Goal: Task Accomplishment & Management: Manage account settings

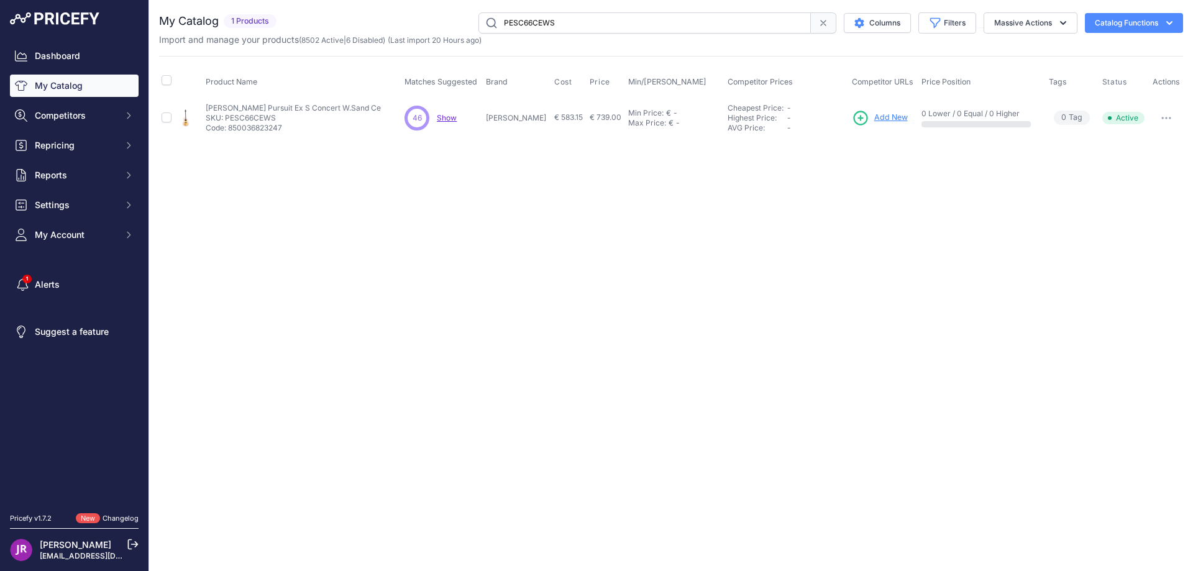
click at [236, 113] on p "SKU: PESC66CEWS" at bounding box center [293, 118] width 175 height 10
copy p "PESC66CEWS"
click at [534, 21] on input "PESC66CEWS" at bounding box center [645, 22] width 333 height 21
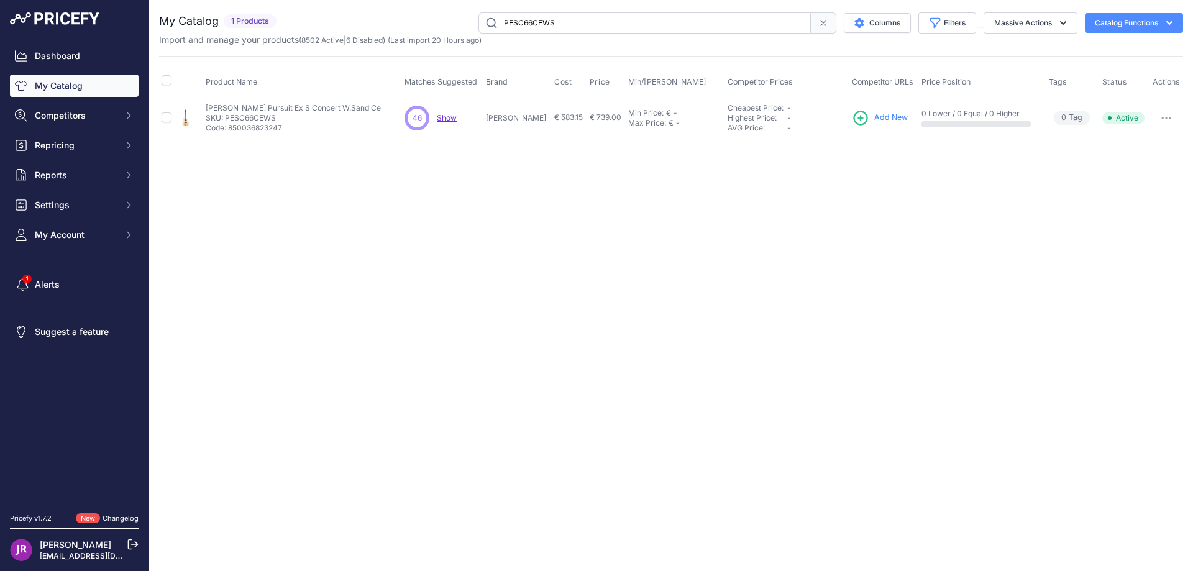
paste input "TE"
type input "PESC66CETE"
click at [890, 119] on link "Show" at bounding box center [895, 116] width 20 height 9
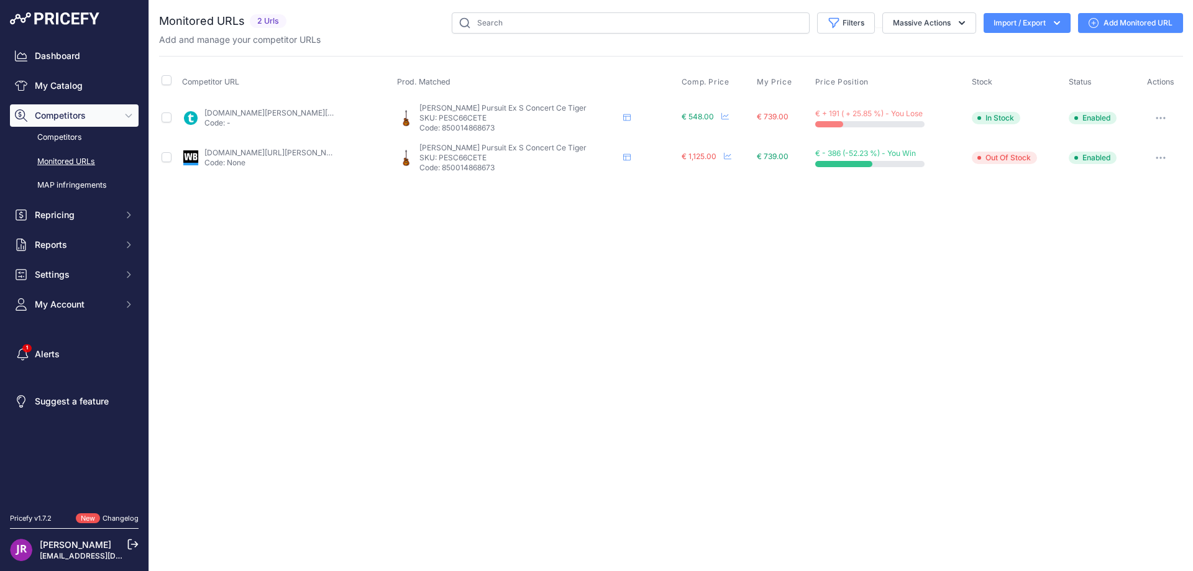
click at [1158, 117] on icon "button" at bounding box center [1161, 118] width 10 height 2
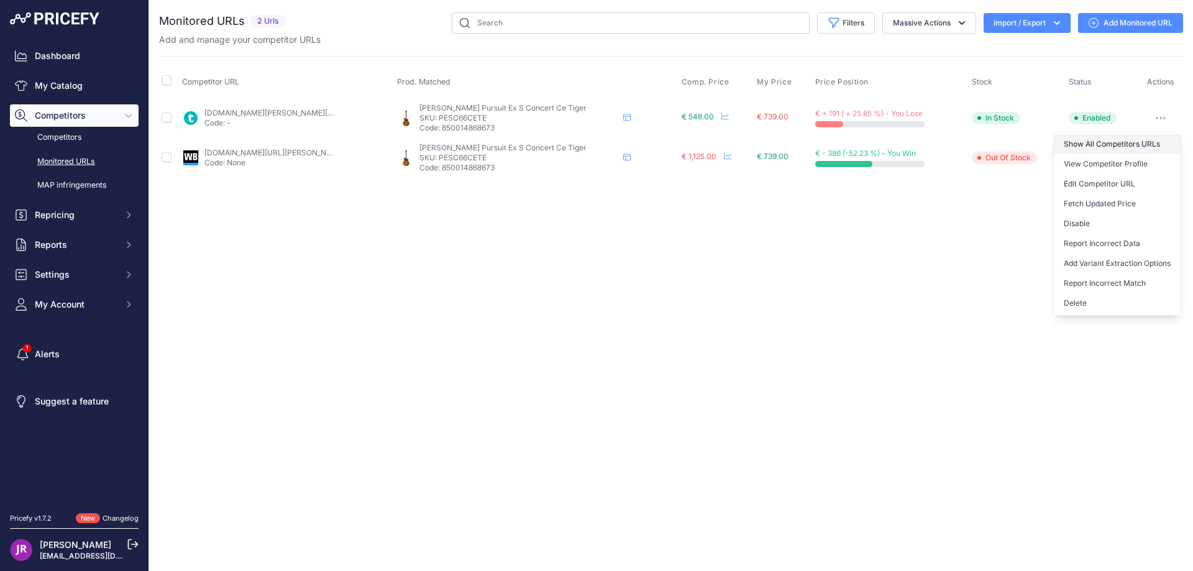
click at [1089, 143] on link "Show All Competitors URLs" at bounding box center [1117, 144] width 127 height 20
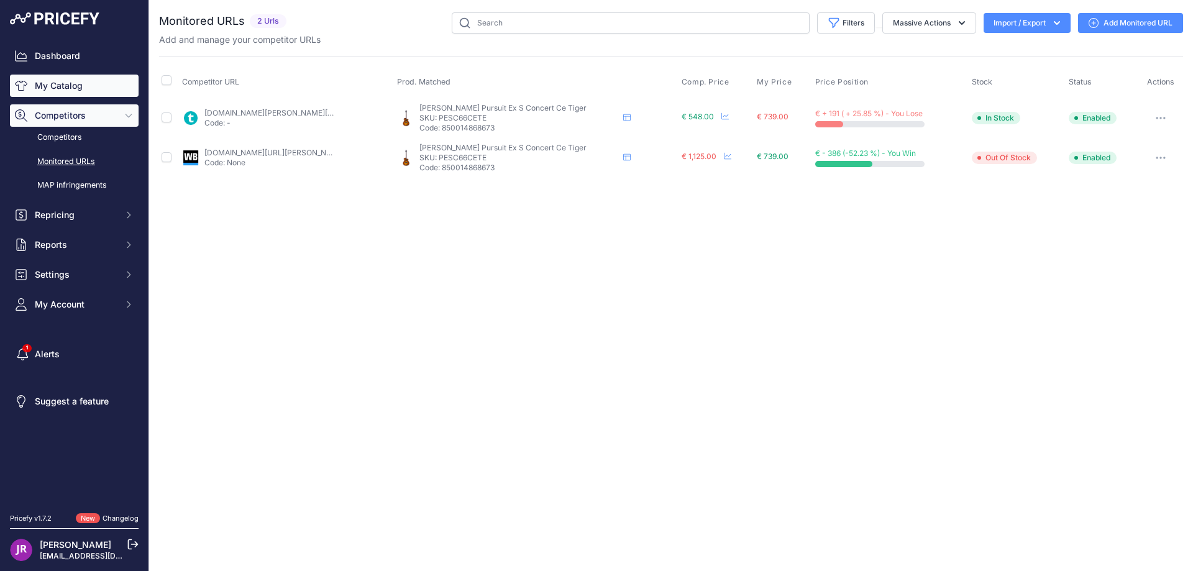
click at [51, 93] on link "My Catalog" at bounding box center [74, 86] width 129 height 22
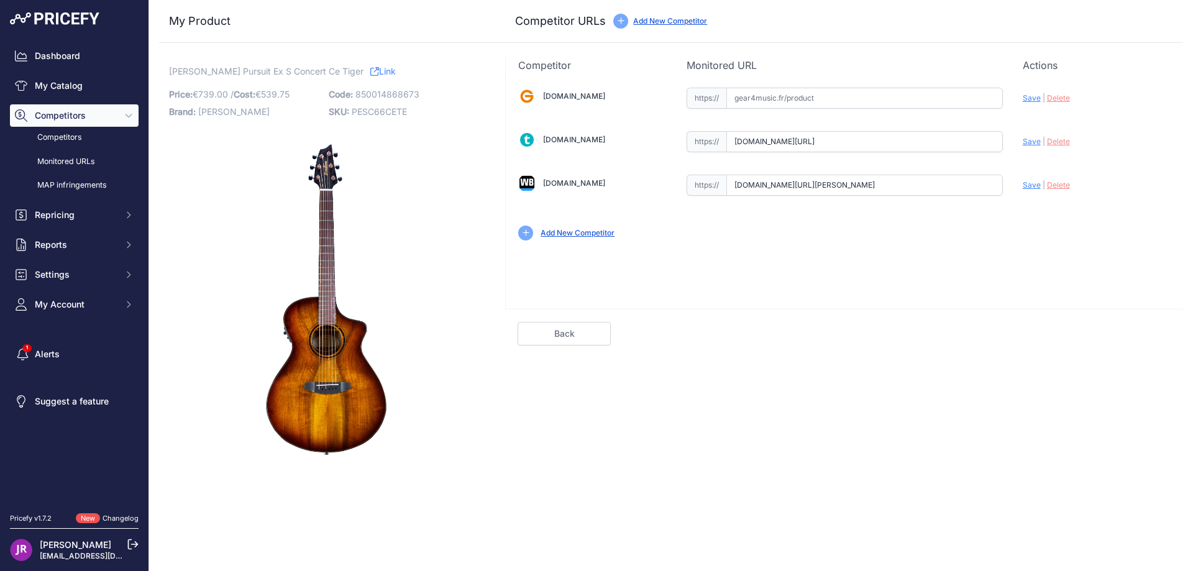
scroll to position [0, 59]
drag, startPoint x: 734, startPoint y: 140, endPoint x: 1001, endPoint y: 144, distance: 266.7
click at [1001, 144] on input "www.thomann.fr/breedlove_pursuit_exotic_s_concert_ce_te.htm?prirule_jdsnikfkfjs…" at bounding box center [865, 141] width 277 height 21
click at [1061, 143] on span "Delete" at bounding box center [1058, 141] width 23 height 9
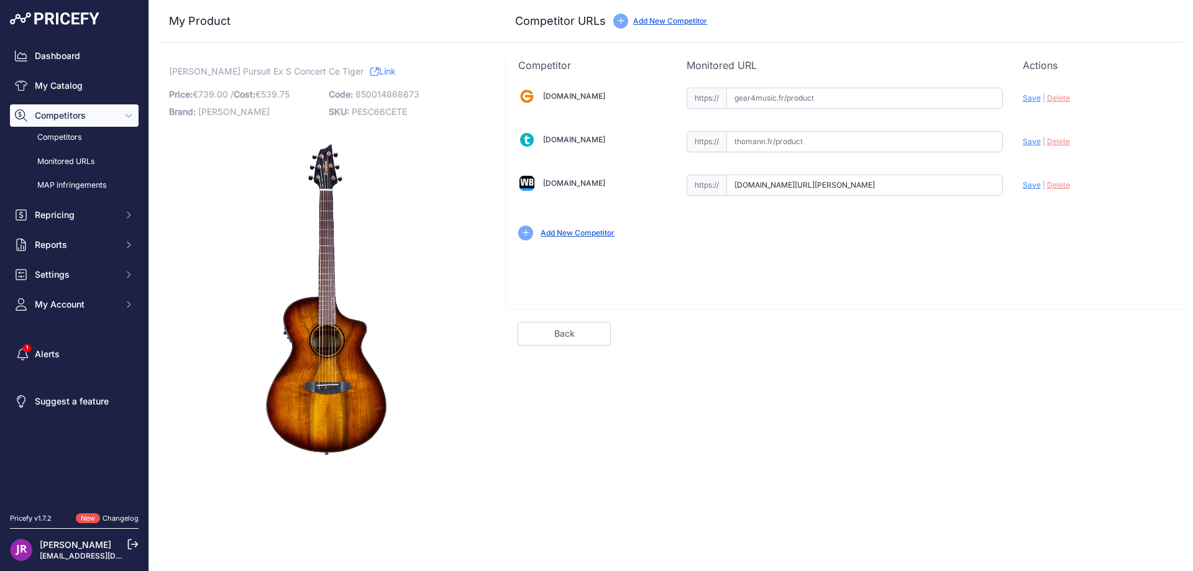
scroll to position [0, 154]
drag, startPoint x: 736, startPoint y: 185, endPoint x: 1017, endPoint y: 211, distance: 282.1
click at [1017, 211] on div "Gear4music.fr Valid Invalid" at bounding box center [844, 163] width 677 height 180
click at [1052, 187] on span "Delete" at bounding box center [1058, 184] width 23 height 9
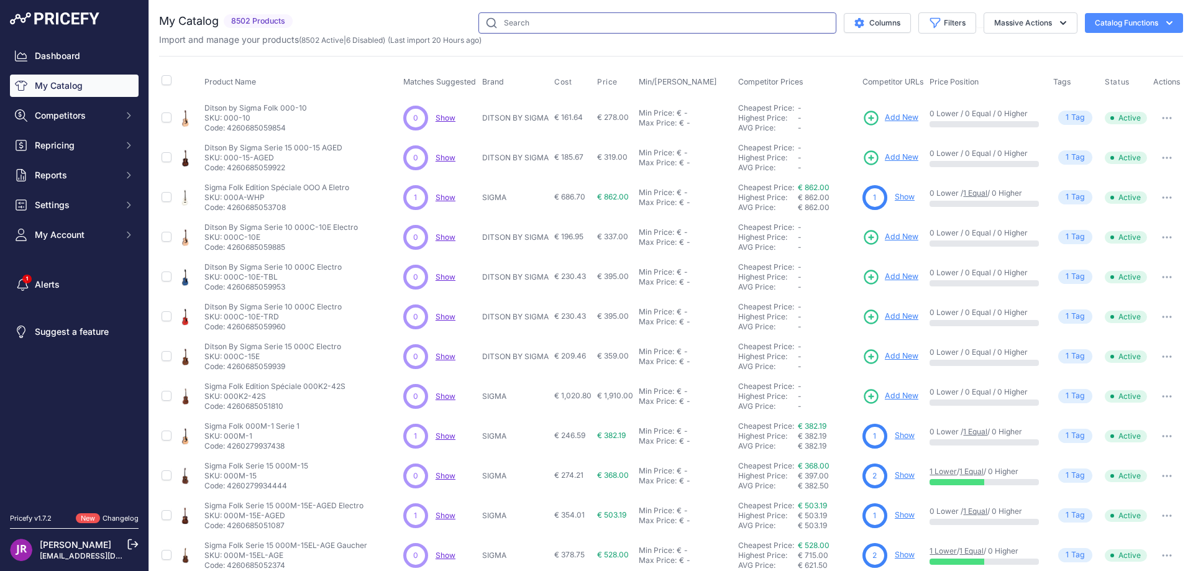
click at [507, 19] on input "text" at bounding box center [658, 22] width 358 height 21
paste input "PESC66CESW"
type input "PESC66CESW"
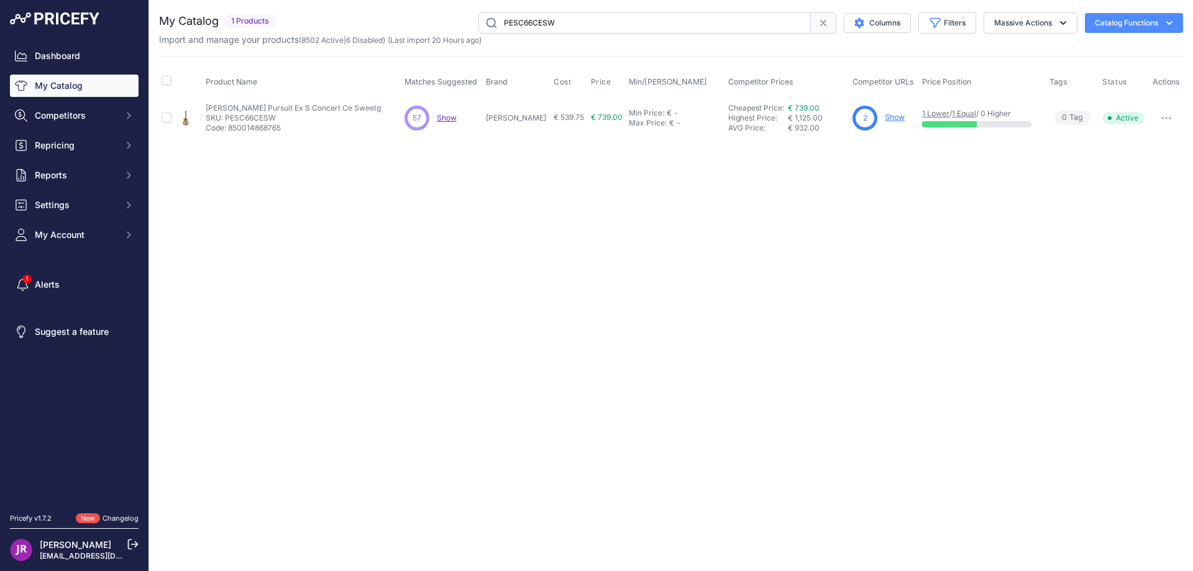
click at [885, 119] on link "Show" at bounding box center [895, 116] width 20 height 9
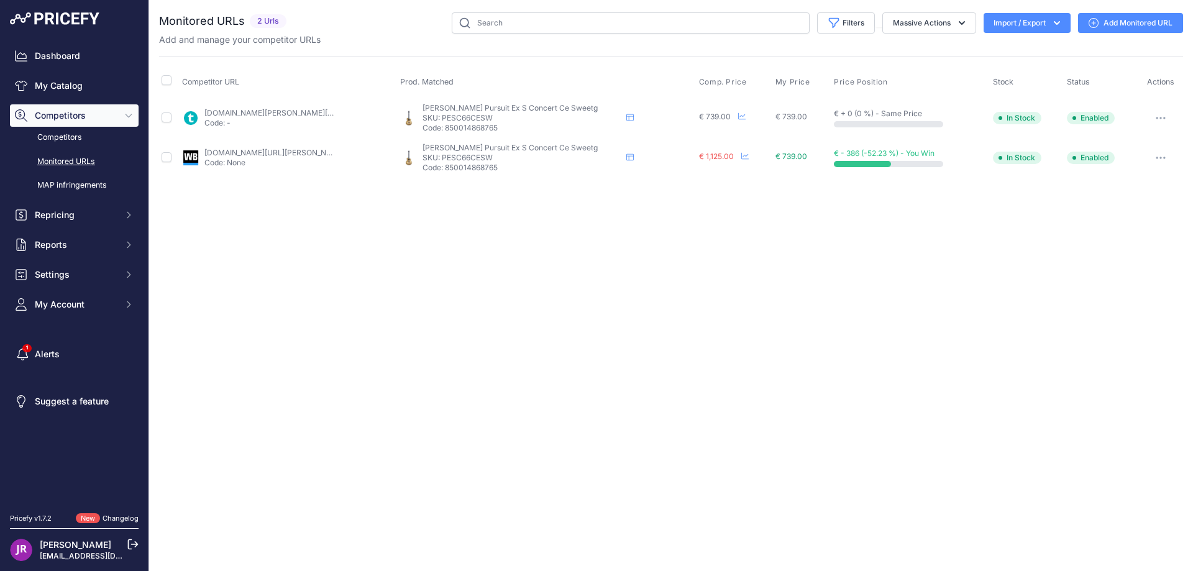
click at [1161, 117] on icon "button" at bounding box center [1160, 117] width 1 height 1
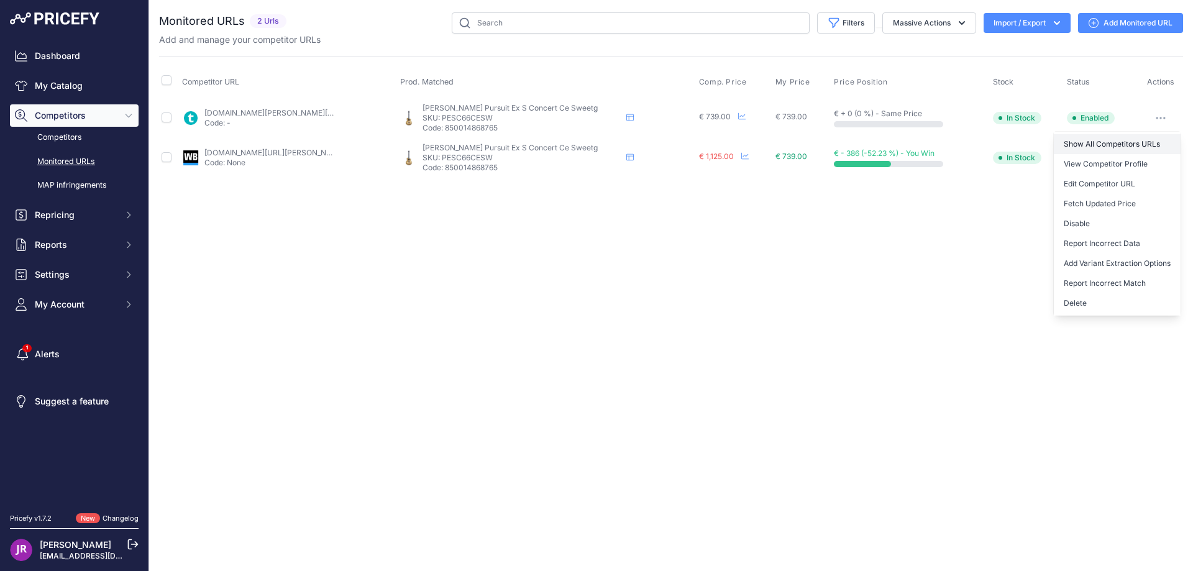
click at [1103, 144] on link "Show All Competitors URLs" at bounding box center [1117, 144] width 127 height 20
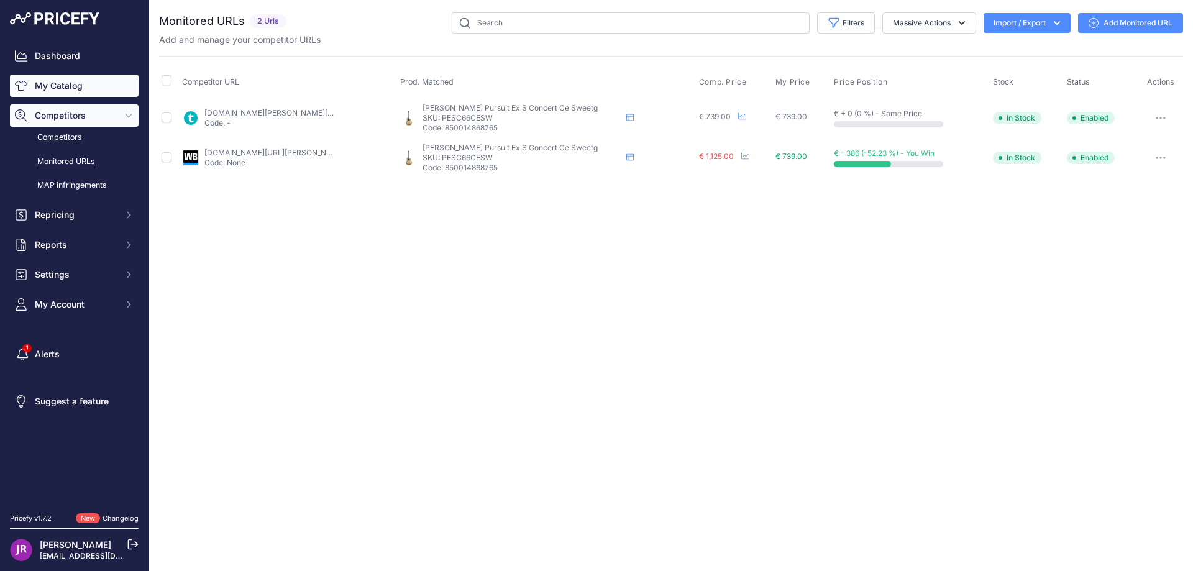
click at [58, 82] on link "My Catalog" at bounding box center [74, 86] width 129 height 22
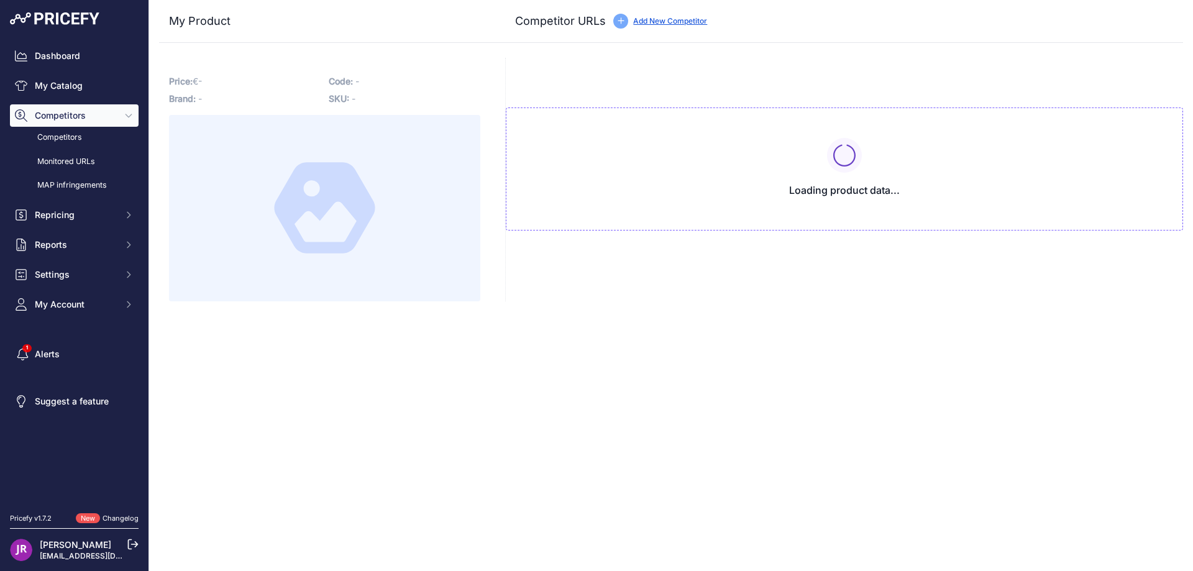
type input "[DOMAIN_NAME][URL]"
type input "[DOMAIN_NAME][URL][PERSON_NAME]"
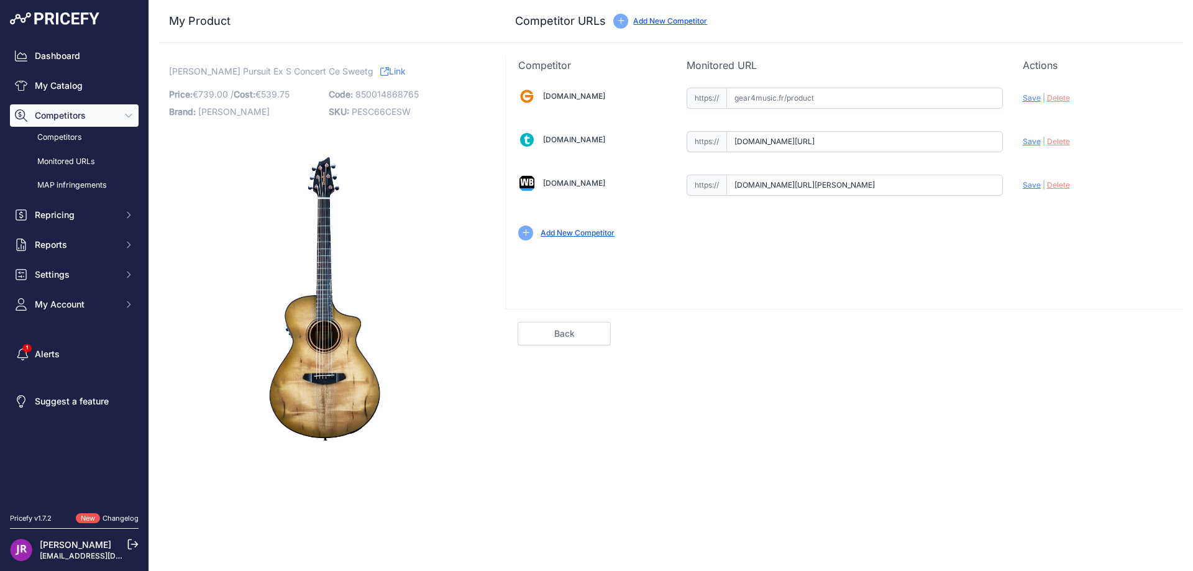
scroll to position [0, 61]
drag, startPoint x: 729, startPoint y: 142, endPoint x: 1073, endPoint y: 158, distance: 344.0
click at [1073, 158] on div "[DOMAIN_NAME] Valid Invalid" at bounding box center [844, 163] width 677 height 180
click at [1057, 139] on span "Delete" at bounding box center [1058, 141] width 23 height 9
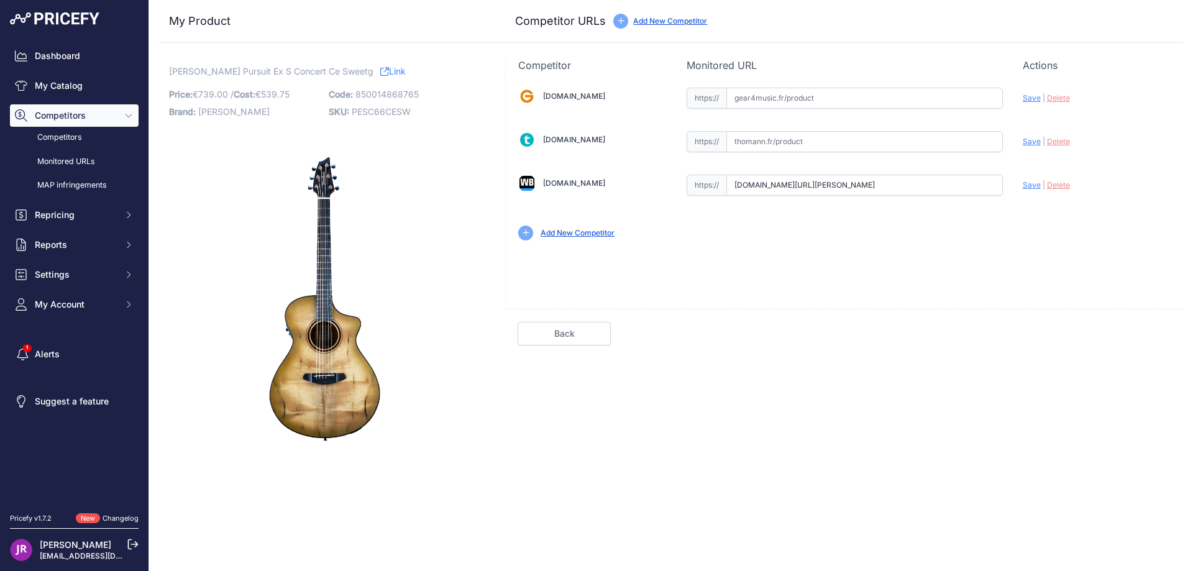
scroll to position [0, 150]
drag, startPoint x: 731, startPoint y: 182, endPoint x: 1013, endPoint y: 197, distance: 282.6
click at [1013, 197] on div "[DOMAIN_NAME] Valid Invalid" at bounding box center [844, 163] width 677 height 180
click at [1053, 183] on span "Delete" at bounding box center [1058, 184] width 23 height 9
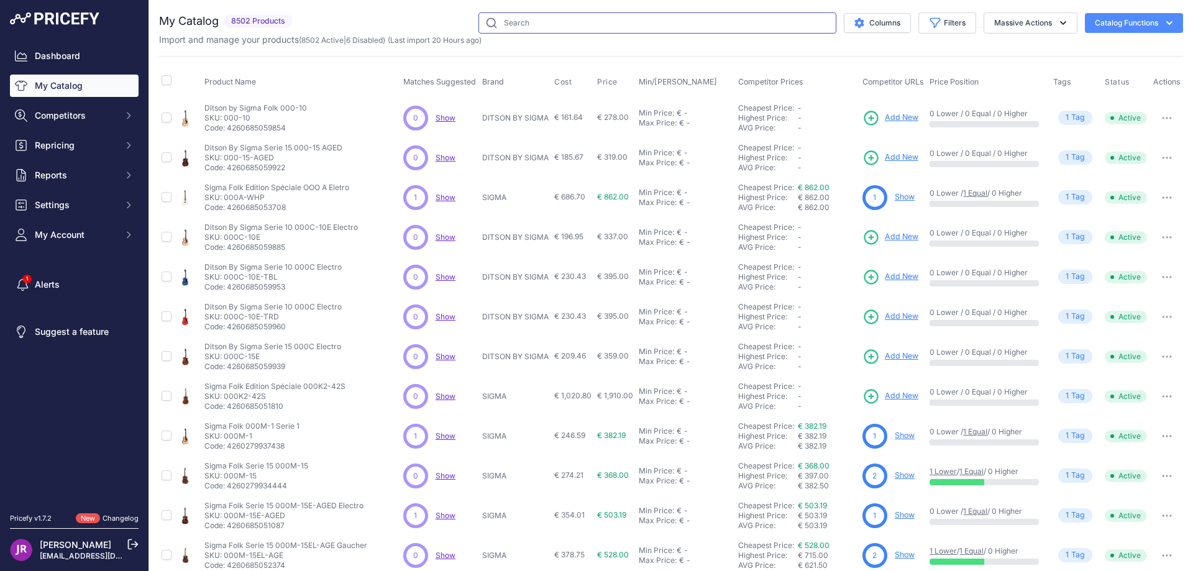
click at [504, 22] on input "text" at bounding box center [658, 22] width 358 height 21
paste input "PESC66CEPB"
type input "PESC66CEPB"
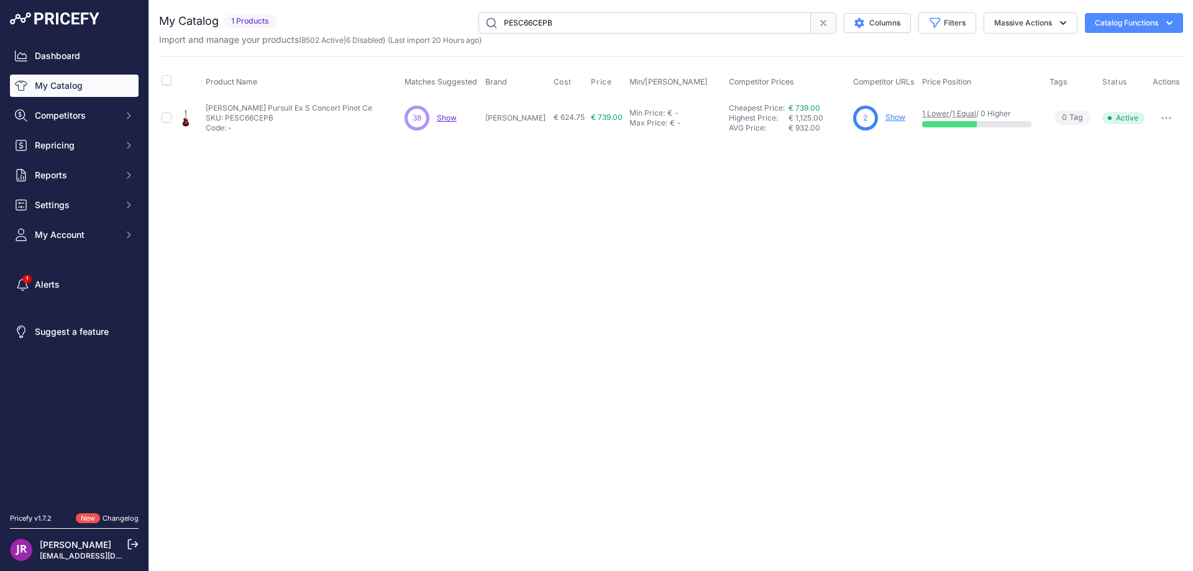
click at [886, 118] on link "Show" at bounding box center [896, 116] width 20 height 9
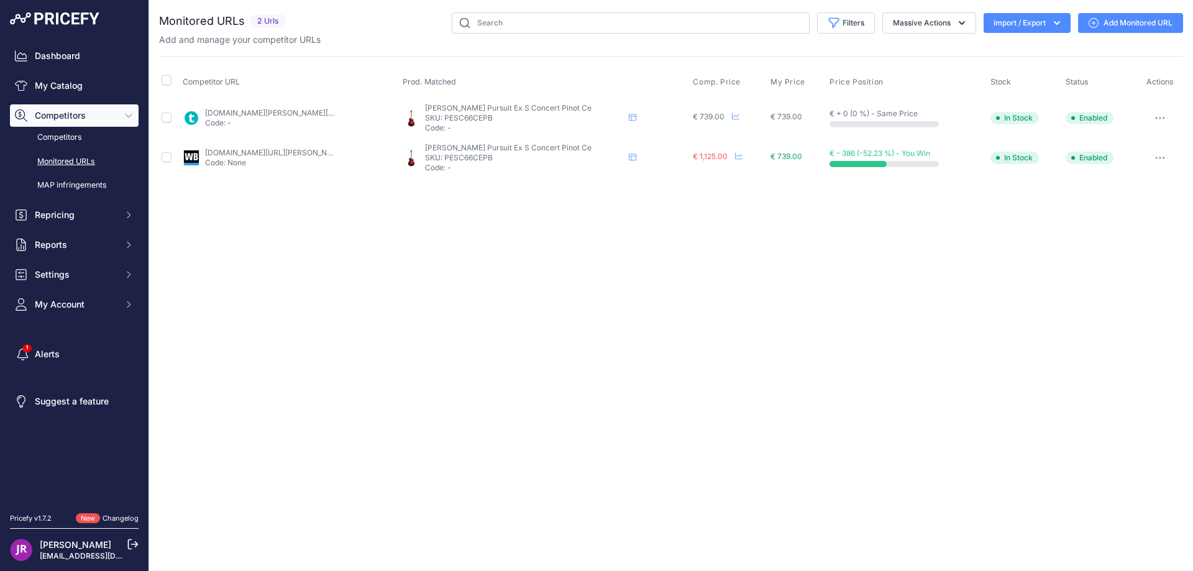
click at [1158, 116] on button "button" at bounding box center [1160, 117] width 25 height 17
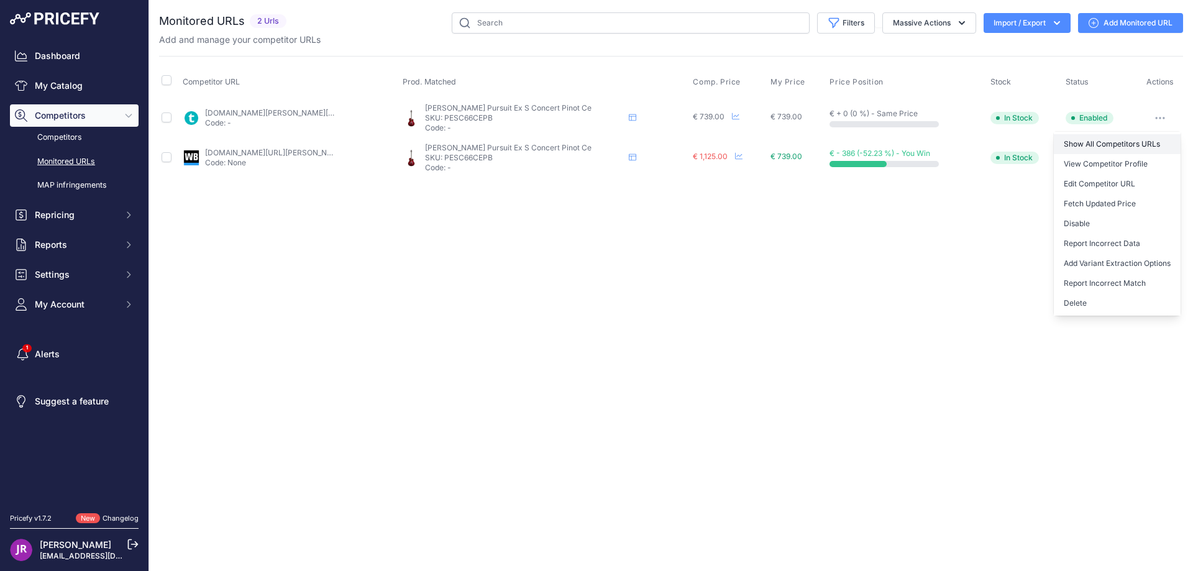
click at [1102, 140] on link "Show All Competitors URLs" at bounding box center [1117, 144] width 127 height 20
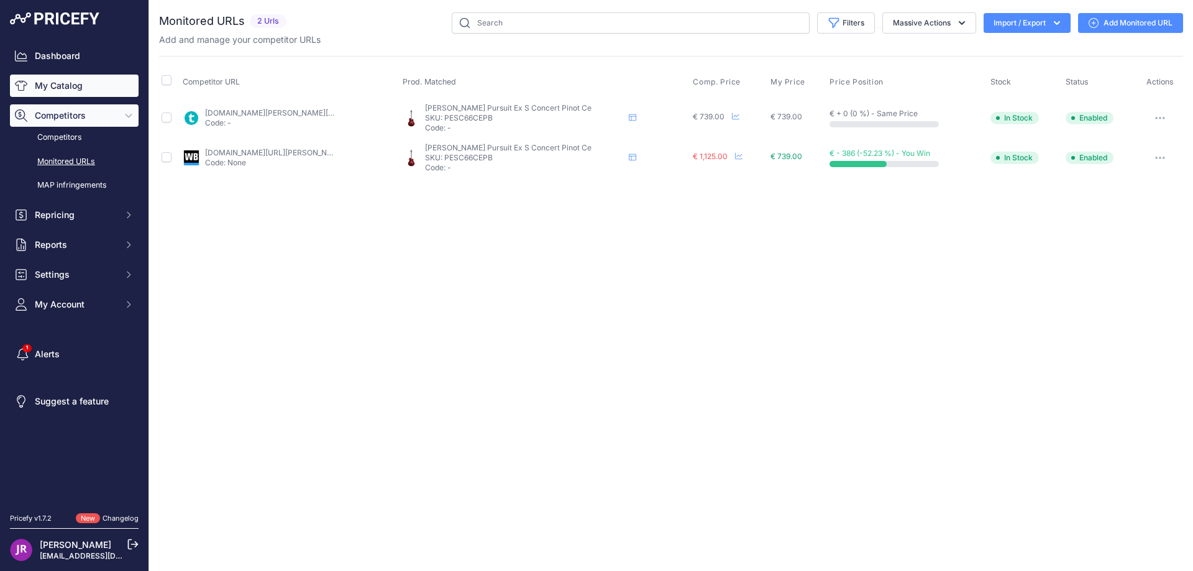
click at [40, 83] on link "My Catalog" at bounding box center [74, 86] width 129 height 22
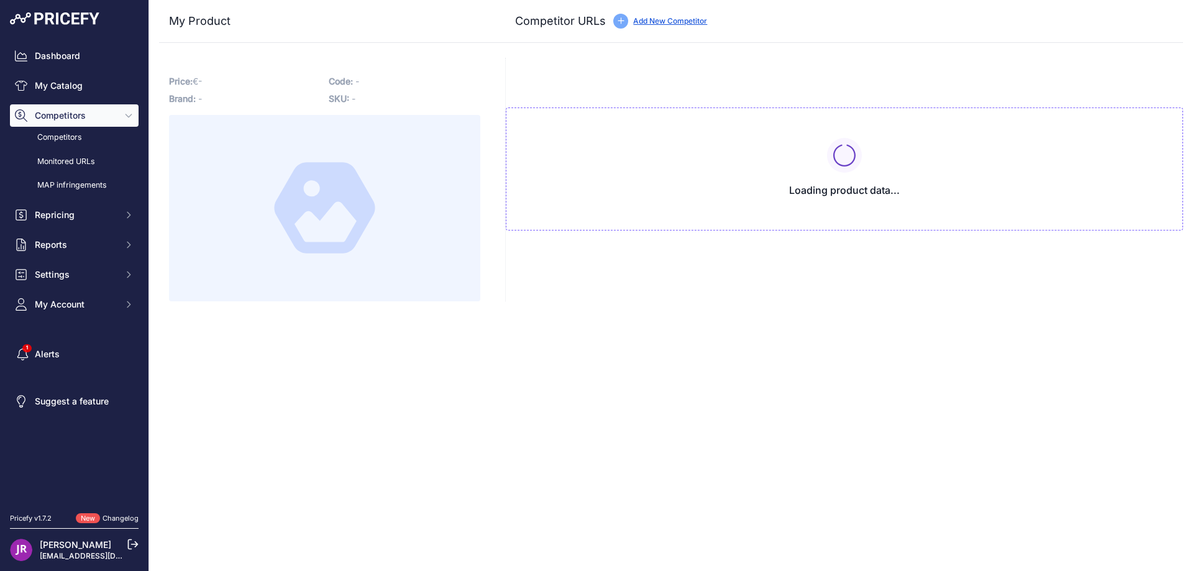
type input "www.thomann.fr/breedlove_pursuit_exotic_s_concert_ce_sg.htm?prirule_jdsnikfkfjs…"
type input "www.woodbrass.com/folk-electro-breedlove-pursuit-ex-s-concert-ce-bleu-p380717.h…"
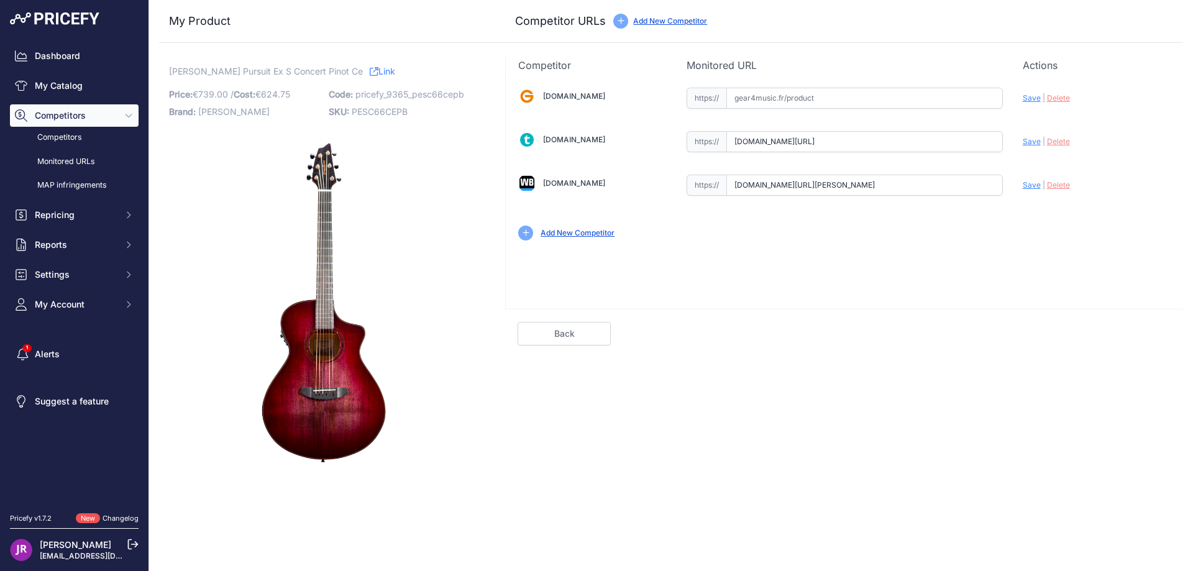
scroll to position [0, 61]
drag, startPoint x: 728, startPoint y: 137, endPoint x: 1027, endPoint y: 154, distance: 299.4
click at [1027, 154] on div "Gear4music.fr Valid Invalid" at bounding box center [844, 163] width 677 height 180
click at [1056, 142] on span "Delete" at bounding box center [1058, 141] width 23 height 9
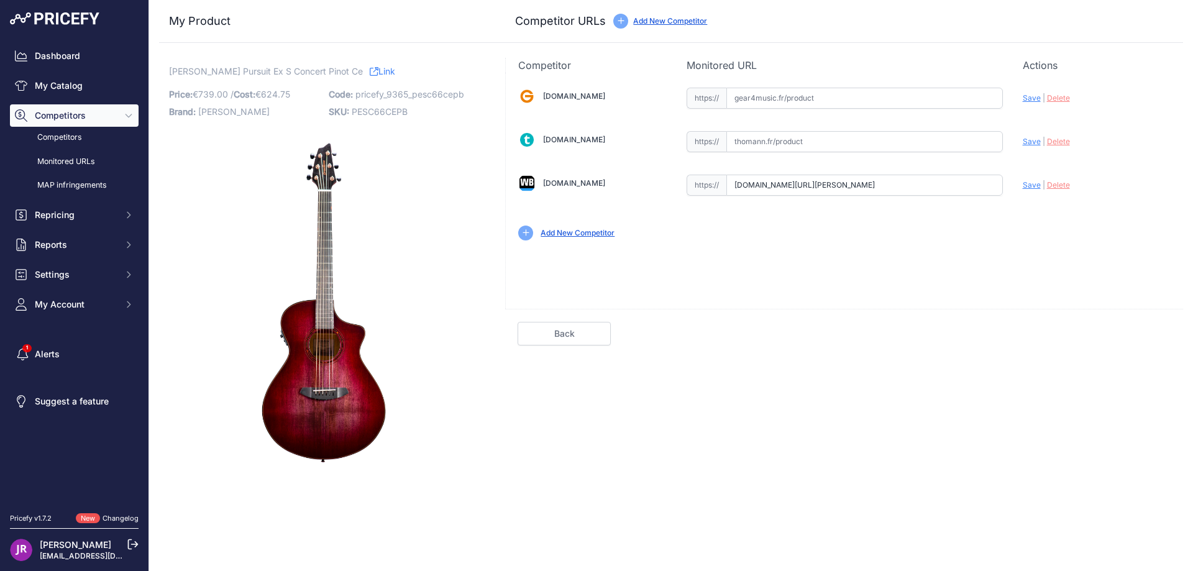
scroll to position [0, 150]
drag, startPoint x: 734, startPoint y: 186, endPoint x: 1021, endPoint y: 186, distance: 286.5
click at [1021, 186] on div "Gear4music.fr Valid Invalid" at bounding box center [844, 163] width 677 height 180
click at [1050, 187] on span "Delete" at bounding box center [1058, 184] width 23 height 9
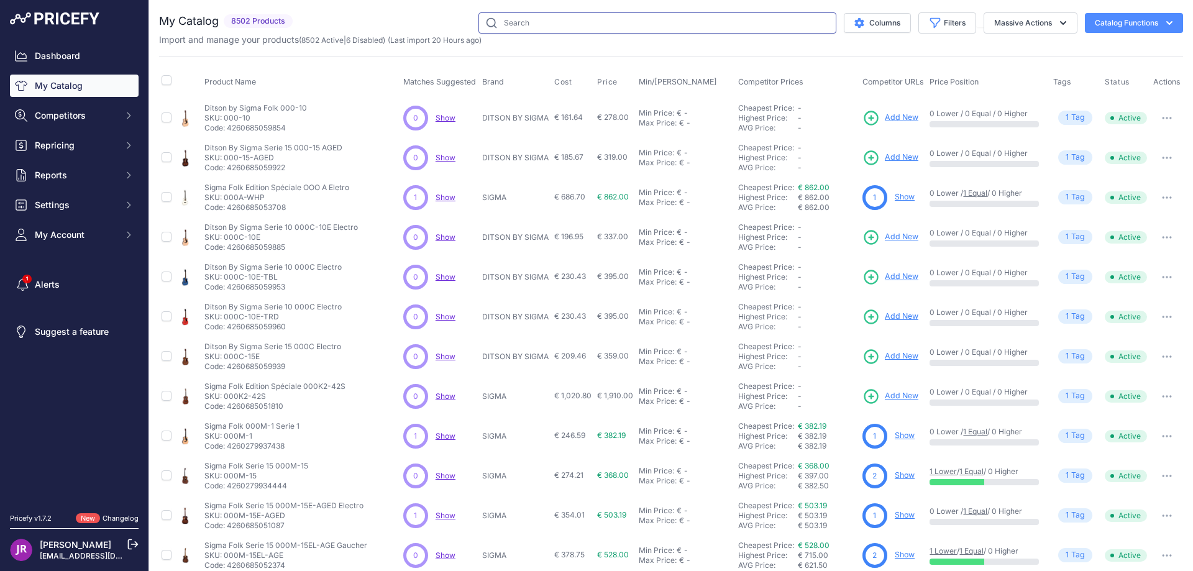
click at [520, 18] on input "text" at bounding box center [658, 22] width 358 height 21
paste input "PESC66CEBE"
type input "PESC66CEBE"
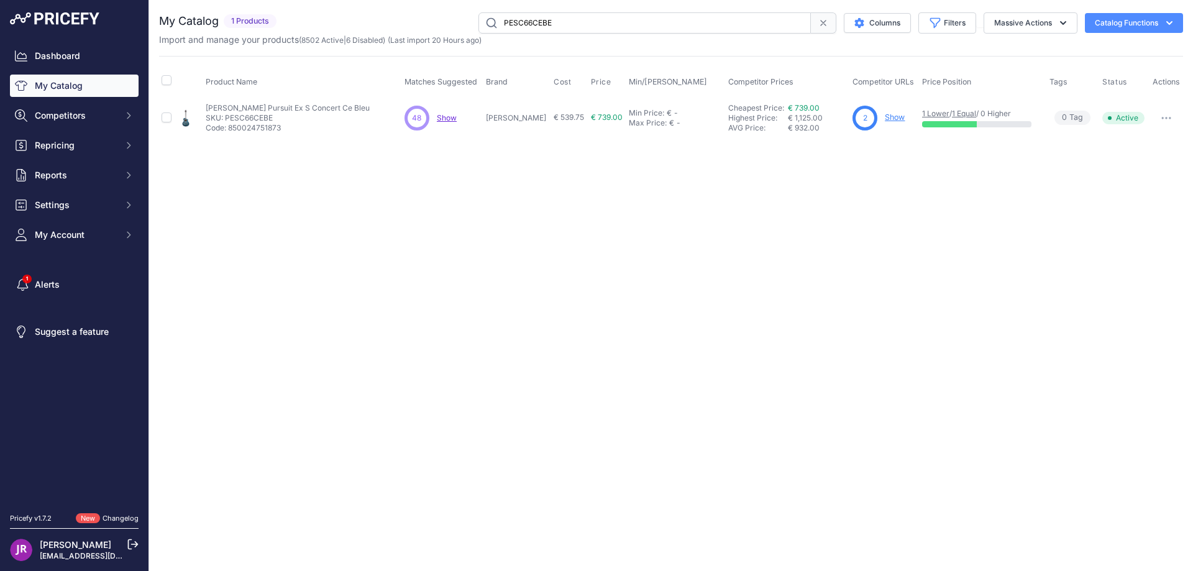
click at [885, 116] on link "Show" at bounding box center [895, 116] width 20 height 9
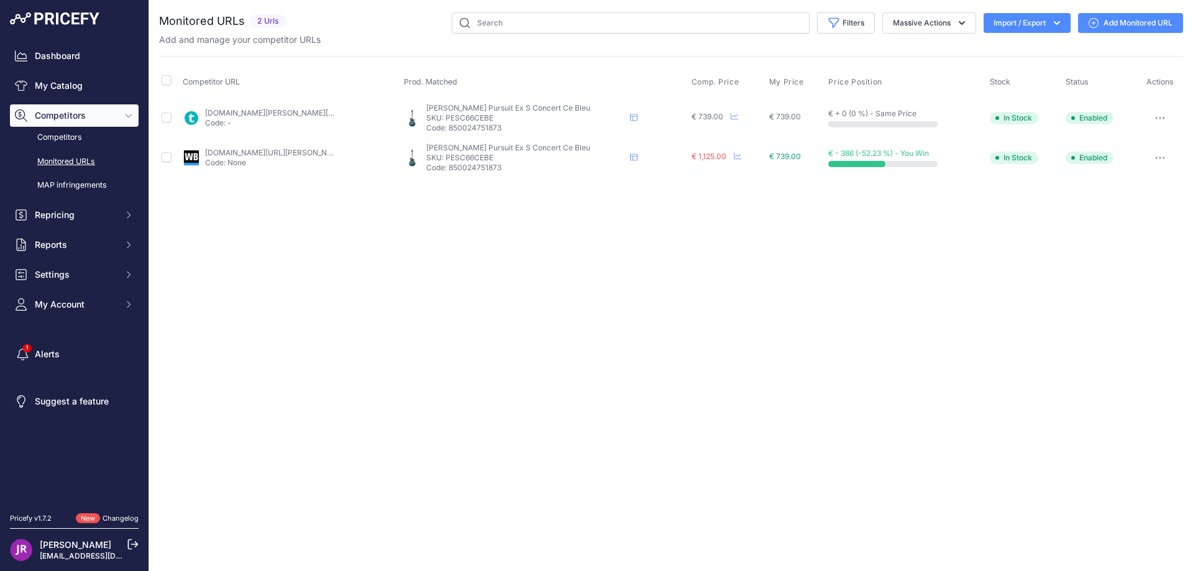
click at [1161, 117] on icon "button" at bounding box center [1160, 118] width 10 height 2
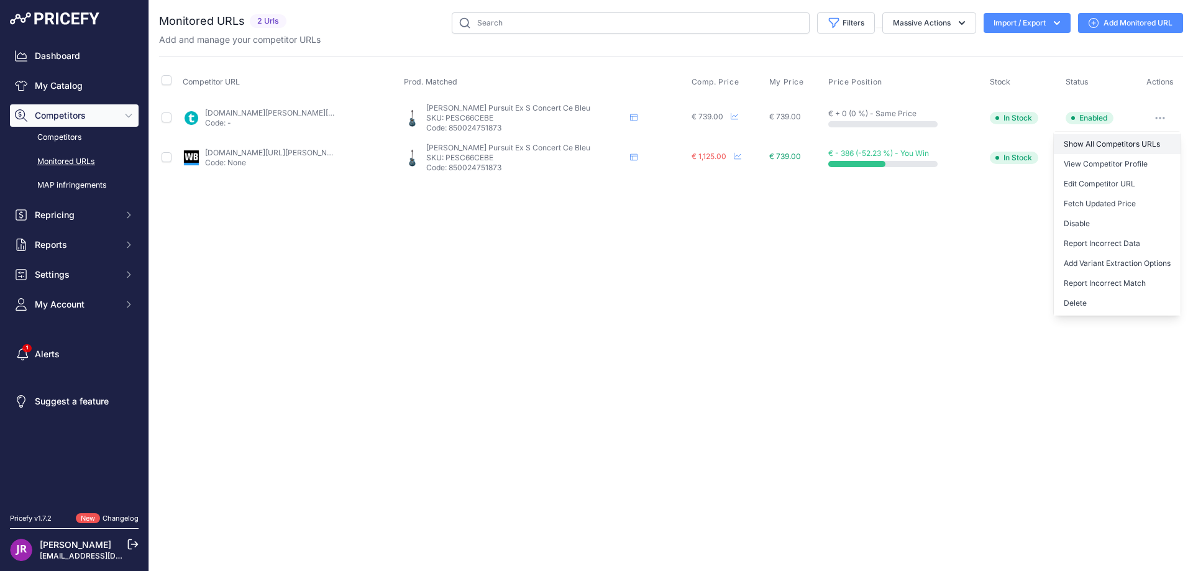
click at [1090, 140] on link "Show All Competitors URLs" at bounding box center [1117, 144] width 127 height 20
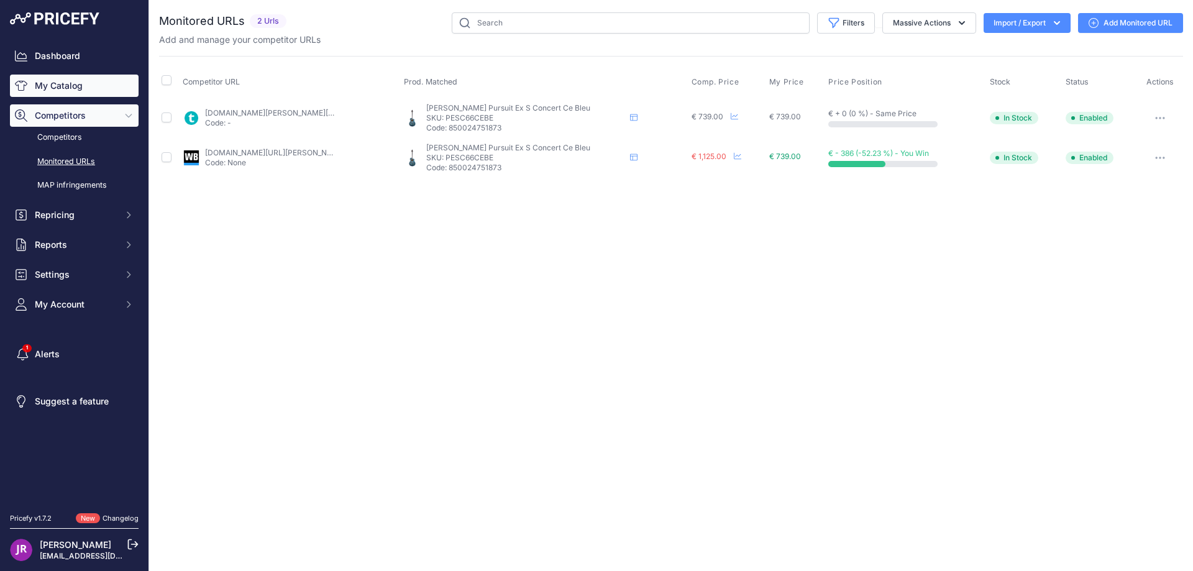
click at [50, 85] on link "My Catalog" at bounding box center [74, 86] width 129 height 22
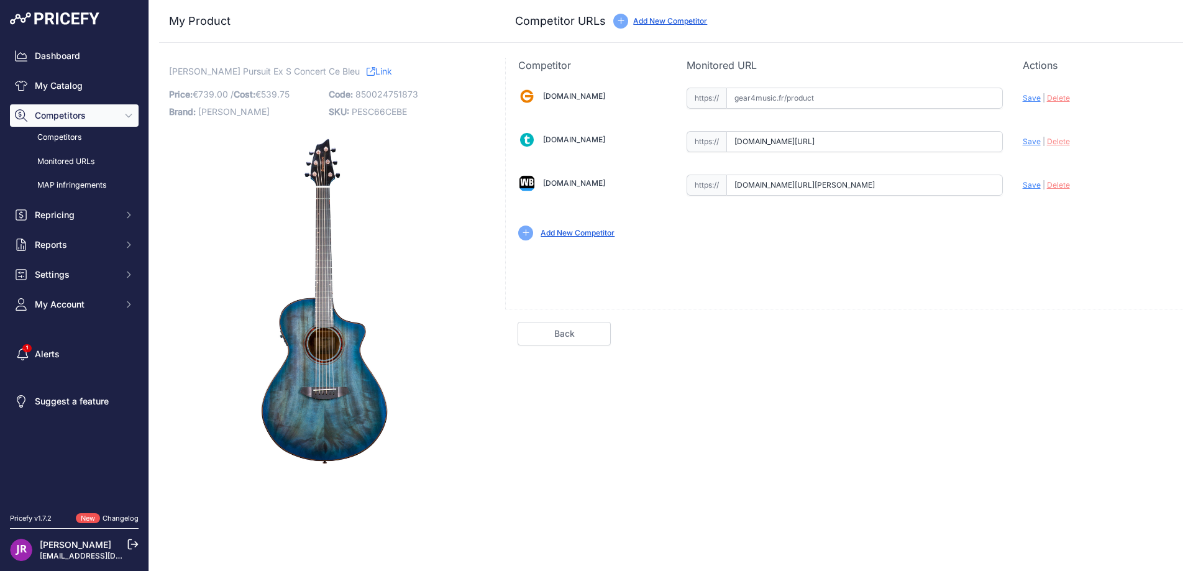
drag, startPoint x: 737, startPoint y: 141, endPoint x: 942, endPoint y: 149, distance: 204.6
click at [942, 149] on input "www.thomann.fr/breedlove_pursuit_exotic_s_concert_ce_sg.htm?prirule_jdsnikfkfjs…" at bounding box center [865, 141] width 277 height 21
click at [886, 282] on div "Gear4music.fr Valid Invalid Save | Delete Valid" at bounding box center [844, 191] width 678 height 236
drag, startPoint x: 736, startPoint y: 145, endPoint x: 1066, endPoint y: 173, distance: 330.5
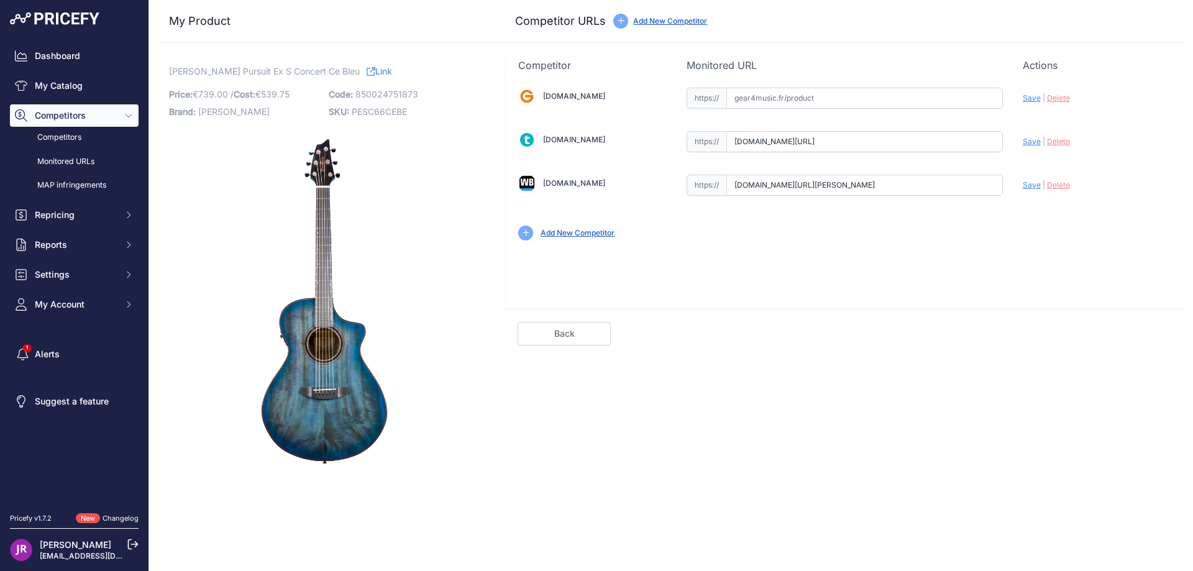
click at [1066, 173] on div "Gear4music.fr Valid Invalid" at bounding box center [844, 163] width 677 height 180
click at [1053, 143] on span "Delete" at bounding box center [1058, 141] width 23 height 9
drag, startPoint x: 730, startPoint y: 187, endPoint x: 1094, endPoint y: 188, distance: 364.8
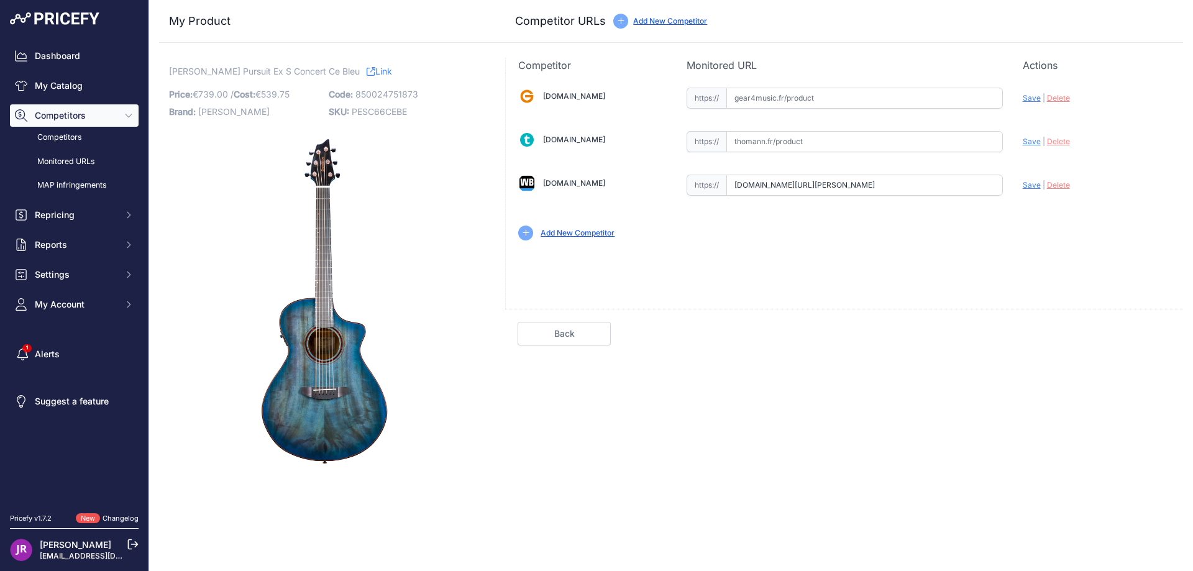
click at [1094, 188] on div "[DOMAIN_NAME] Valid Invalid" at bounding box center [844, 163] width 677 height 180
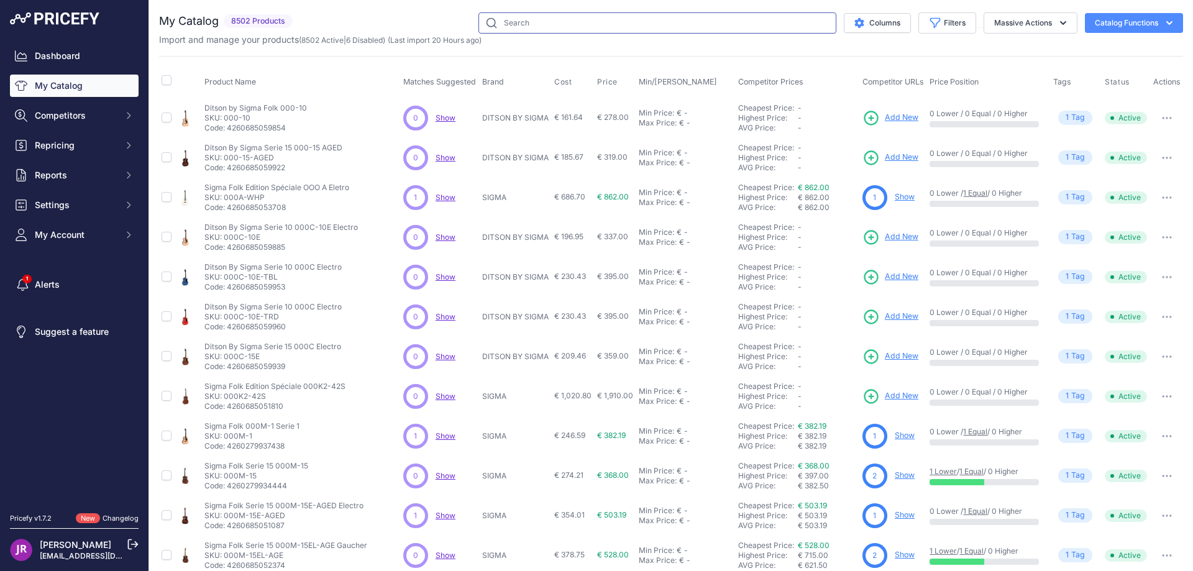
click at [531, 22] on input "text" at bounding box center [658, 22] width 358 height 21
paste input "PESC66CEA"
type input "PESC66CEA"
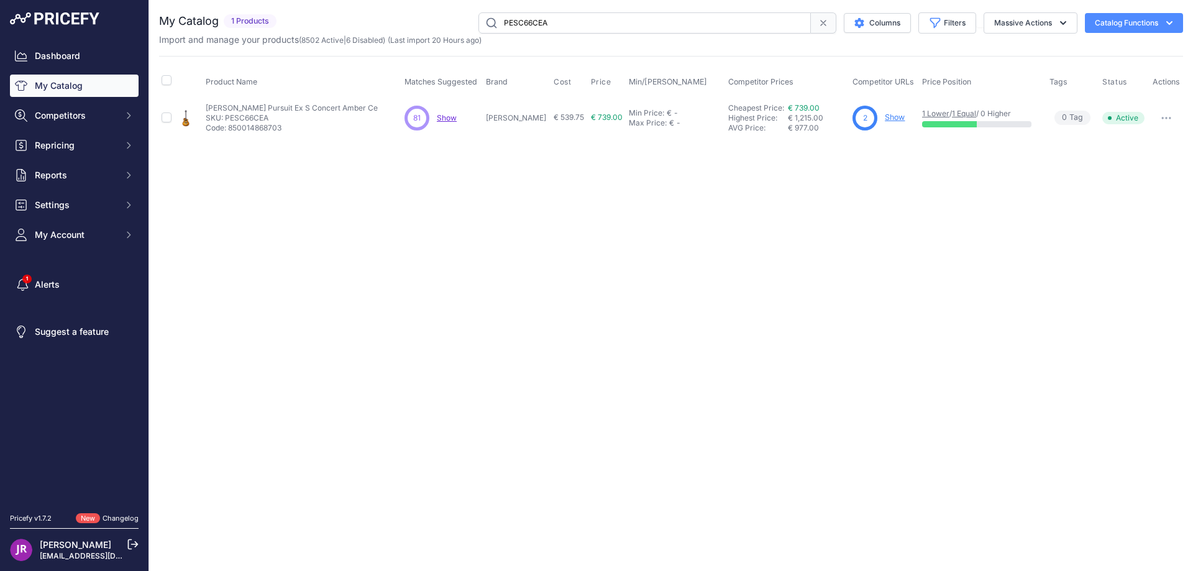
click at [890, 115] on link "Show" at bounding box center [895, 116] width 20 height 9
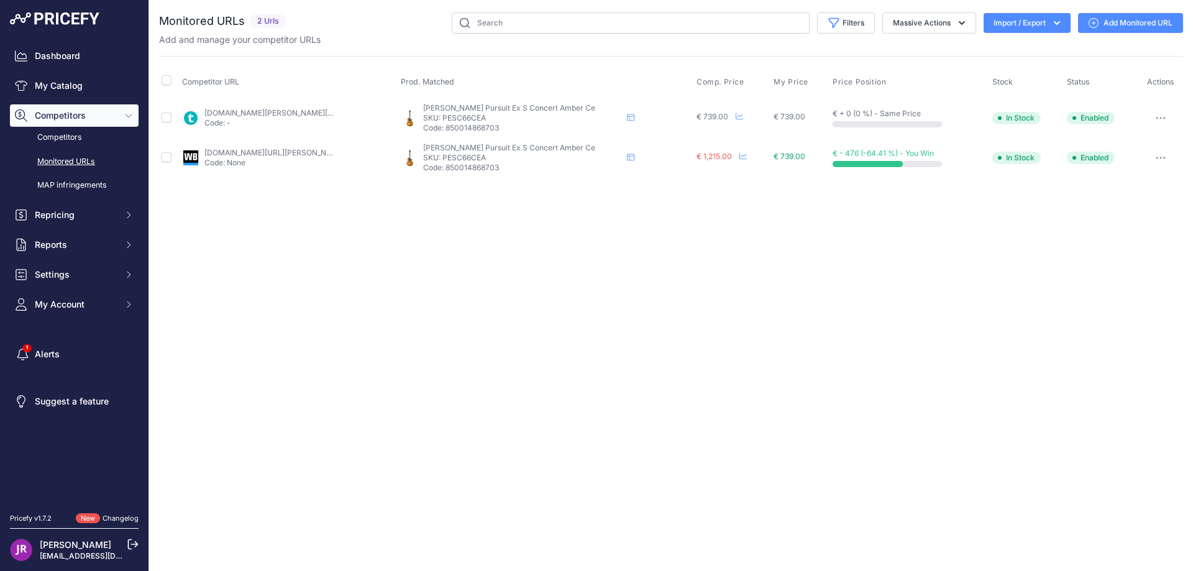
click at [1154, 118] on button "button" at bounding box center [1161, 117] width 25 height 17
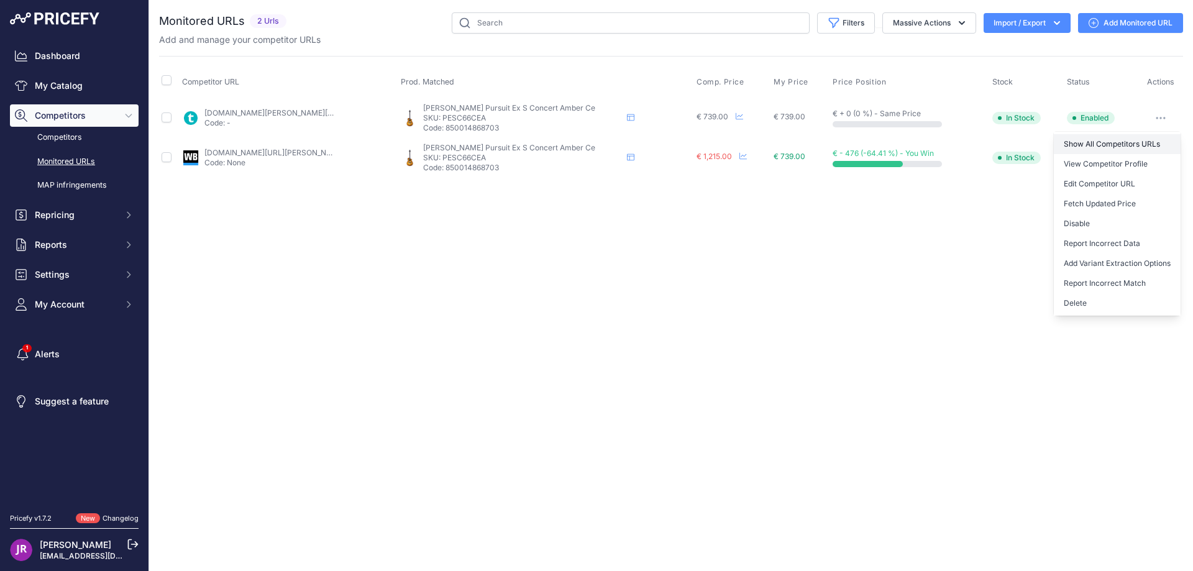
click at [1088, 146] on link "Show All Competitors URLs" at bounding box center [1117, 144] width 127 height 20
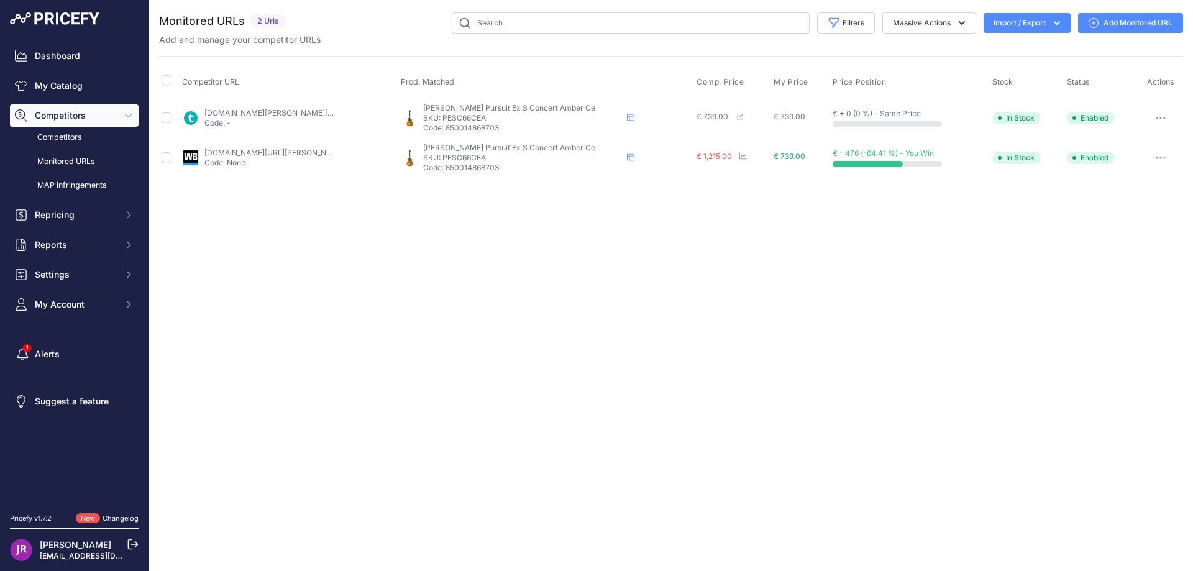
click at [1167, 117] on button "button" at bounding box center [1161, 117] width 25 height 17
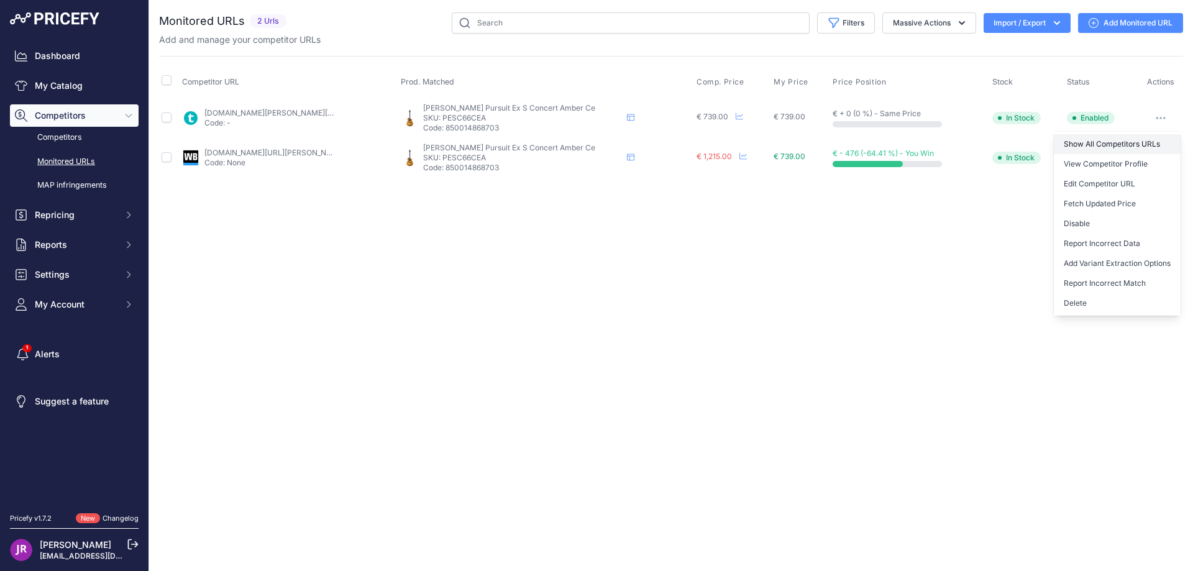
click at [1096, 144] on link "Show All Competitors URLs" at bounding box center [1117, 144] width 127 height 20
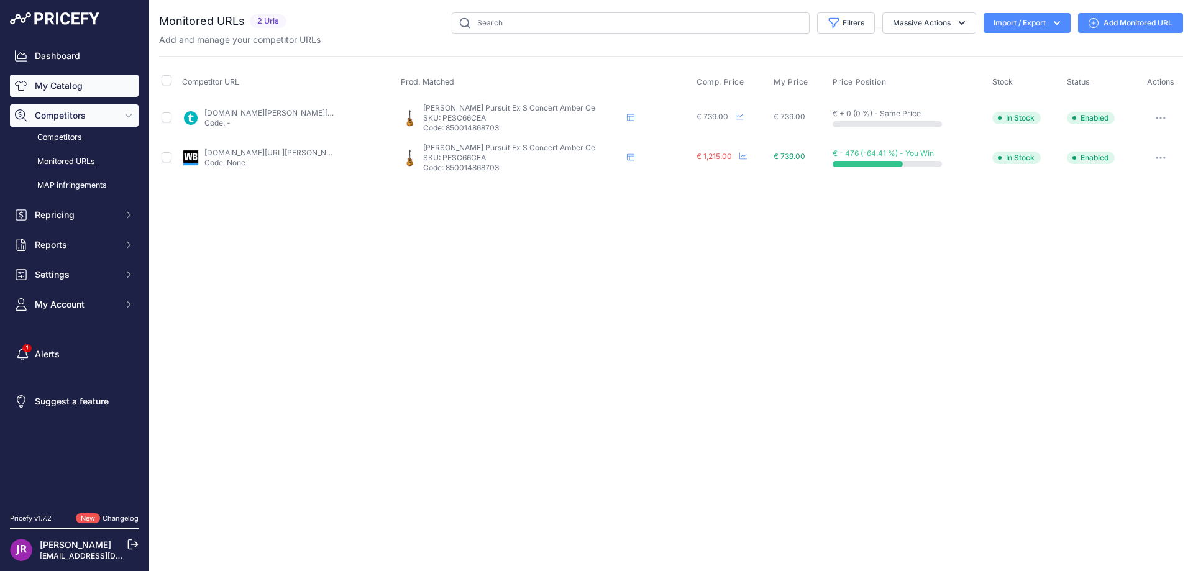
click at [51, 85] on link "My Catalog" at bounding box center [74, 86] width 129 height 22
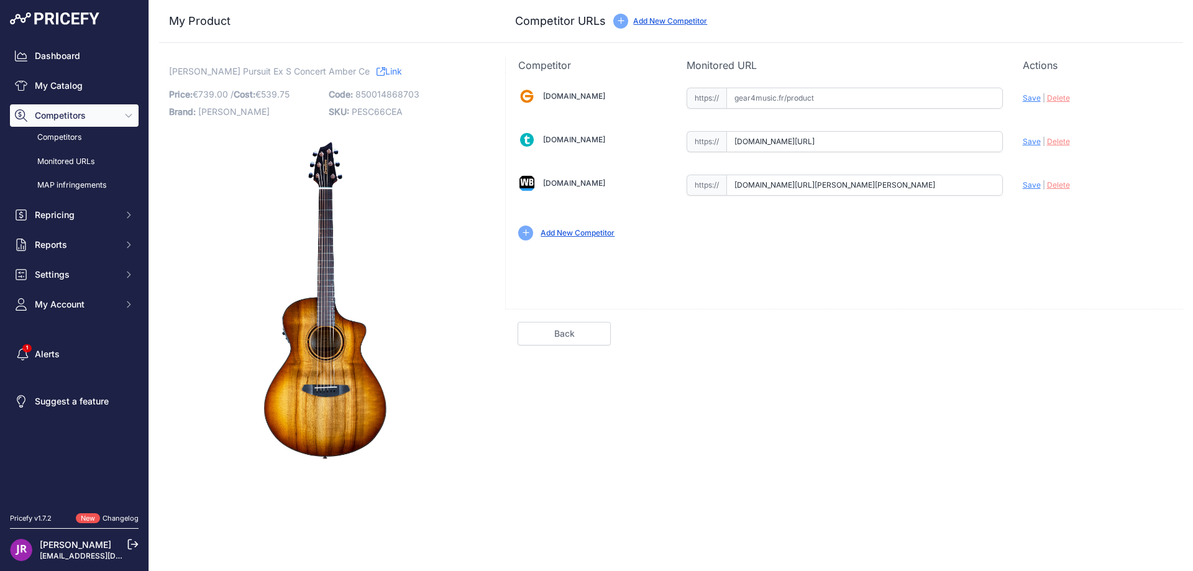
scroll to position [0, 61]
drag, startPoint x: 736, startPoint y: 142, endPoint x: 1059, endPoint y: 140, distance: 322.6
click at [1059, 140] on div "Gear4music.fr Valid Invalid" at bounding box center [844, 163] width 677 height 180
click at [1062, 139] on span "Delete" at bounding box center [1058, 141] width 23 height 9
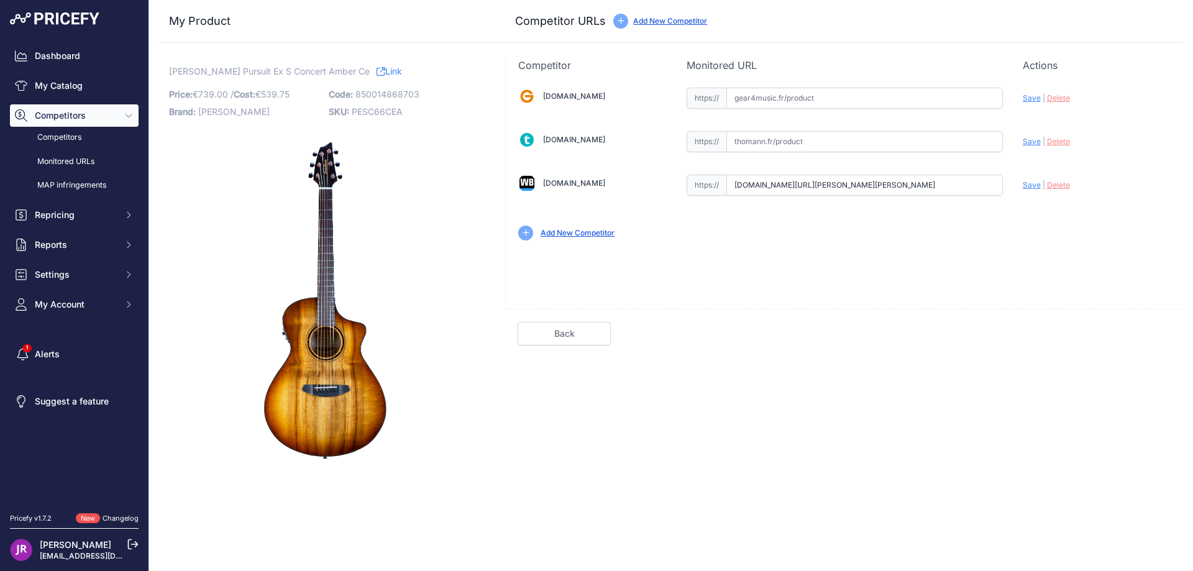
scroll to position [0, 184]
drag, startPoint x: 729, startPoint y: 186, endPoint x: 1031, endPoint y: 198, distance: 302.3
click at [1031, 198] on div "Gear4music.fr Valid Invalid" at bounding box center [844, 163] width 677 height 180
click at [1062, 185] on span "Delete" at bounding box center [1058, 184] width 23 height 9
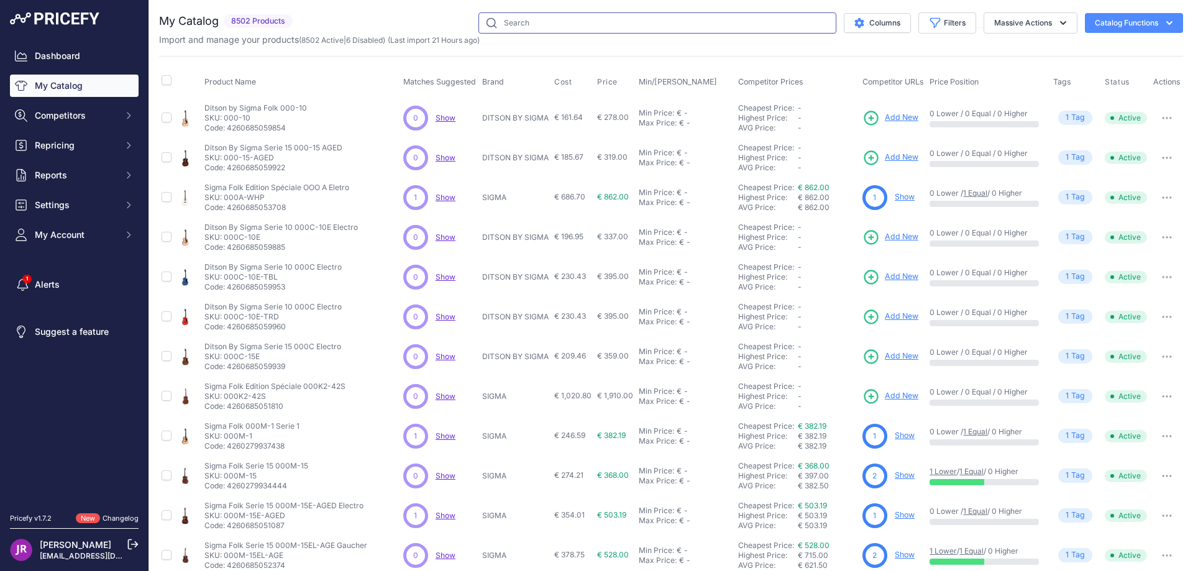
click at [508, 18] on input "text" at bounding box center [658, 22] width 358 height 21
paste input "PESB66CEFA"
type input "PESB66CEFA"
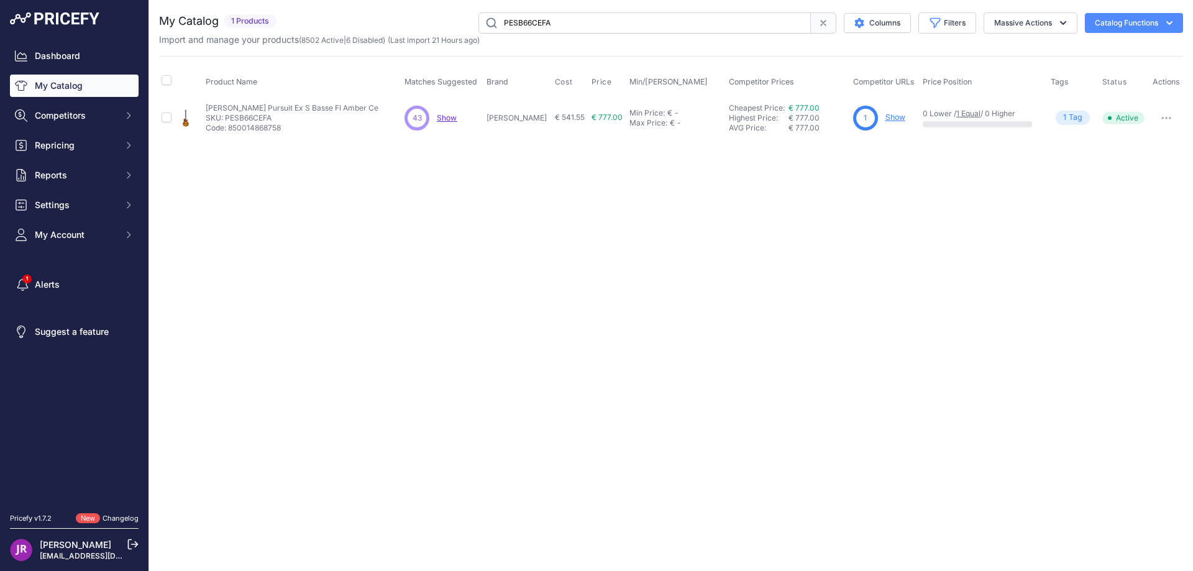
click at [886, 119] on link "Show" at bounding box center [896, 116] width 20 height 9
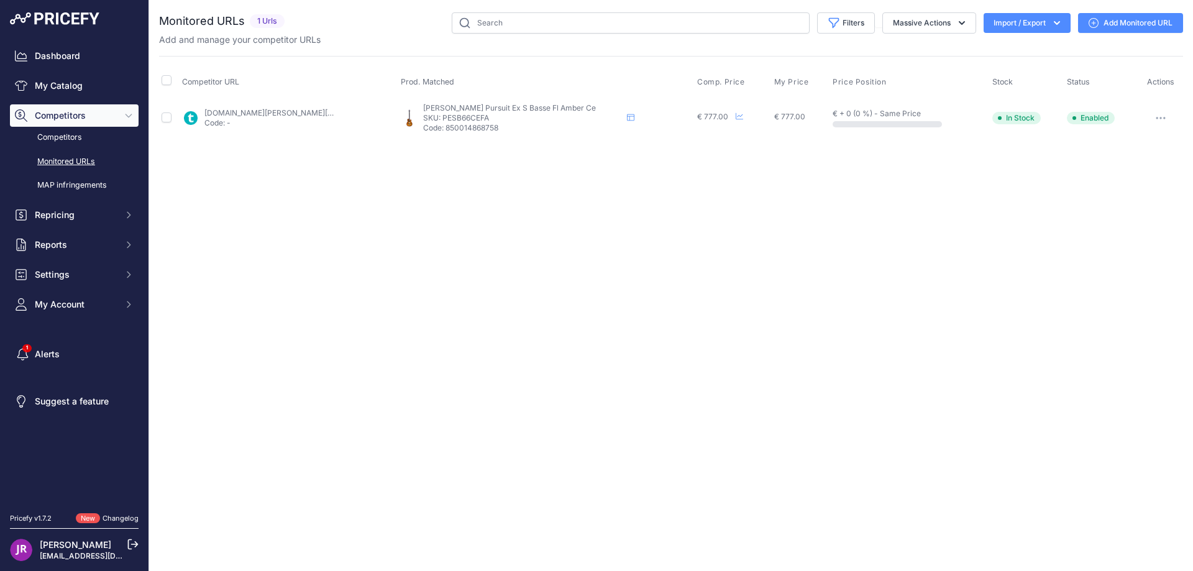
click at [1160, 117] on icon "button" at bounding box center [1161, 118] width 10 height 2
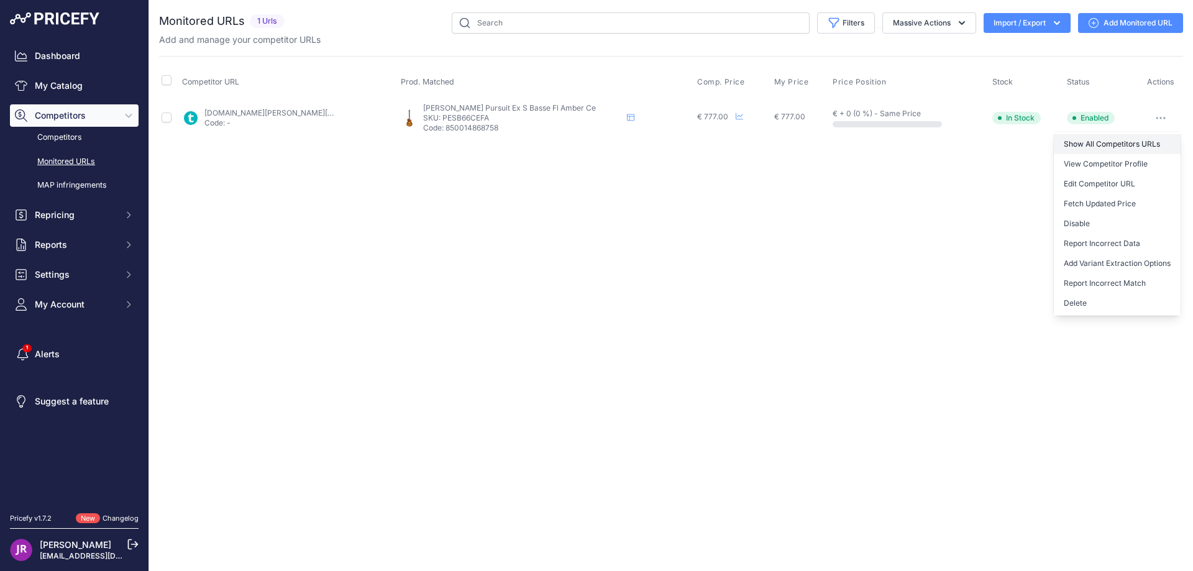
click at [1089, 142] on link "Show All Competitors URLs" at bounding box center [1117, 144] width 127 height 20
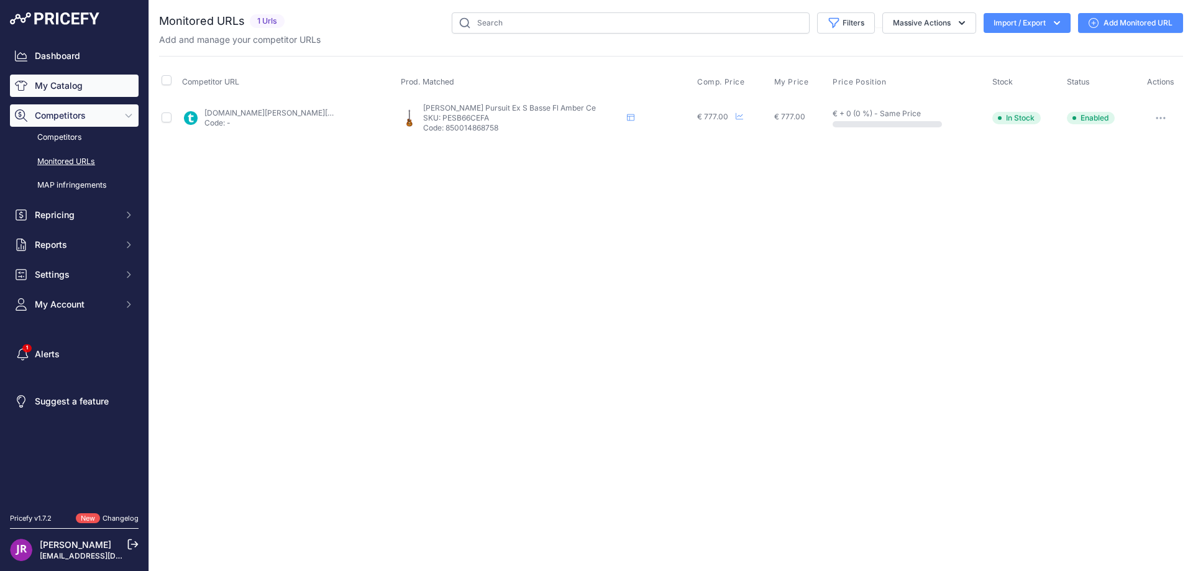
click at [80, 90] on link "My Catalog" at bounding box center [74, 86] width 129 height 22
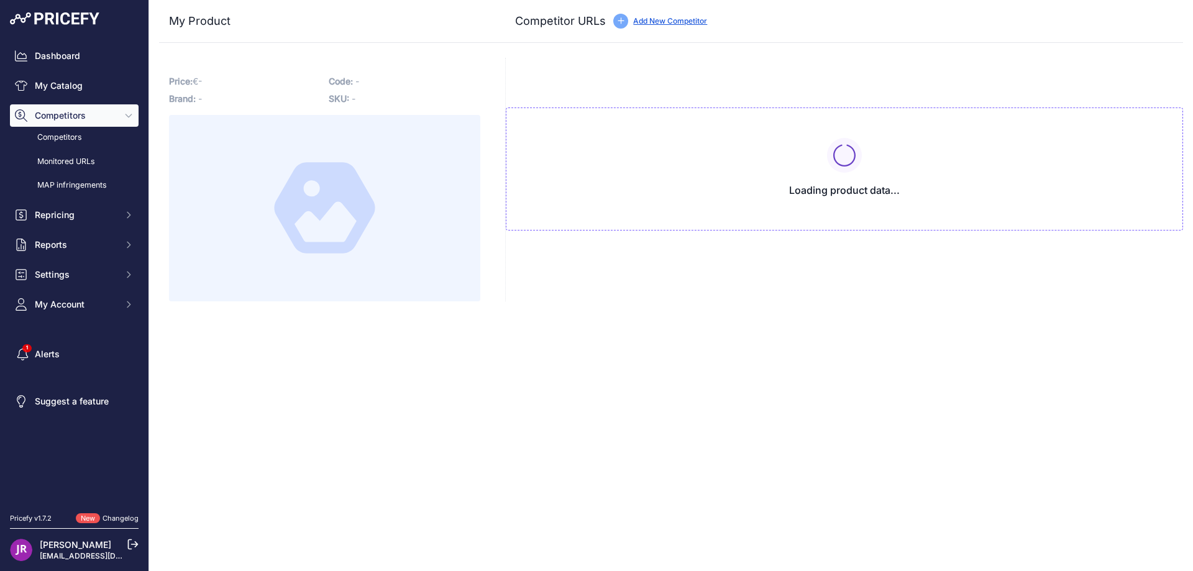
type input "[DOMAIN_NAME][URL]"
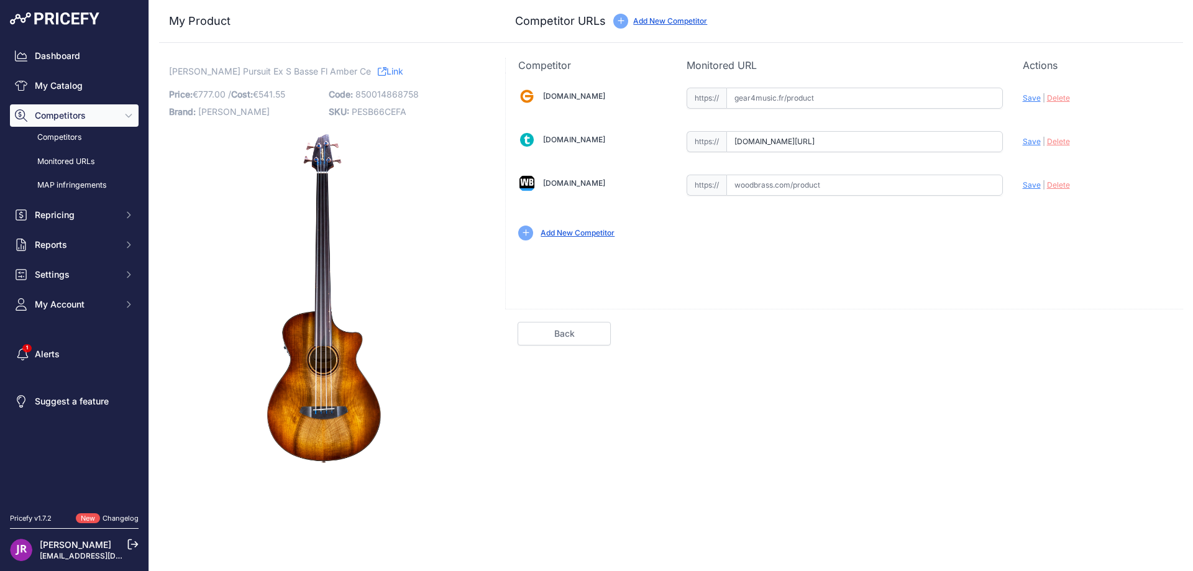
scroll to position [0, 65]
drag, startPoint x: 731, startPoint y: 142, endPoint x: 1011, endPoint y: 140, distance: 280.3
click at [1011, 140] on div "[DOMAIN_NAME] Valid Invalid" at bounding box center [844, 163] width 677 height 180
click at [1052, 144] on span "Delete" at bounding box center [1058, 141] width 23 height 9
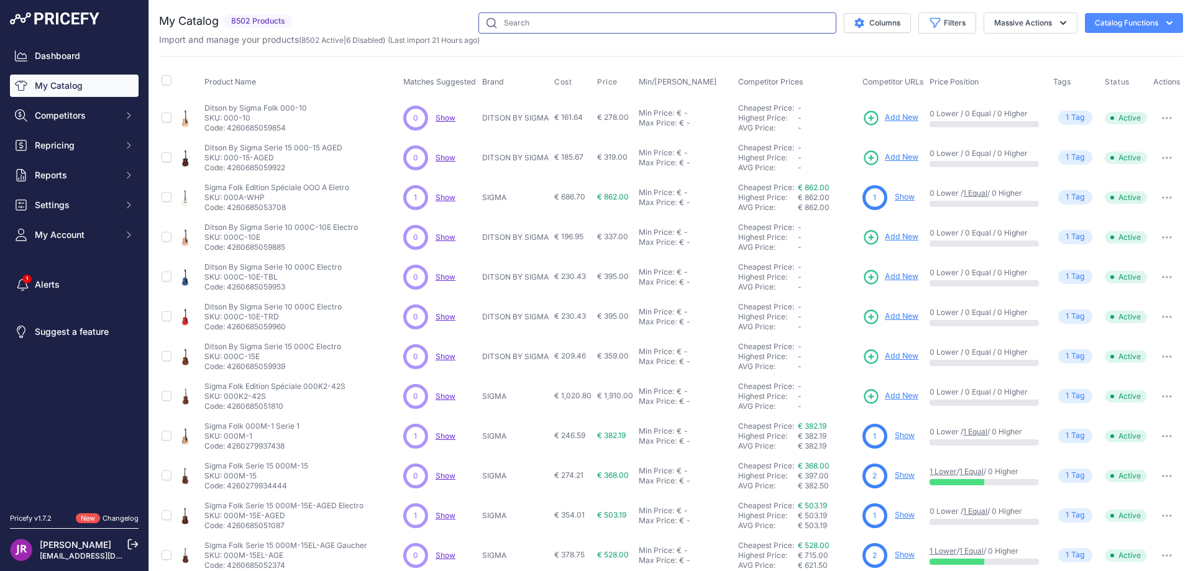
click at [553, 25] on input "text" at bounding box center [658, 22] width 358 height 21
paste input "PESB66CEA"
type input "PESB66CEA"
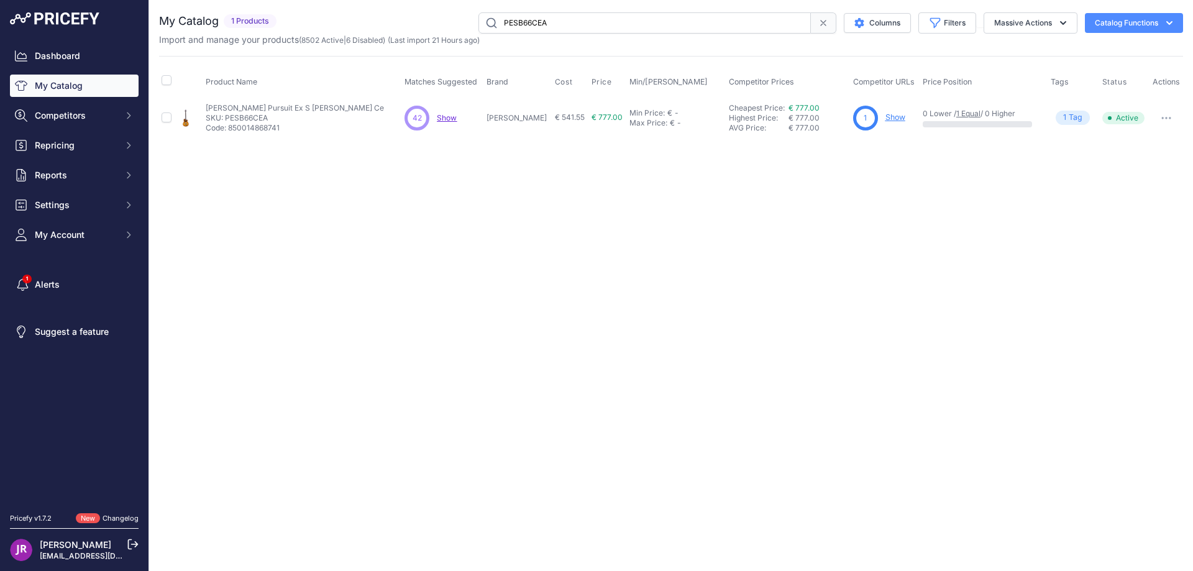
click at [886, 119] on link "Show" at bounding box center [896, 116] width 20 height 9
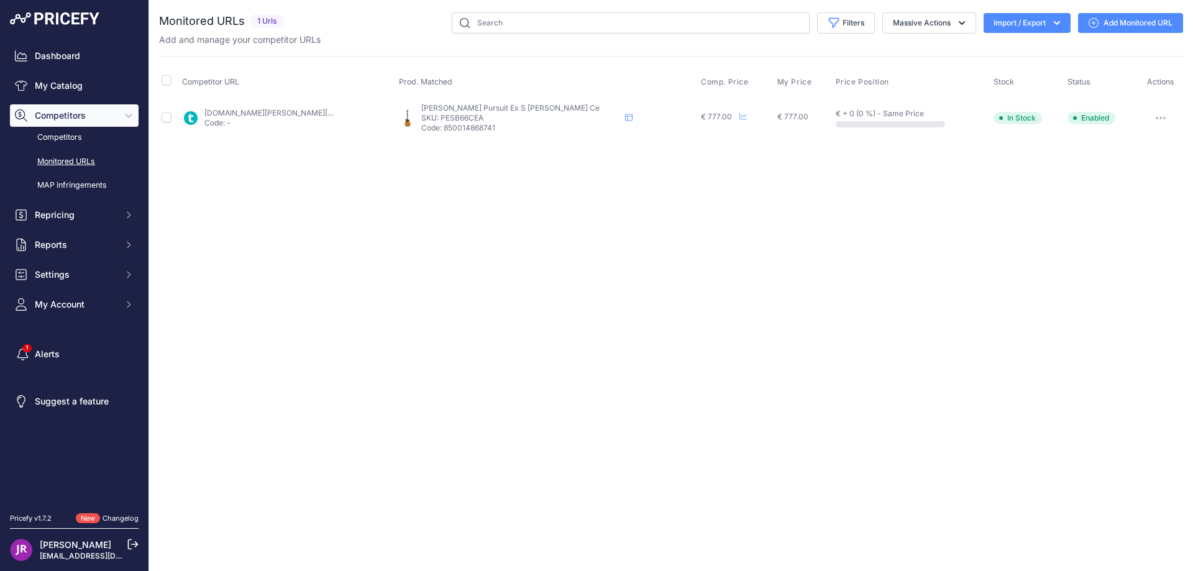
click at [1157, 117] on icon "button" at bounding box center [1157, 117] width 1 height 1
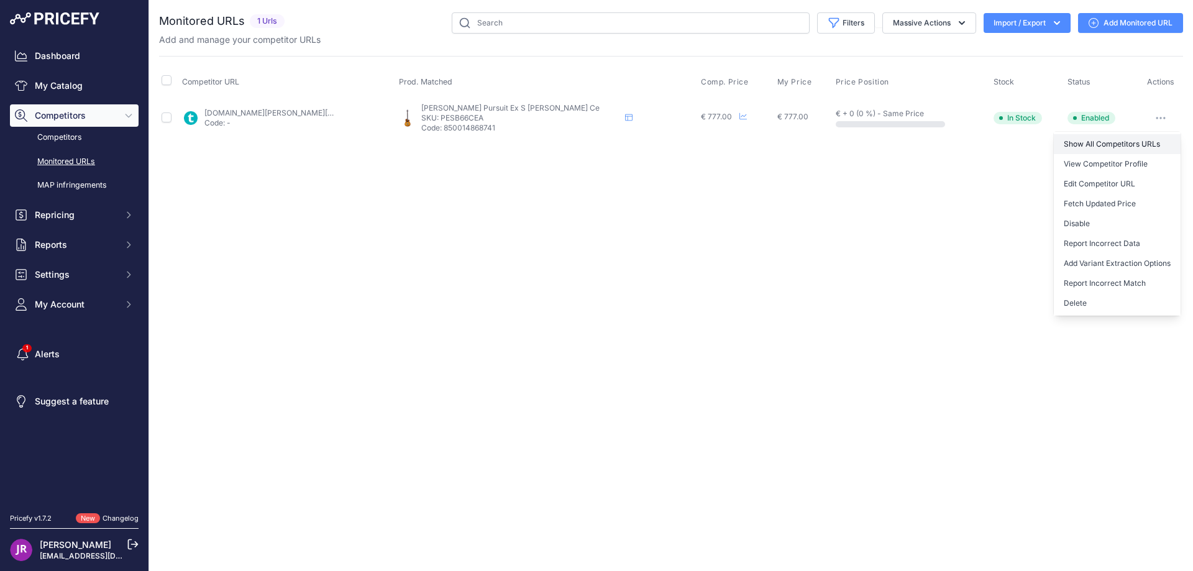
click at [1119, 143] on link "Show All Competitors URLs" at bounding box center [1117, 144] width 127 height 20
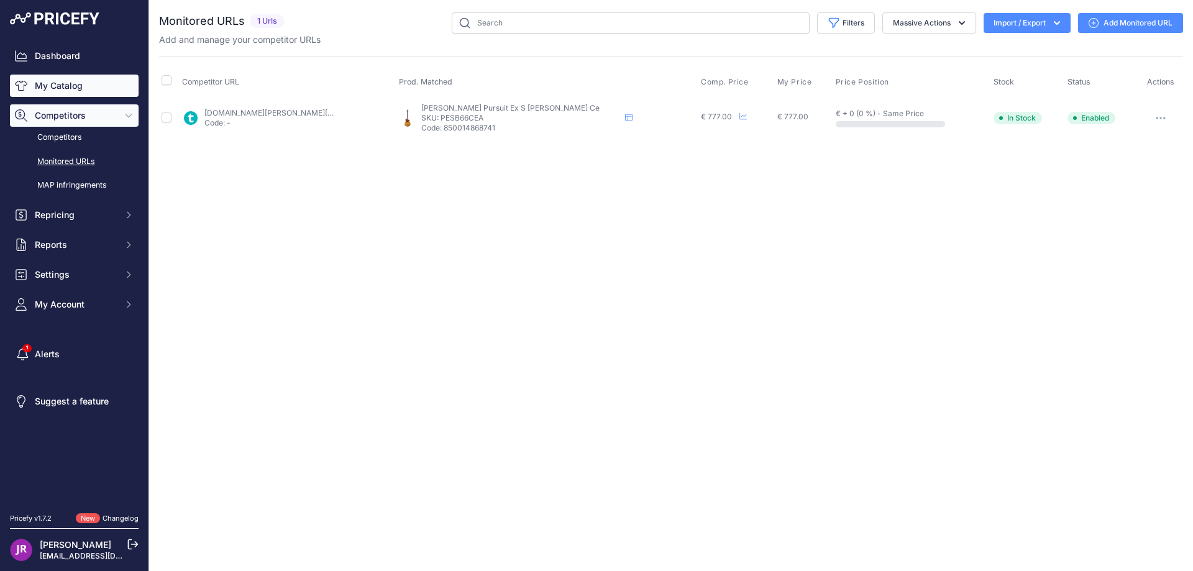
click at [72, 84] on link "My Catalog" at bounding box center [74, 86] width 129 height 22
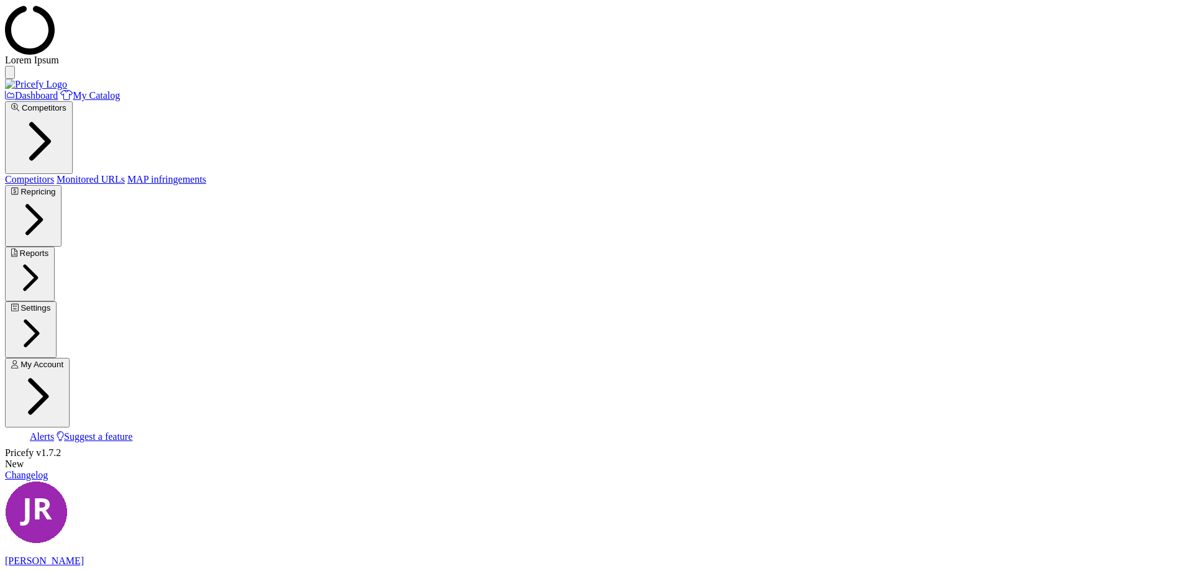
type input "www.thomann.fr/breedlove_pursuit_exotic_s_bass_amber_ce.htm?prirule_jdsnikfkfjs…"
drag, startPoint x: 730, startPoint y: 145, endPoint x: 1067, endPoint y: 149, distance: 336.9
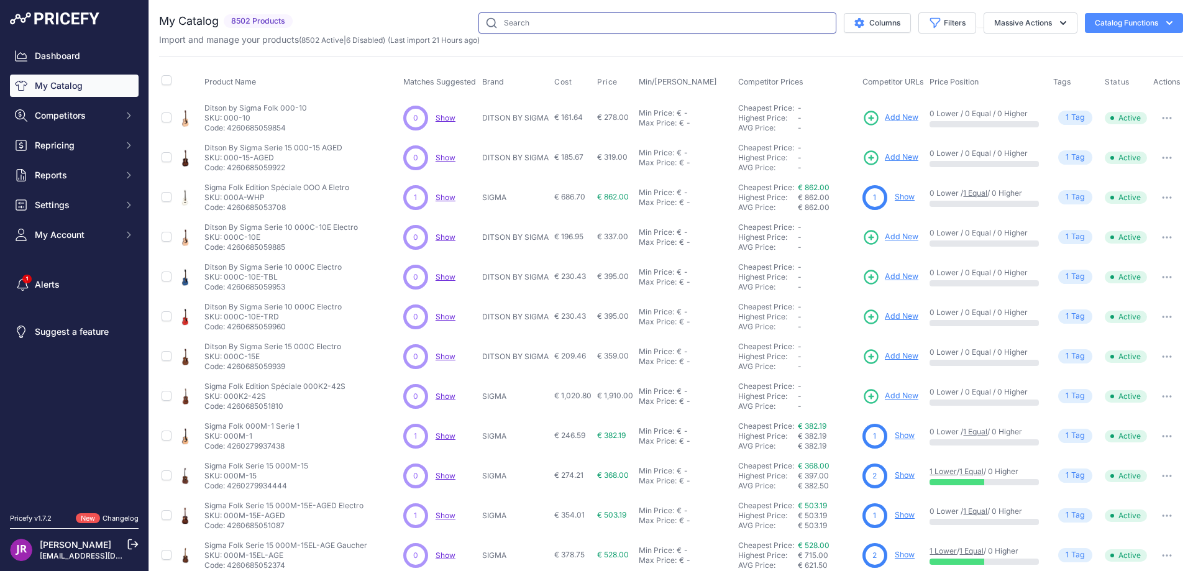
click at [512, 24] on input "text" at bounding box center [658, 22] width 358 height 21
paste input "PADJ5L"
type input "PADJ5L"
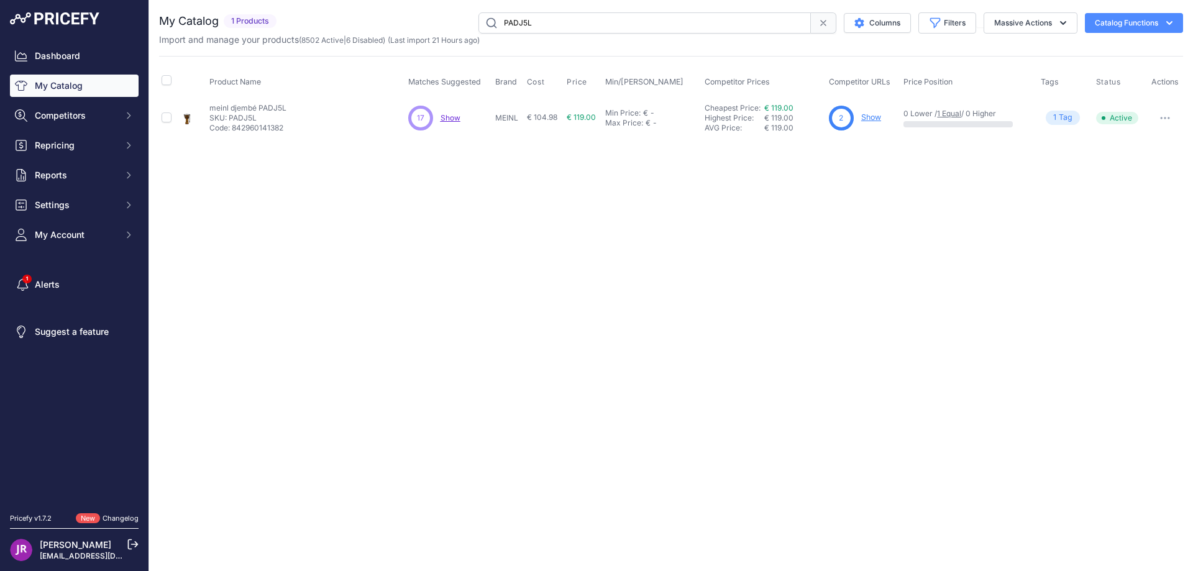
click at [871, 115] on link "Show" at bounding box center [871, 116] width 20 height 9
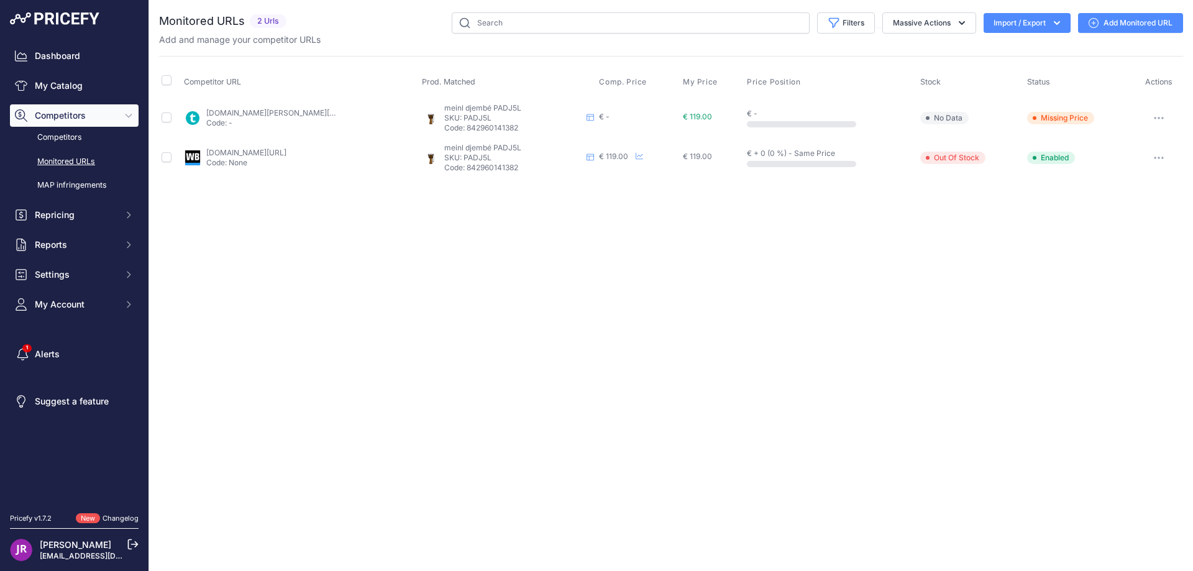
click at [1160, 120] on button "button" at bounding box center [1159, 117] width 25 height 17
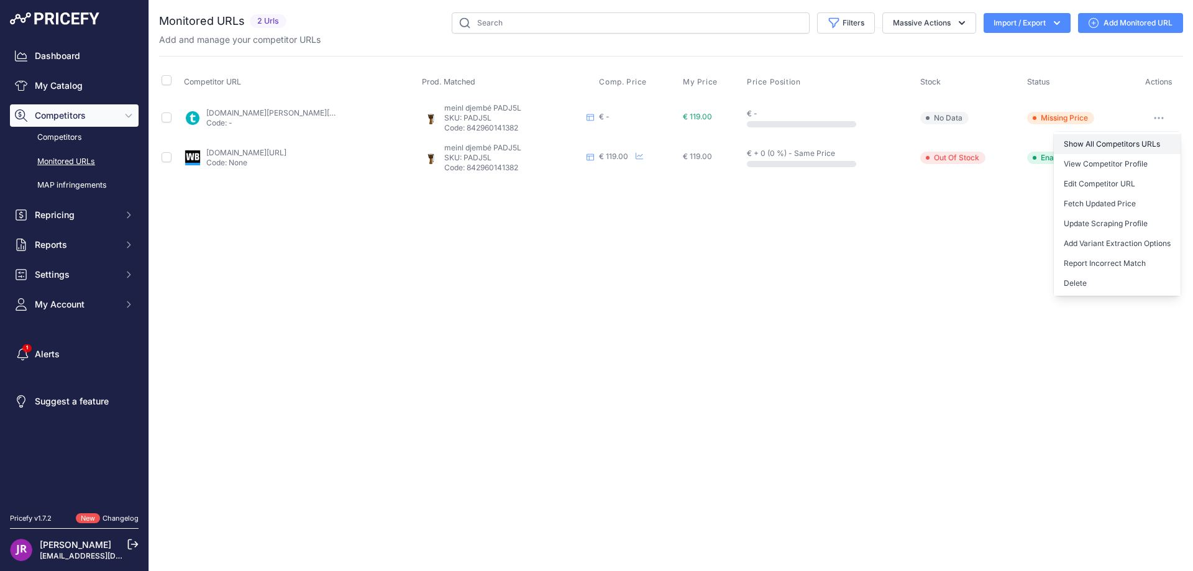
click at [1111, 145] on link "Show All Competitors URLs" at bounding box center [1117, 144] width 127 height 20
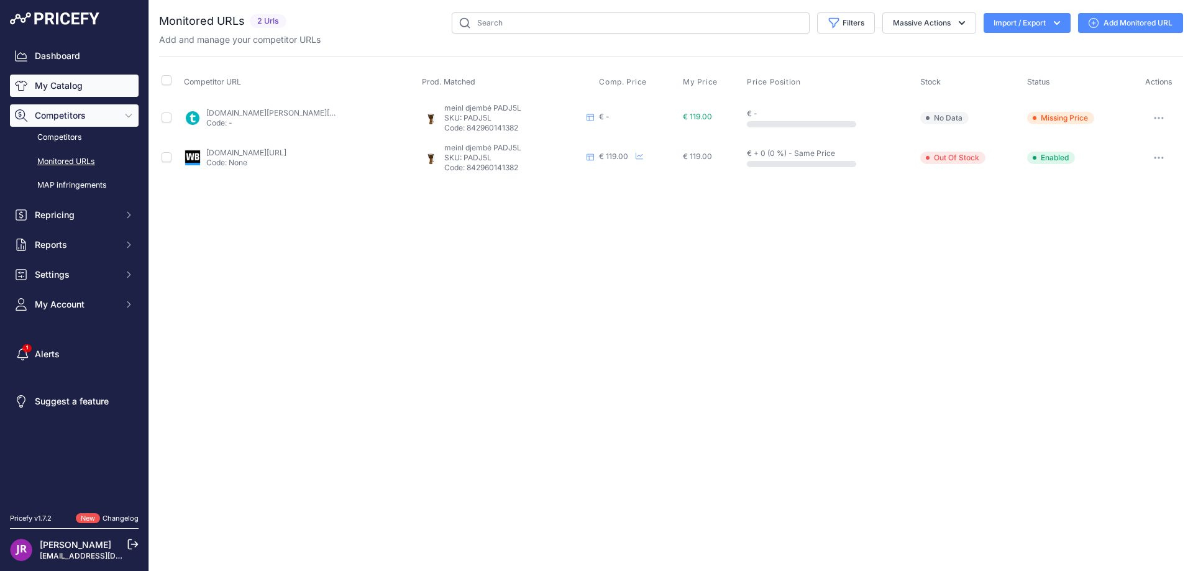
click at [49, 87] on link "My Catalog" at bounding box center [74, 86] width 129 height 22
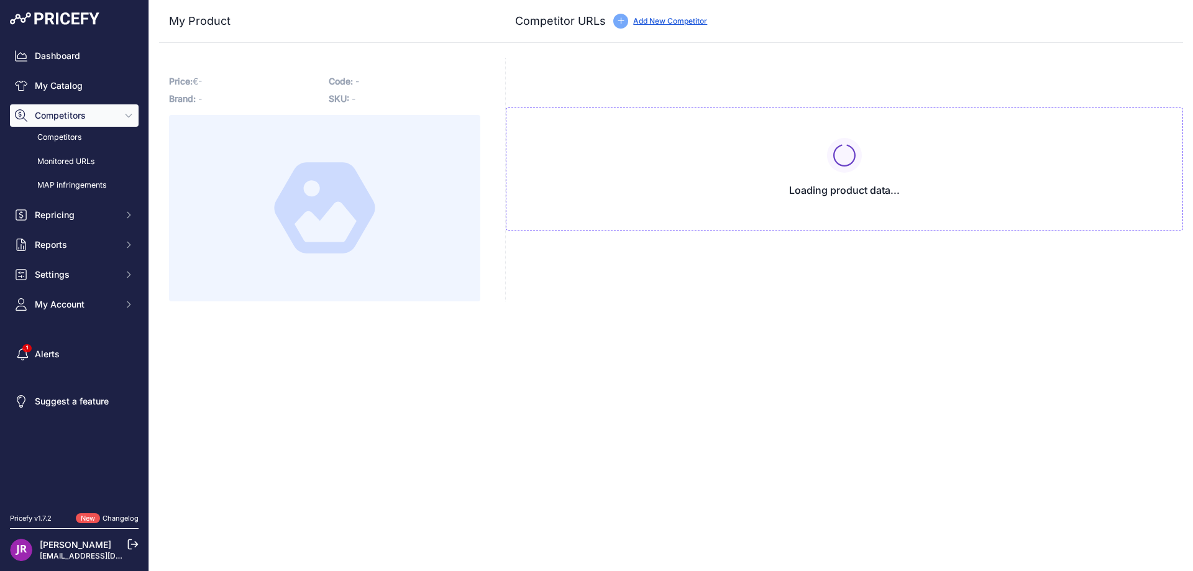
type input "[DOMAIN_NAME][URL]"
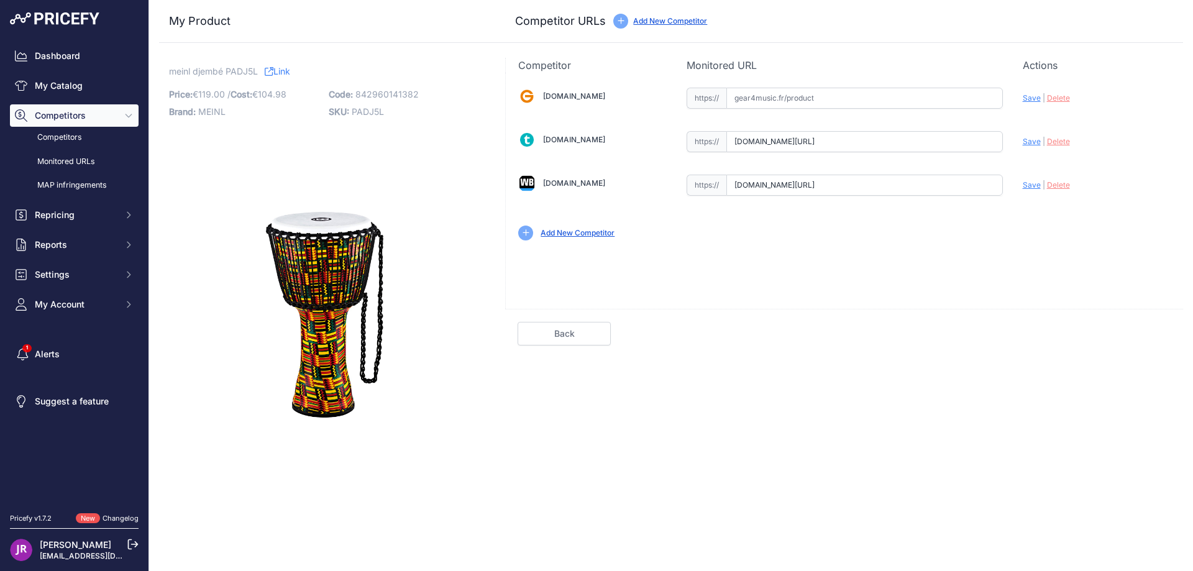
drag, startPoint x: 734, startPoint y: 137, endPoint x: 994, endPoint y: 155, distance: 260.4
click at [994, 155] on div "[DOMAIN_NAME] Valid Invalid" at bounding box center [844, 163] width 677 height 180
click at [1067, 142] on span "Delete" at bounding box center [1058, 141] width 23 height 9
drag, startPoint x: 734, startPoint y: 186, endPoint x: 1040, endPoint y: 188, distance: 306.4
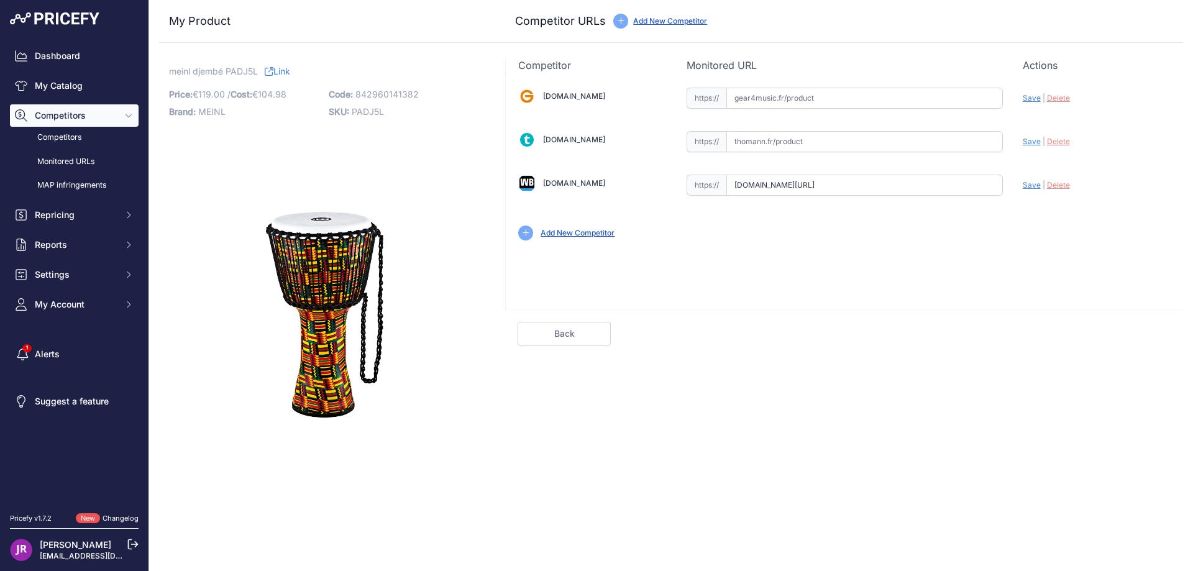
click at [1040, 188] on div "[DOMAIN_NAME] Valid Invalid" at bounding box center [844, 163] width 677 height 180
click at [1053, 186] on span "Delete" at bounding box center [1058, 184] width 23 height 9
click at [375, 111] on span "PADJ5L" at bounding box center [368, 111] width 32 height 11
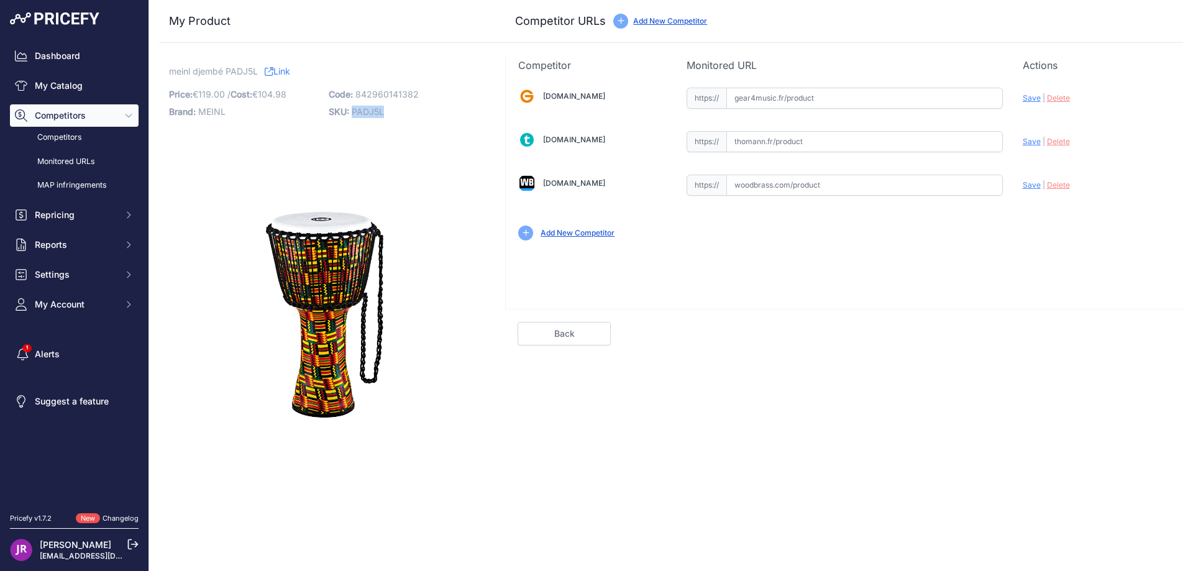
copy span "PADJ5L"
click at [809, 188] on input "text" at bounding box center [865, 185] width 277 height 21
paste input "[URL][DOMAIN_NAME]"
click at [1028, 190] on div "Update Profile Save | [GEOGRAPHIC_DATA] Analyzing" at bounding box center [1097, 181] width 148 height 19
click at [1033, 184] on span "Save" at bounding box center [1032, 184] width 18 height 9
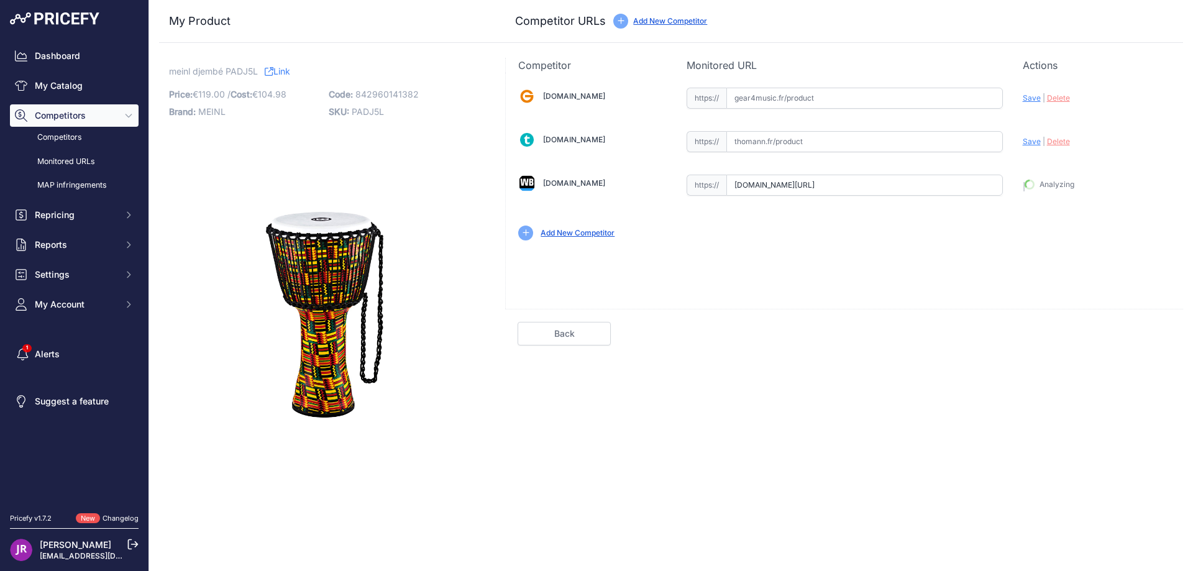
type input "[URL][DOMAIN_NAME]"
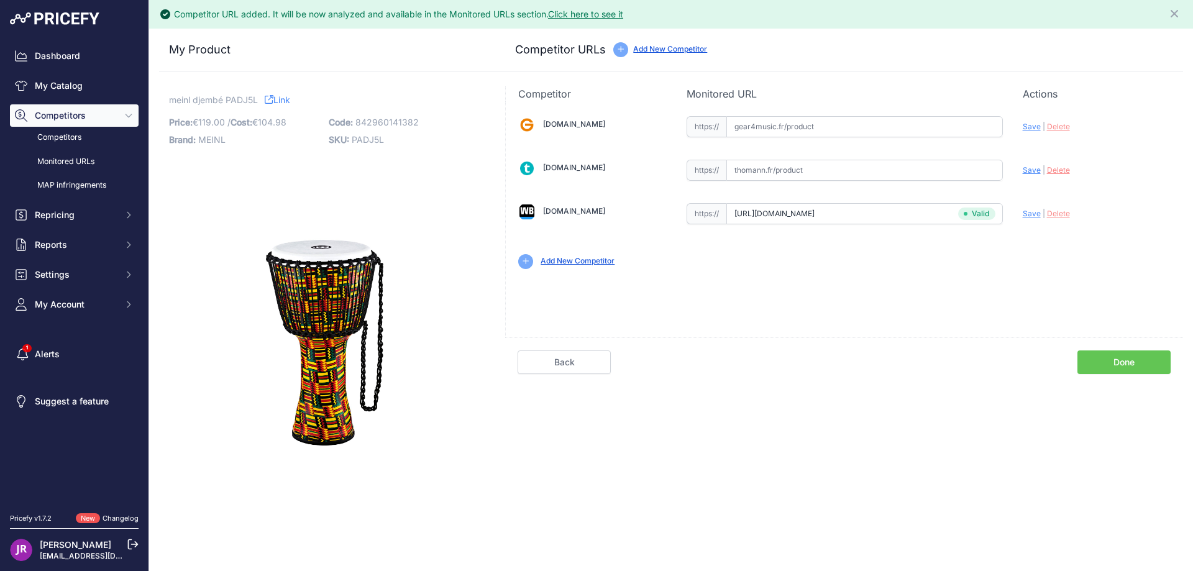
click at [1126, 361] on link "Done" at bounding box center [1124, 363] width 93 height 24
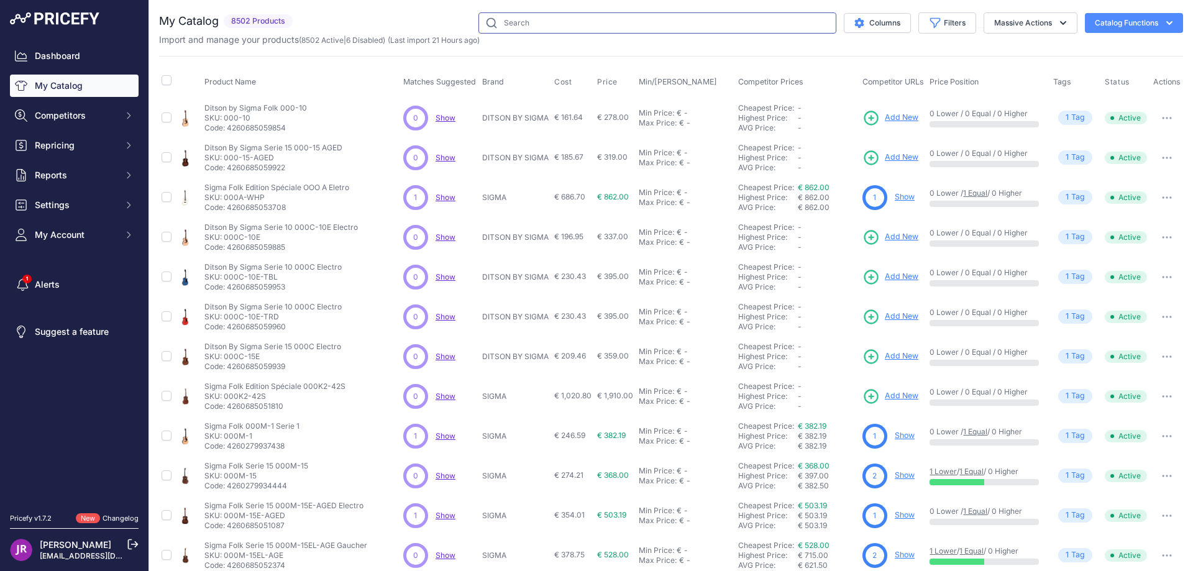
click at [495, 21] on input "text" at bounding box center [658, 22] width 358 height 21
paste input "PADJ2XL"
type input "PADJ2XL"
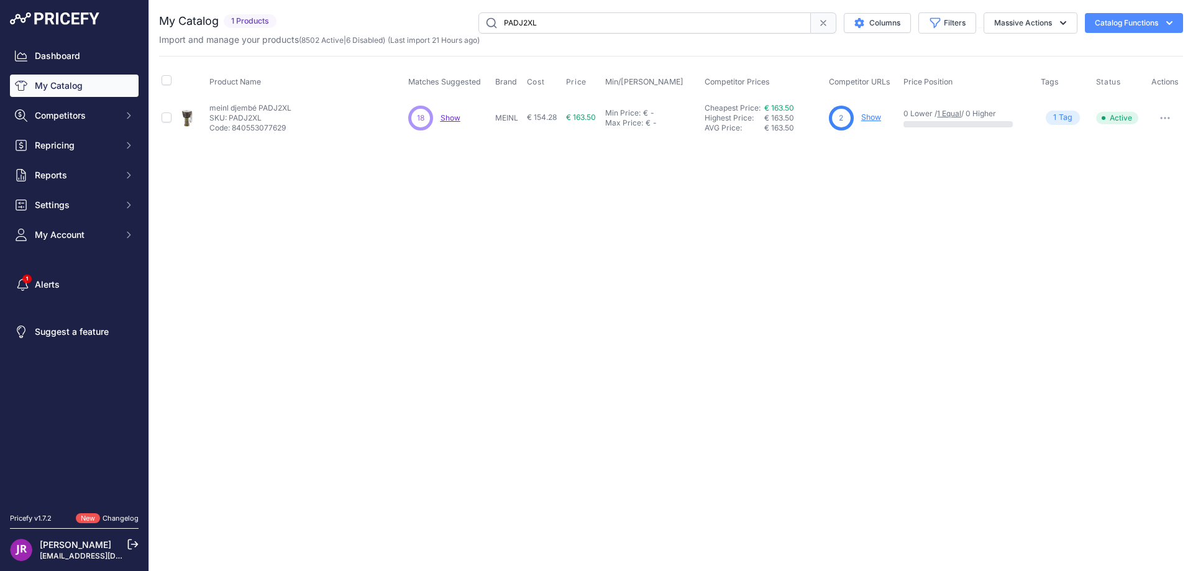
click at [871, 118] on link "Show" at bounding box center [871, 116] width 20 height 9
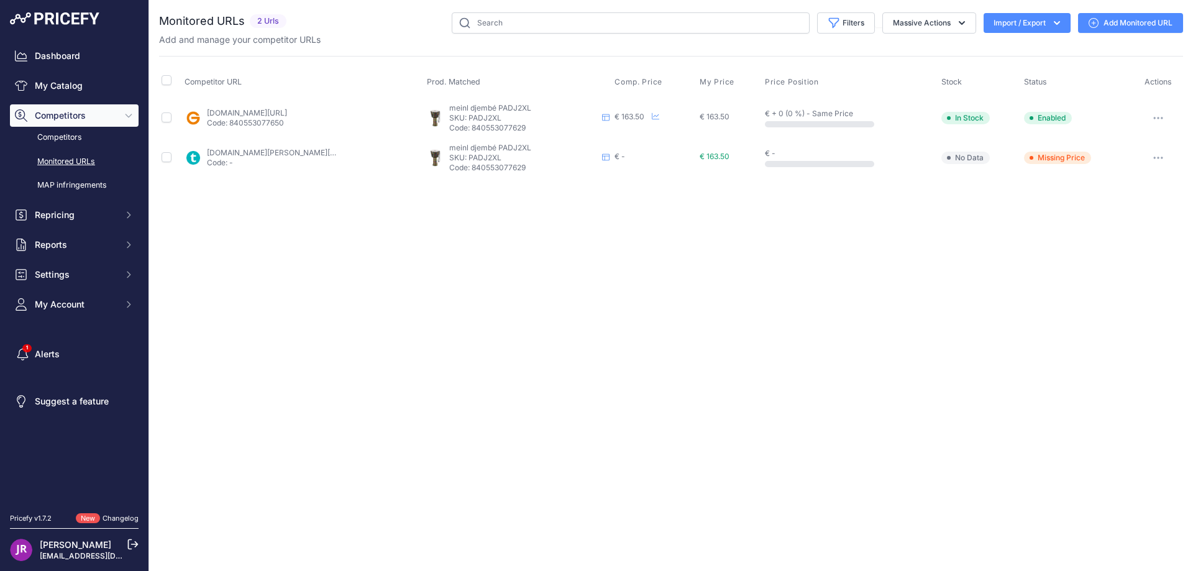
click at [1155, 114] on button "button" at bounding box center [1158, 117] width 25 height 17
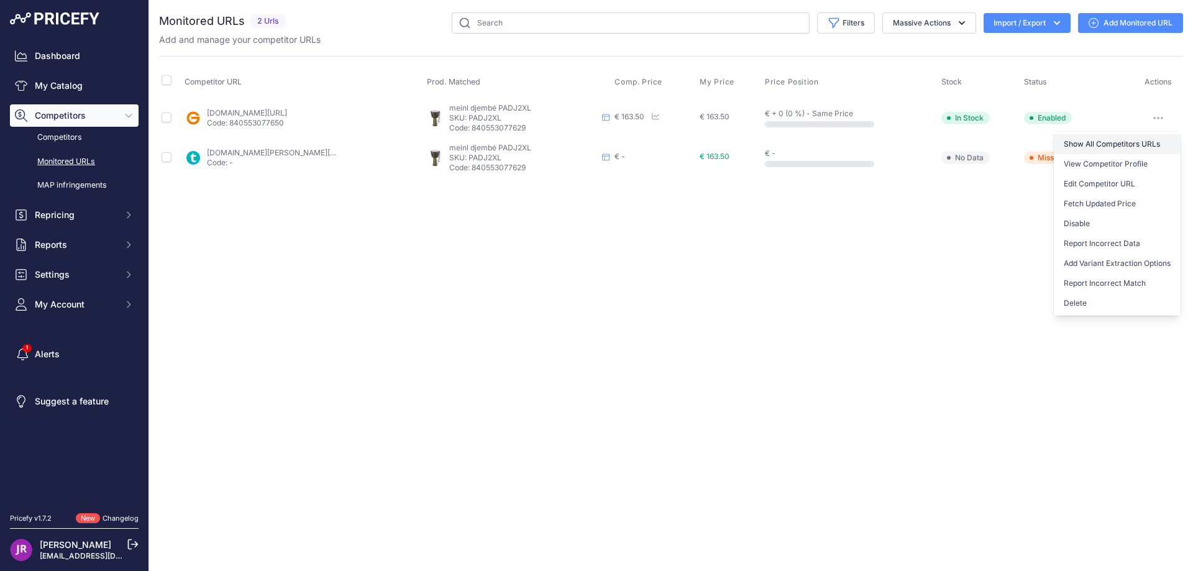
click at [1119, 142] on link "Show All Competitors URLs" at bounding box center [1117, 144] width 127 height 20
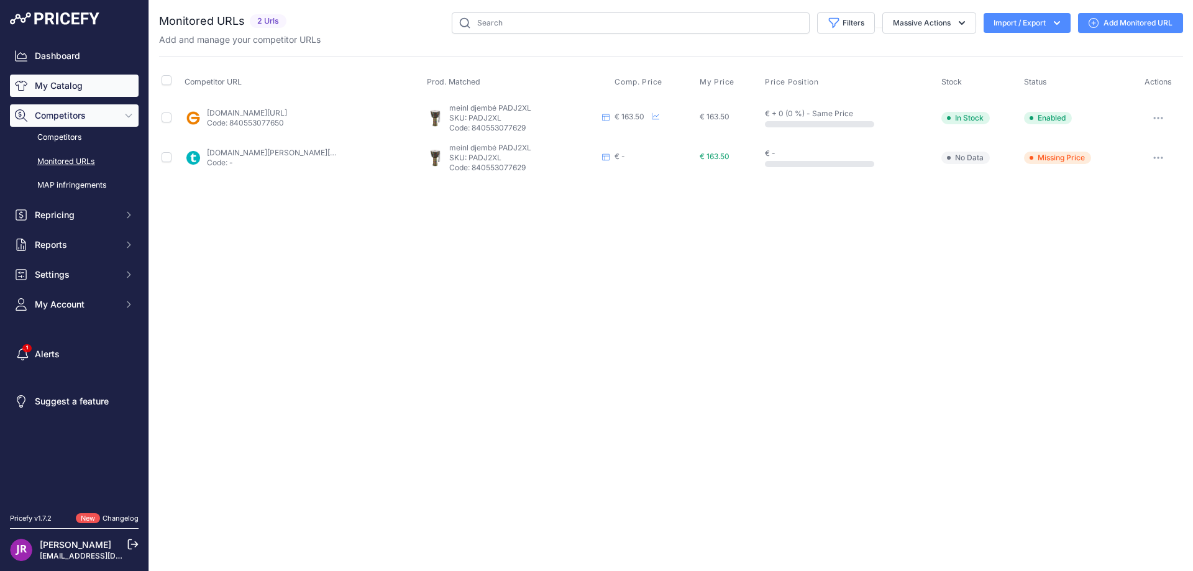
click at [77, 87] on link "My Catalog" at bounding box center [74, 86] width 129 height 22
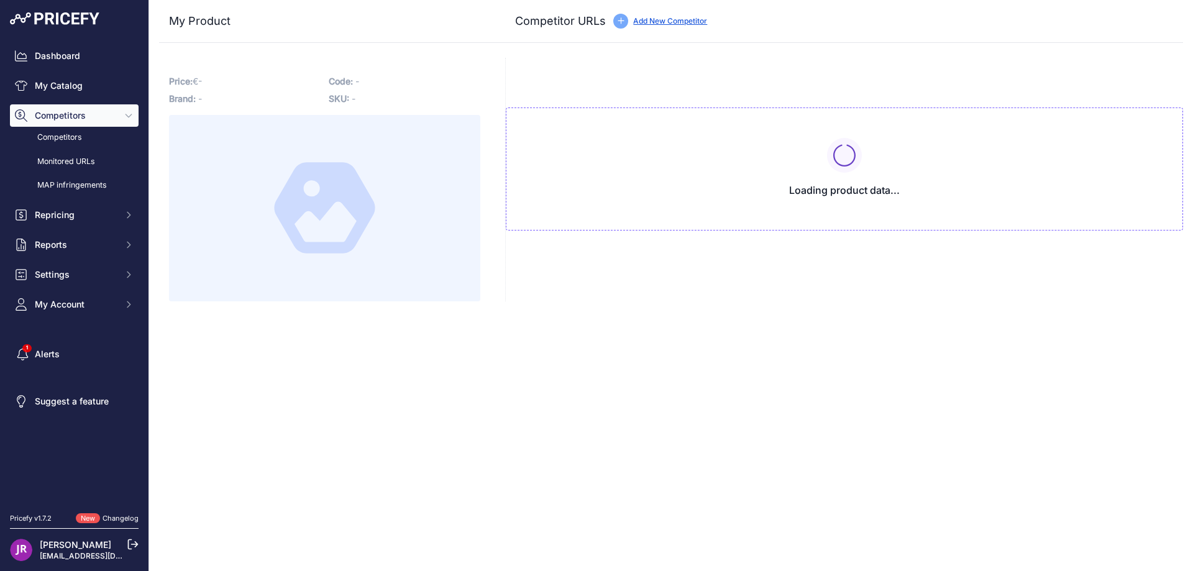
type input "[DOMAIN_NAME][URL]"
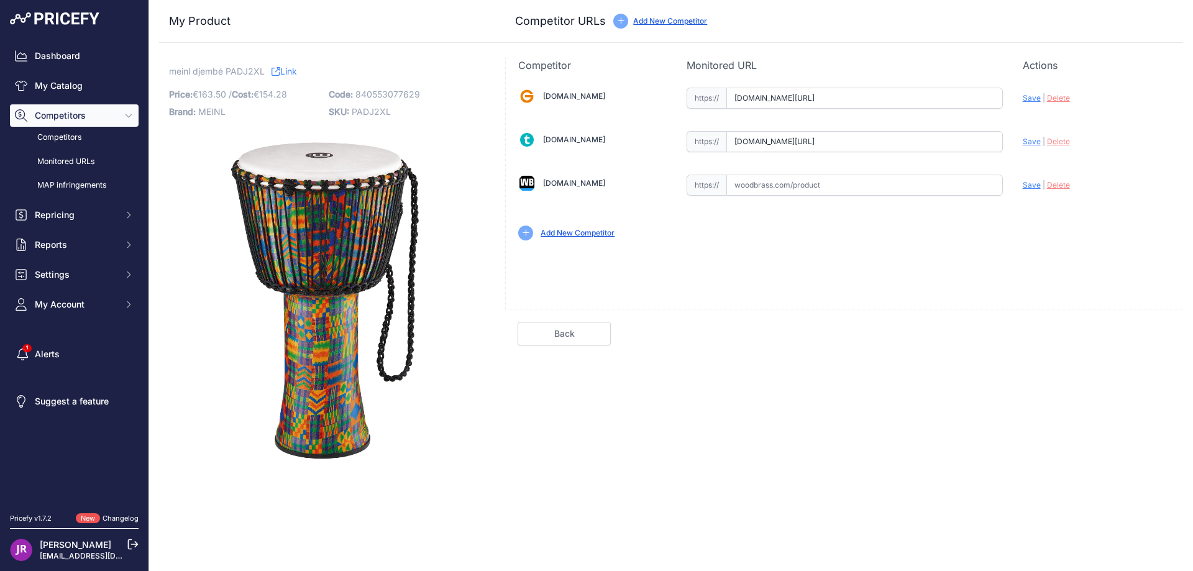
scroll to position [0, 261]
drag, startPoint x: 734, startPoint y: 99, endPoint x: 1052, endPoint y: 114, distance: 317.9
click at [1052, 114] on div "[DOMAIN_NAME] Valid Invalid" at bounding box center [844, 163] width 677 height 180
click at [1053, 98] on span "Delete" at bounding box center [1058, 97] width 23 height 9
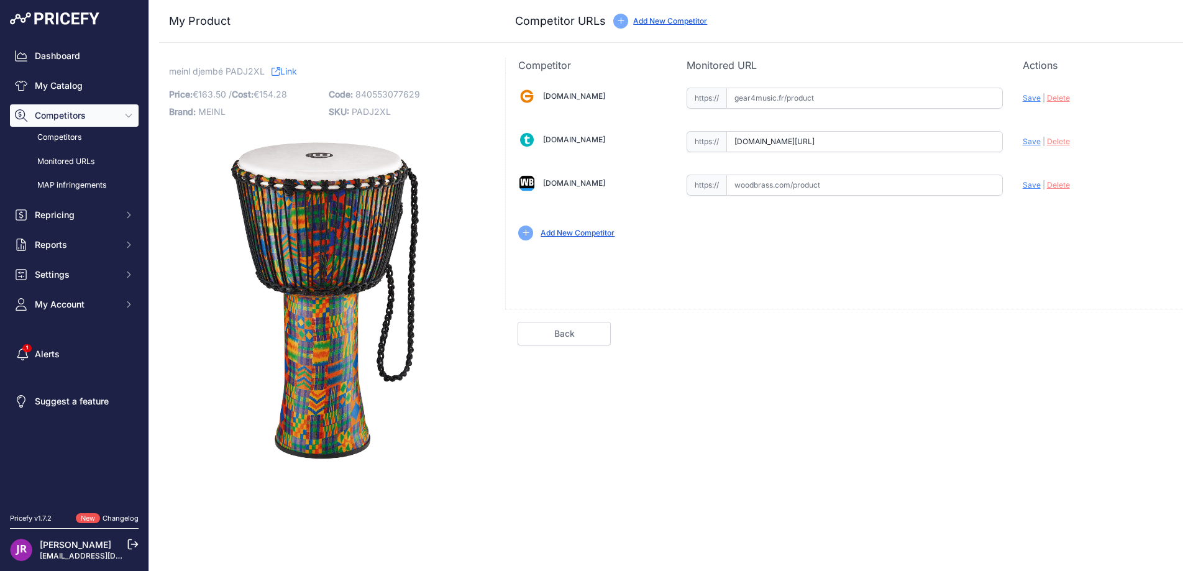
drag, startPoint x: 733, startPoint y: 140, endPoint x: 995, endPoint y: 154, distance: 262.7
click at [995, 154] on div "[DOMAIN_NAME] Valid Invalid" at bounding box center [844, 163] width 677 height 180
click at [1055, 140] on span "Delete" at bounding box center [1058, 141] width 23 height 9
click at [372, 111] on span "PADJ2XL" at bounding box center [371, 111] width 39 height 11
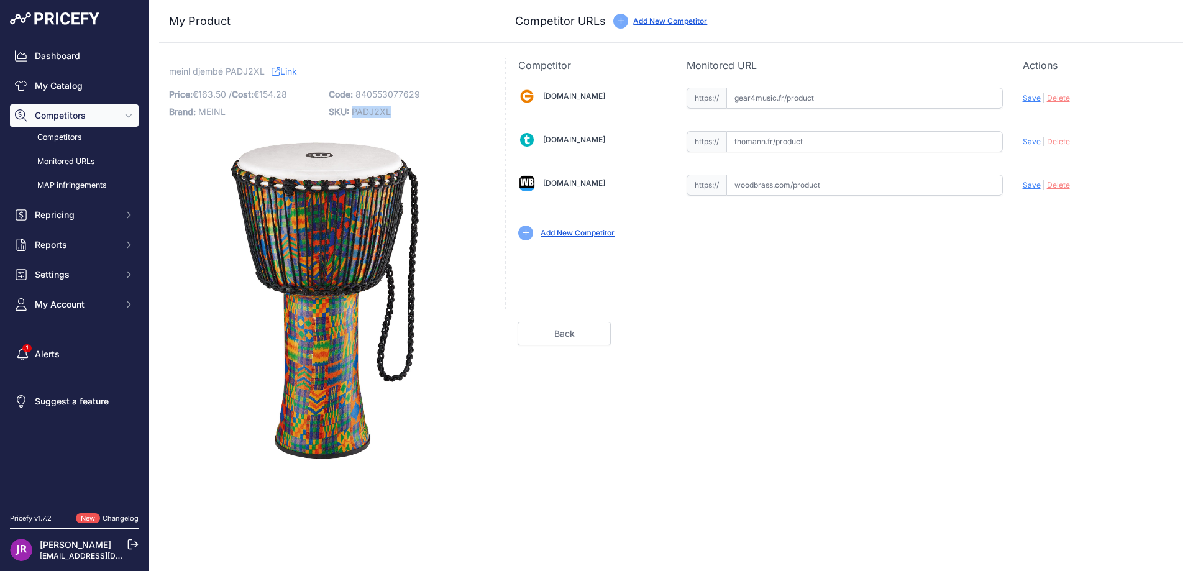
copy span "PADJ2XL"
click at [774, 185] on input "text" at bounding box center [865, 185] width 277 height 21
paste input "https://www.woodbrass.com/djembes-meinl-djembe-synthetique-14-kenyan-p228209.ht…"
click at [1032, 186] on span "Save" at bounding box center [1032, 184] width 18 height 9
type input "https://www.woodbrass.com/djembes-meinl-djembe-synthetique-14-kenyan-p228209.ht…"
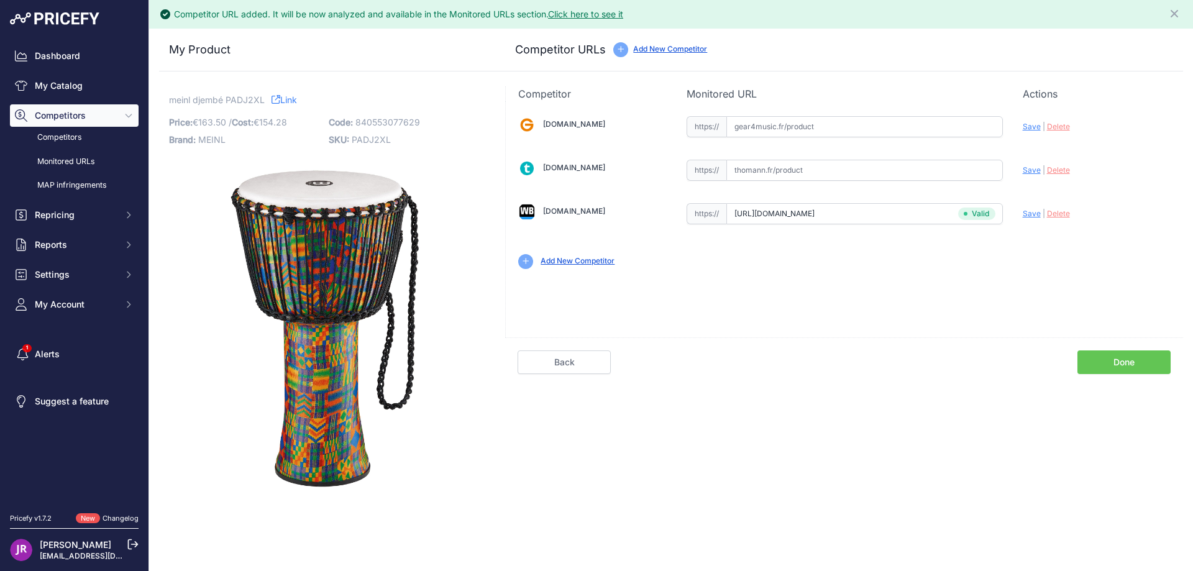
click at [1122, 363] on link "Done" at bounding box center [1124, 363] width 93 height 24
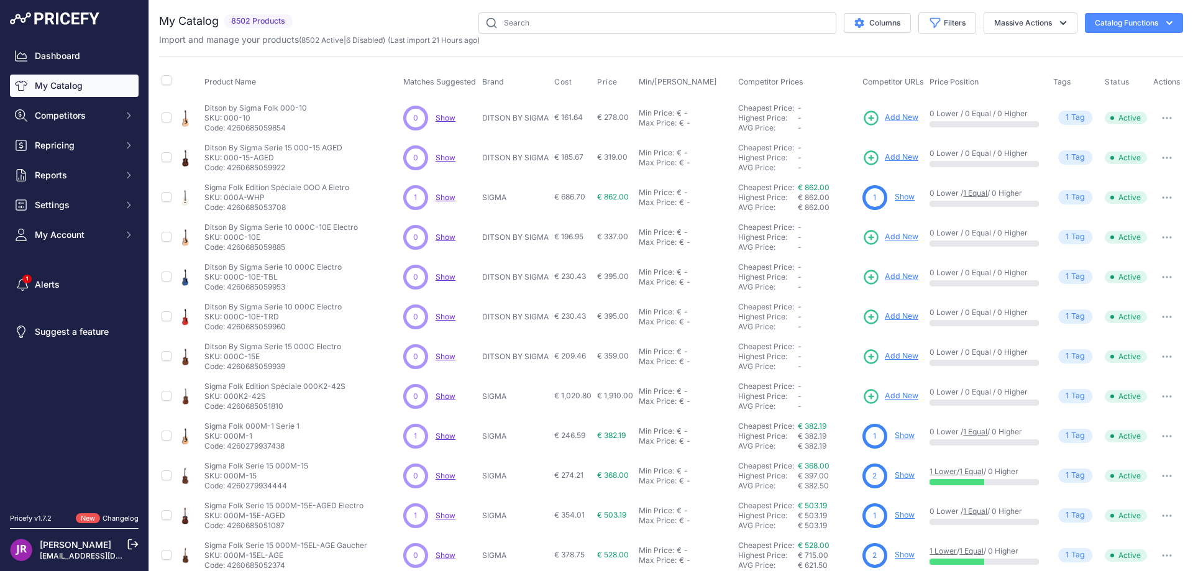
click at [53, 85] on link "My Catalog" at bounding box center [74, 86] width 129 height 22
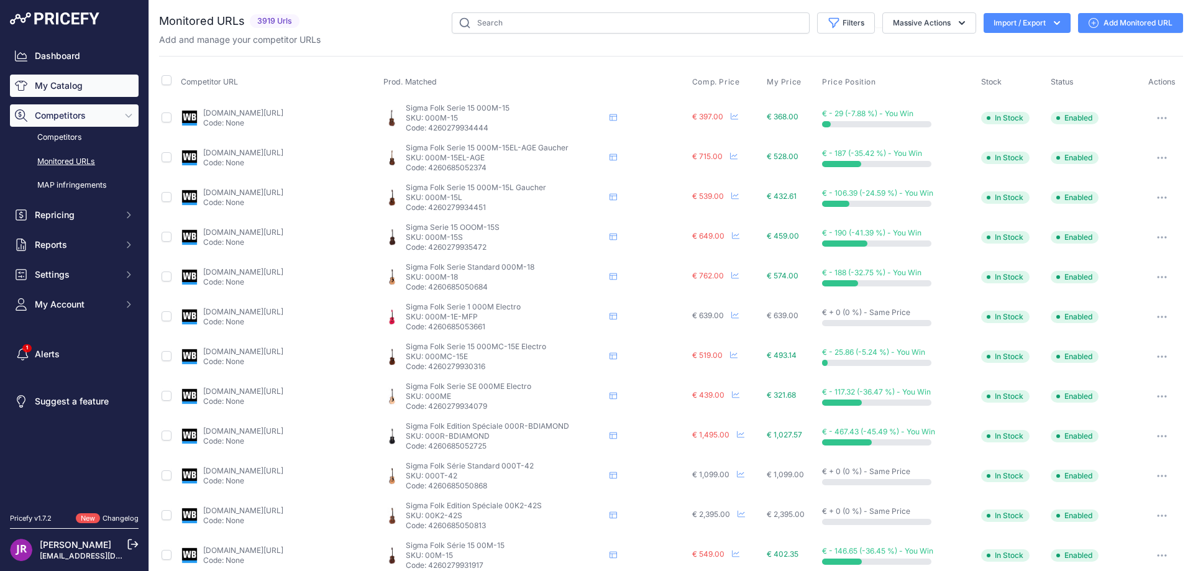
click at [52, 83] on link "My Catalog" at bounding box center [74, 86] width 129 height 22
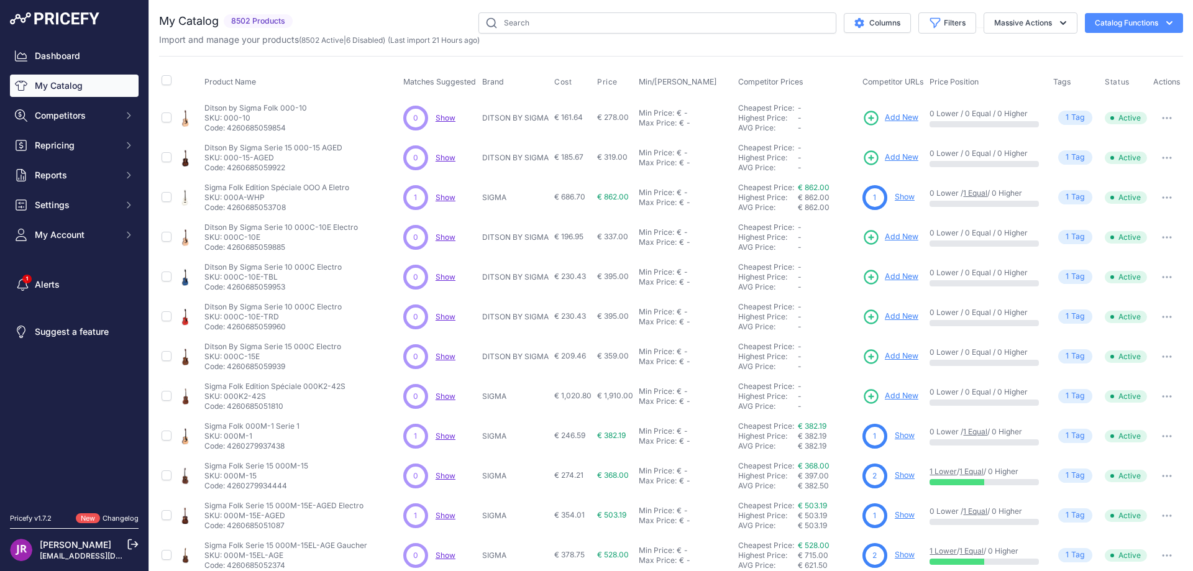
click at [50, 84] on link "My Catalog" at bounding box center [74, 86] width 129 height 22
click at [505, 24] on input "text" at bounding box center [658, 22] width 358 height 21
paste input "PADJ1XL"
type input "PADJ1XL"
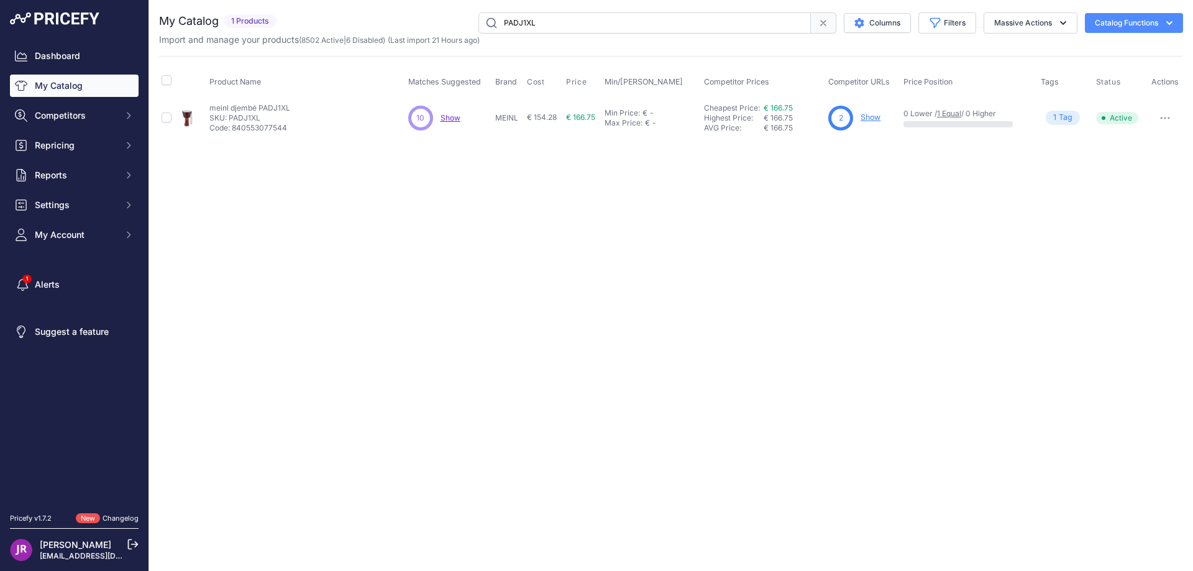
click at [874, 117] on link "Show" at bounding box center [871, 116] width 20 height 9
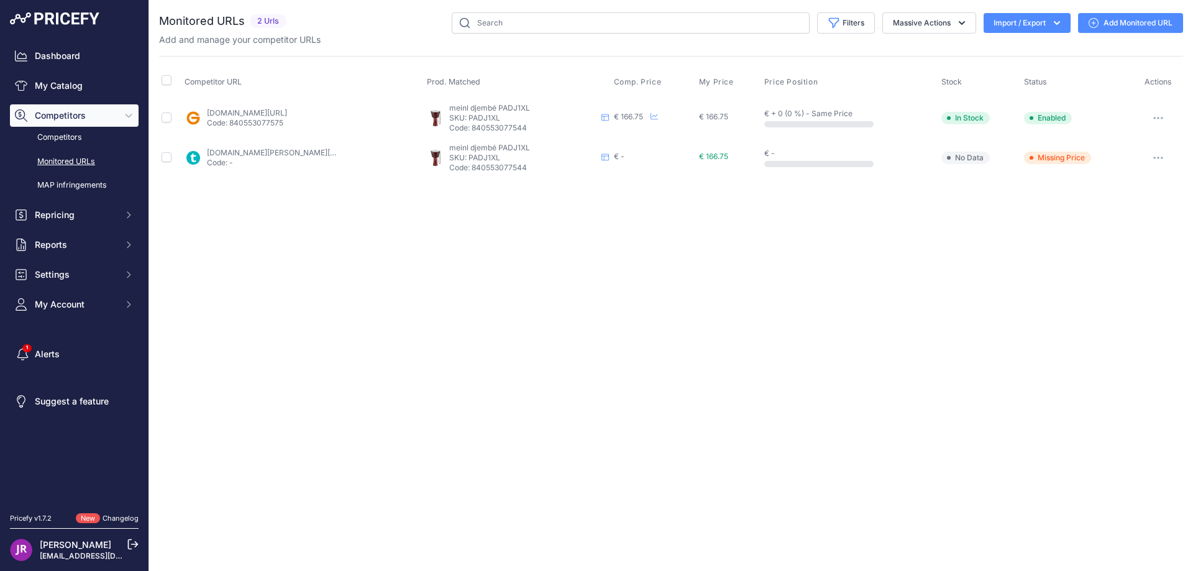
click at [1160, 119] on icon "button" at bounding box center [1159, 118] width 10 height 2
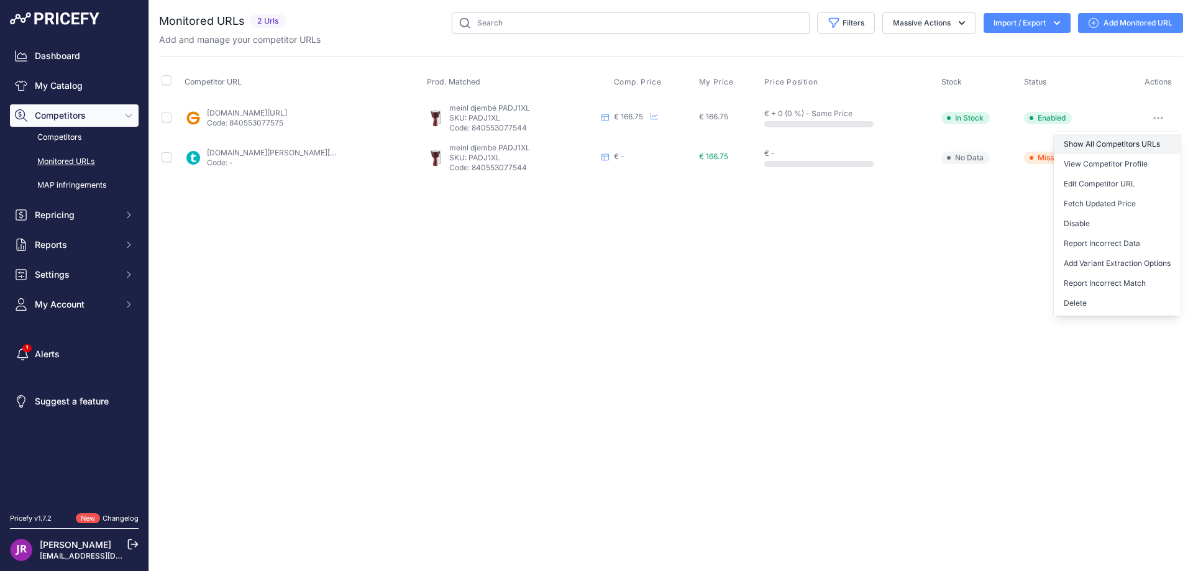
click at [1106, 141] on link "Show All Competitors URLs" at bounding box center [1117, 144] width 127 height 20
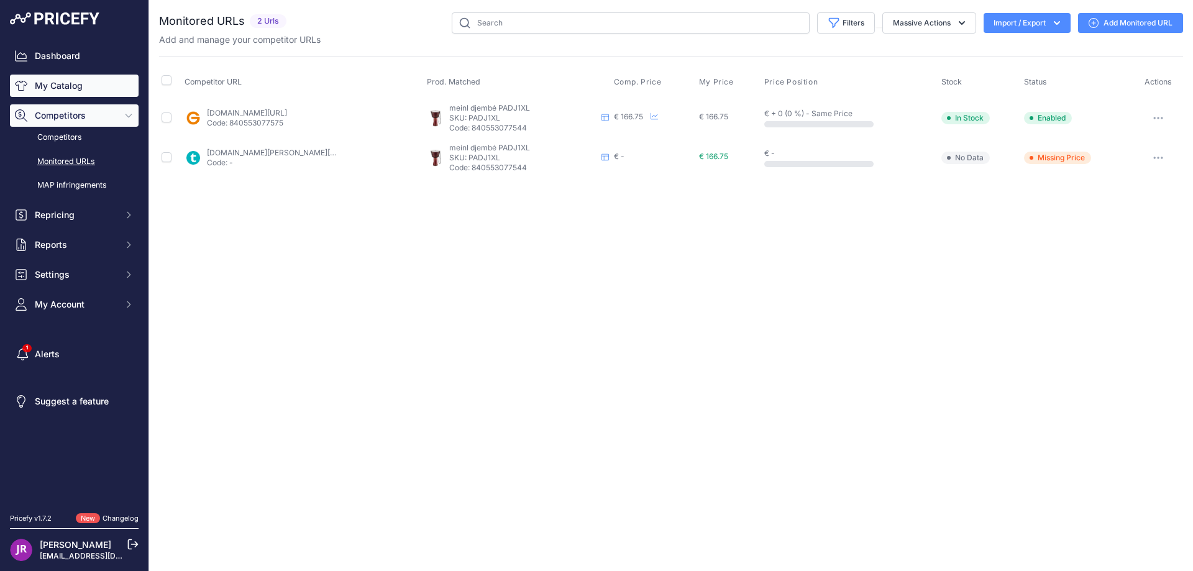
click at [69, 83] on link "My Catalog" at bounding box center [74, 86] width 129 height 22
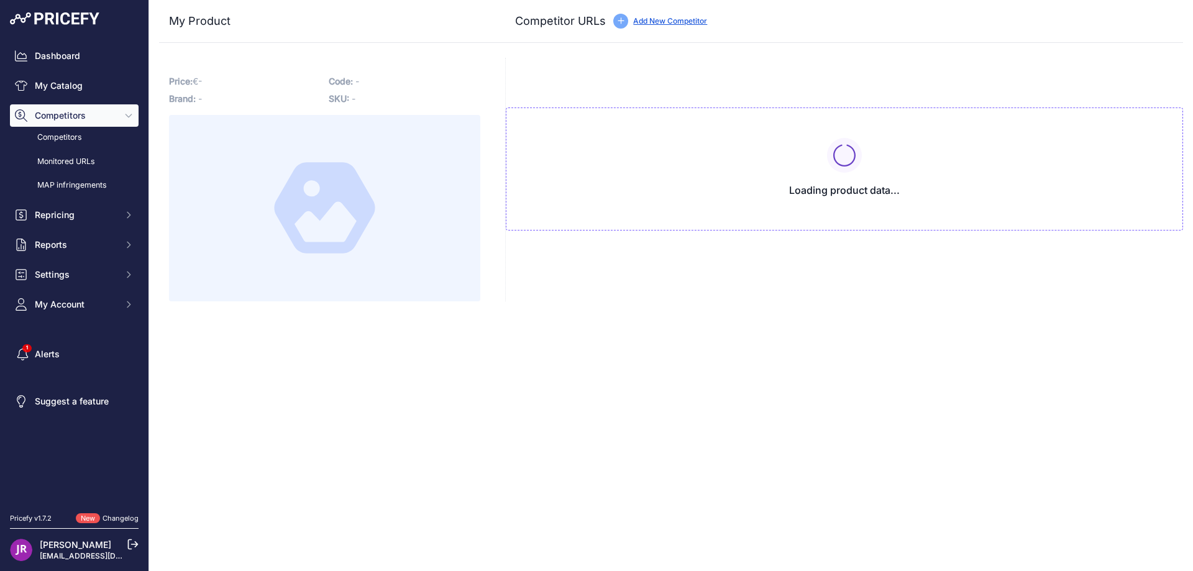
type input "[DOMAIN_NAME][URL]"
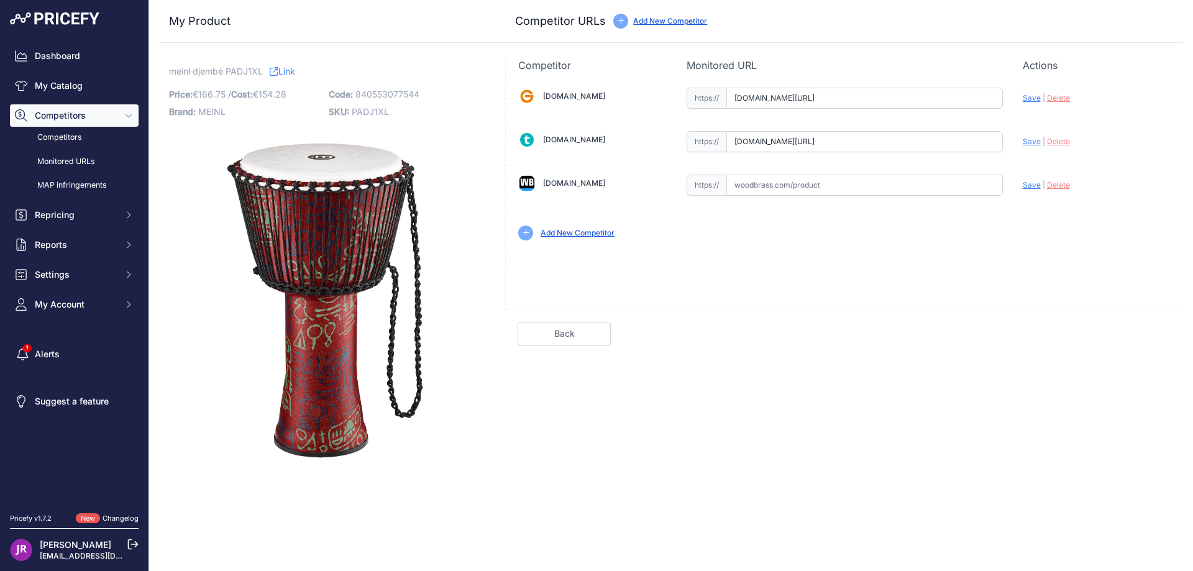
scroll to position [0, 273]
drag, startPoint x: 729, startPoint y: 95, endPoint x: 1044, endPoint y: 102, distance: 315.2
click at [1044, 102] on div "[DOMAIN_NAME] Valid Invalid" at bounding box center [844, 163] width 677 height 180
click at [1060, 98] on span "Delete" at bounding box center [1058, 97] width 23 height 9
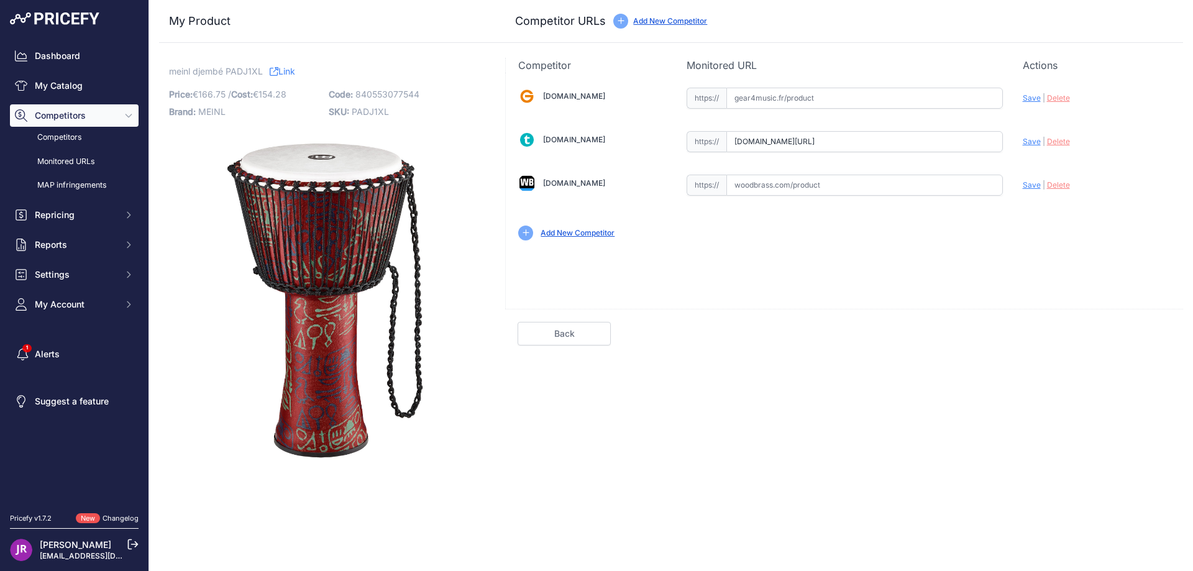
drag, startPoint x: 738, startPoint y: 140, endPoint x: 985, endPoint y: 142, distance: 247.4
click at [985, 142] on input "[DOMAIN_NAME][URL]" at bounding box center [865, 141] width 277 height 21
click at [1055, 142] on span "Delete" at bounding box center [1058, 141] width 23 height 9
click at [362, 112] on span "PADJ1XL" at bounding box center [370, 111] width 37 height 11
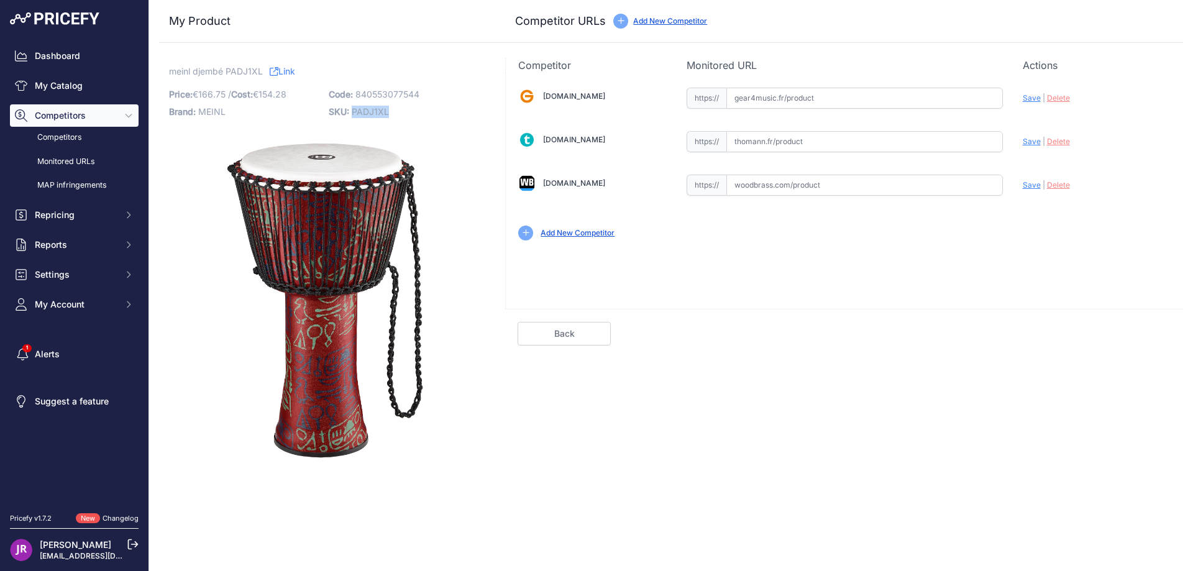
copy span "PADJ1XL"
click at [750, 183] on input "text" at bounding box center [865, 185] width 277 height 21
paste input "https://www.woodbrass.com/djembes-meinl-djembe-synthetique-14-pharaoh-s-p228210…"
click at [1027, 183] on span "Save" at bounding box center [1032, 184] width 18 height 9
type input "https://www.woodbrass.com/djembes-meinl-djembe-synthetique-14-pharaoh-s-p228210…"
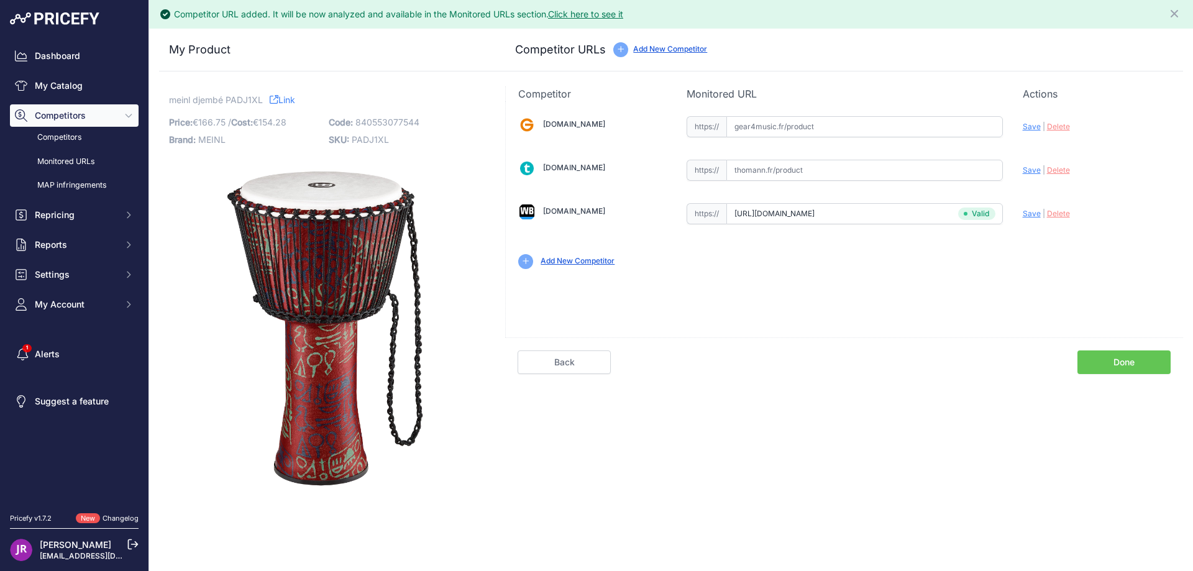
click at [1124, 362] on link "Done" at bounding box center [1124, 363] width 93 height 24
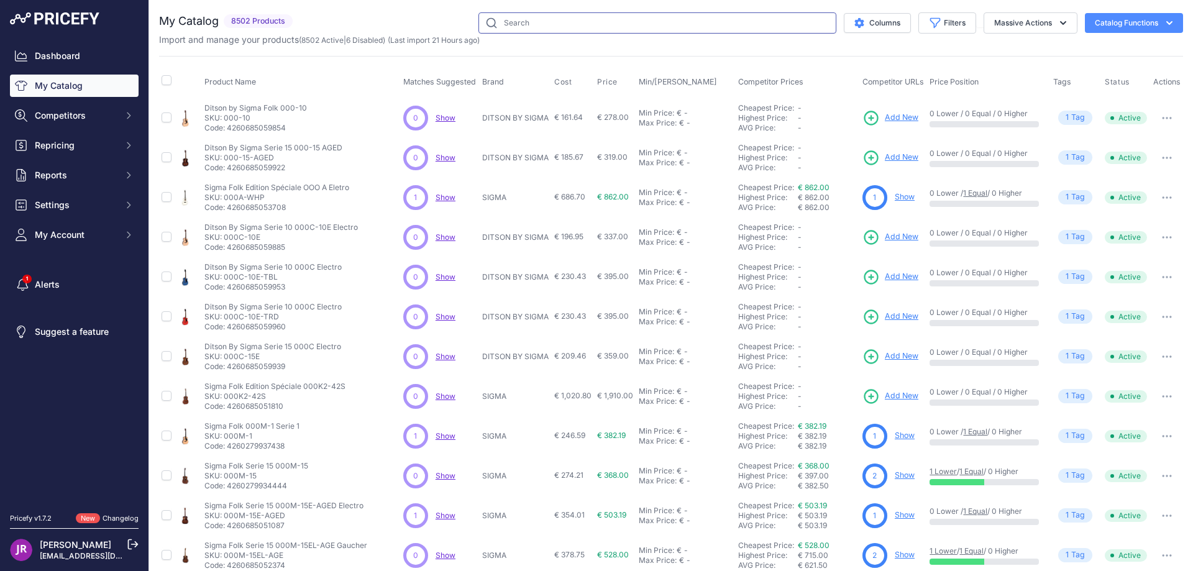
click at [513, 25] on input "text" at bounding box center [658, 22] width 358 height 21
paste input "PAC18TRC"
type input "PAC18TRC"
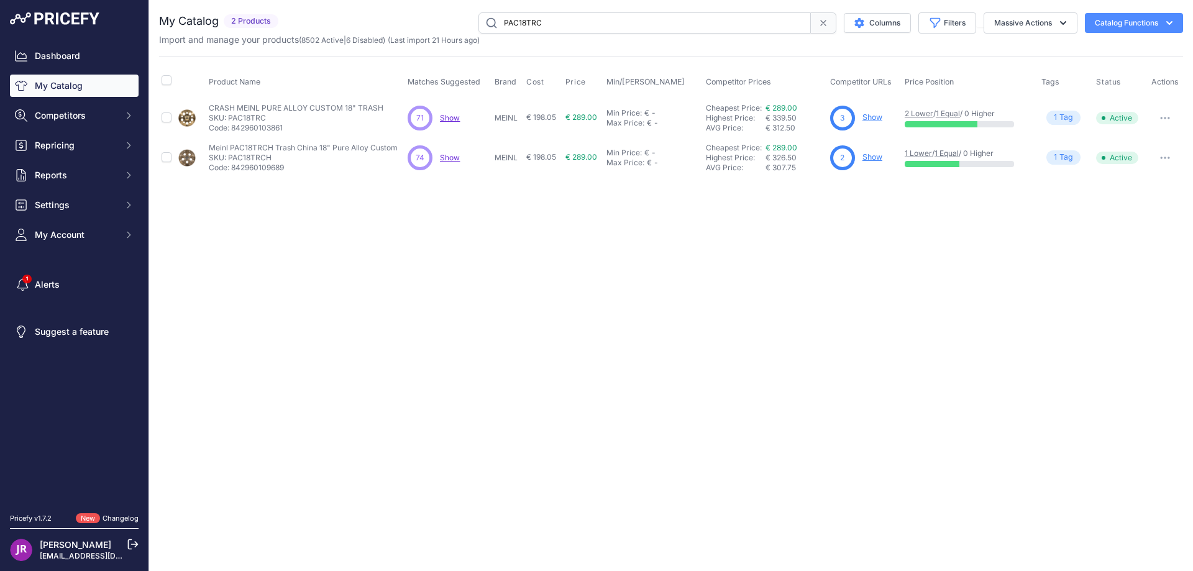
click at [875, 115] on link "Show" at bounding box center [873, 116] width 20 height 9
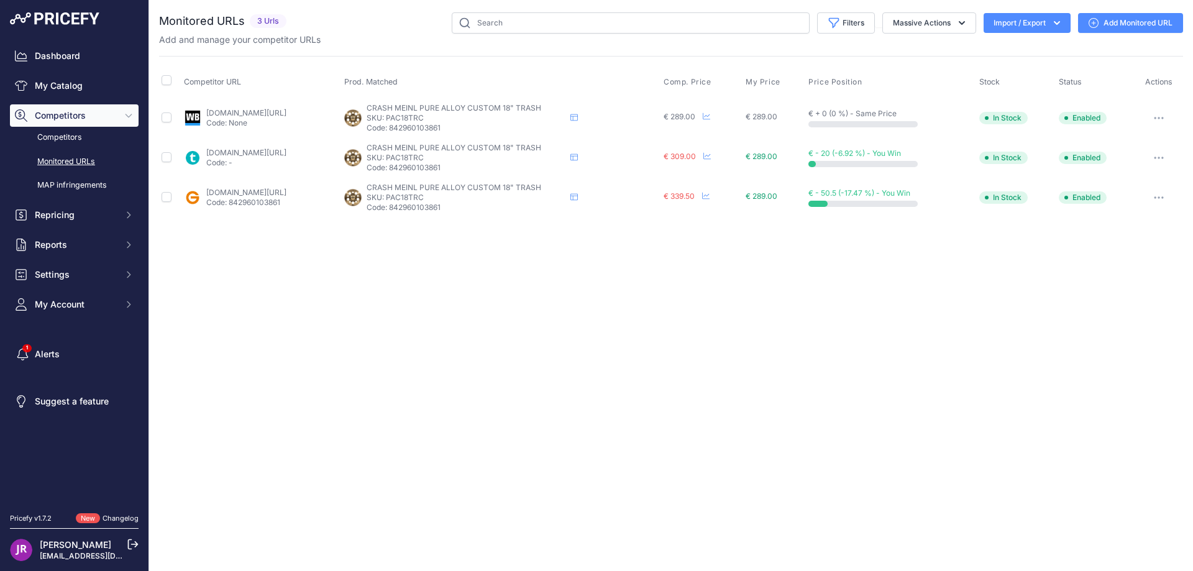
click at [1164, 115] on button "button" at bounding box center [1159, 117] width 25 height 17
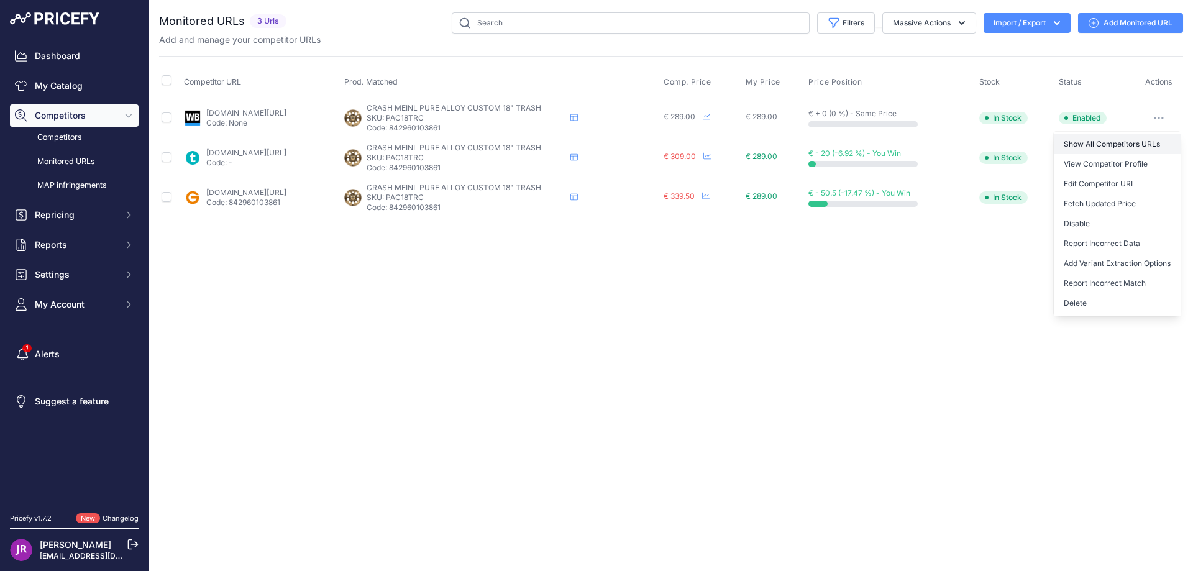
click at [1085, 139] on link "Show All Competitors URLs" at bounding box center [1117, 144] width 127 height 20
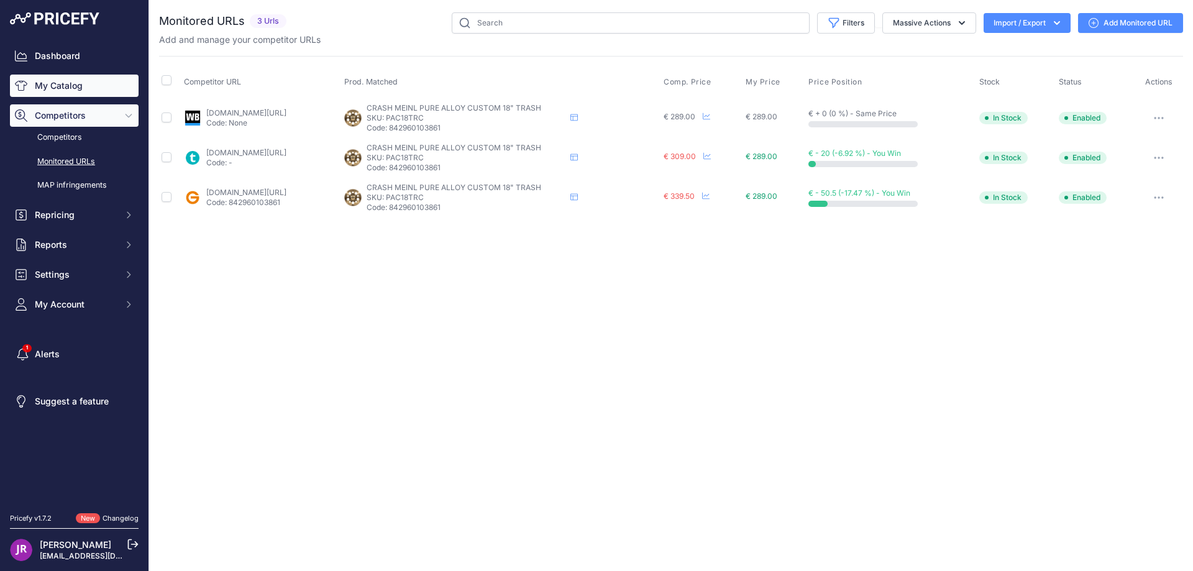
click at [58, 83] on link "My Catalog" at bounding box center [74, 86] width 129 height 22
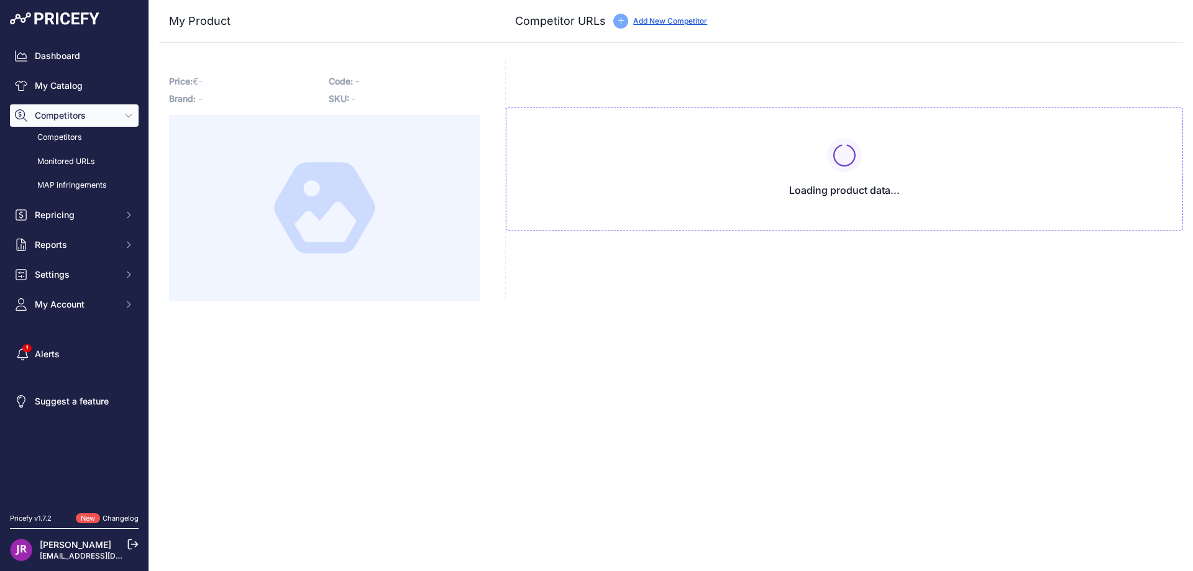
type input "[DOMAIN_NAME][URL]"
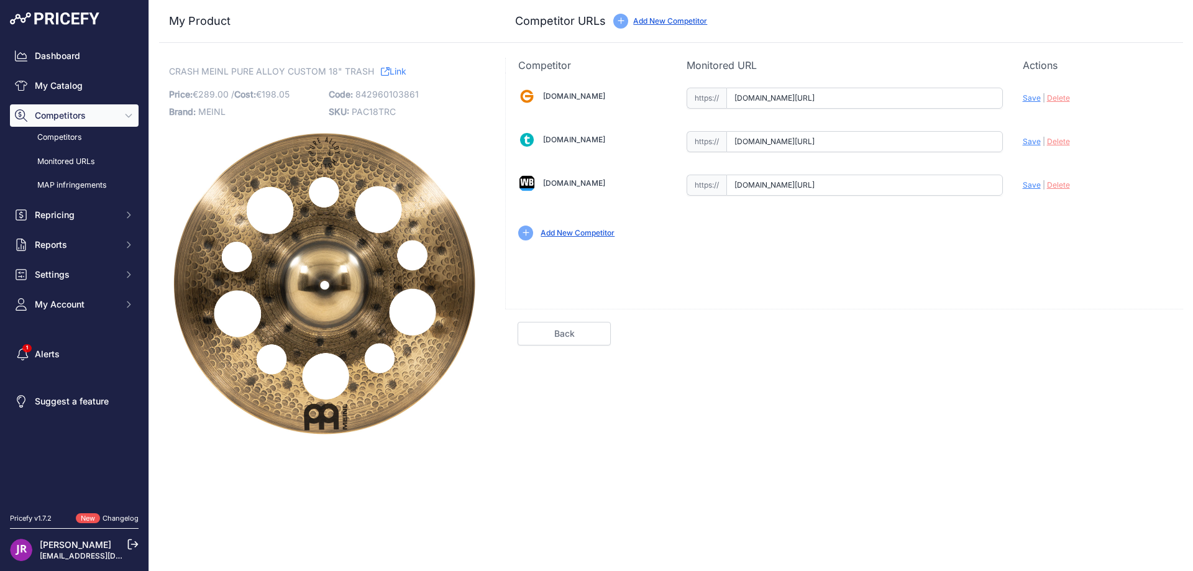
scroll to position [0, 324]
drag, startPoint x: 734, startPoint y: 99, endPoint x: 1034, endPoint y: 96, distance: 300.2
click at [1034, 96] on div "[DOMAIN_NAME] Valid Invalid" at bounding box center [844, 163] width 677 height 180
click at [1062, 94] on span "Delete" at bounding box center [1058, 97] width 23 height 9
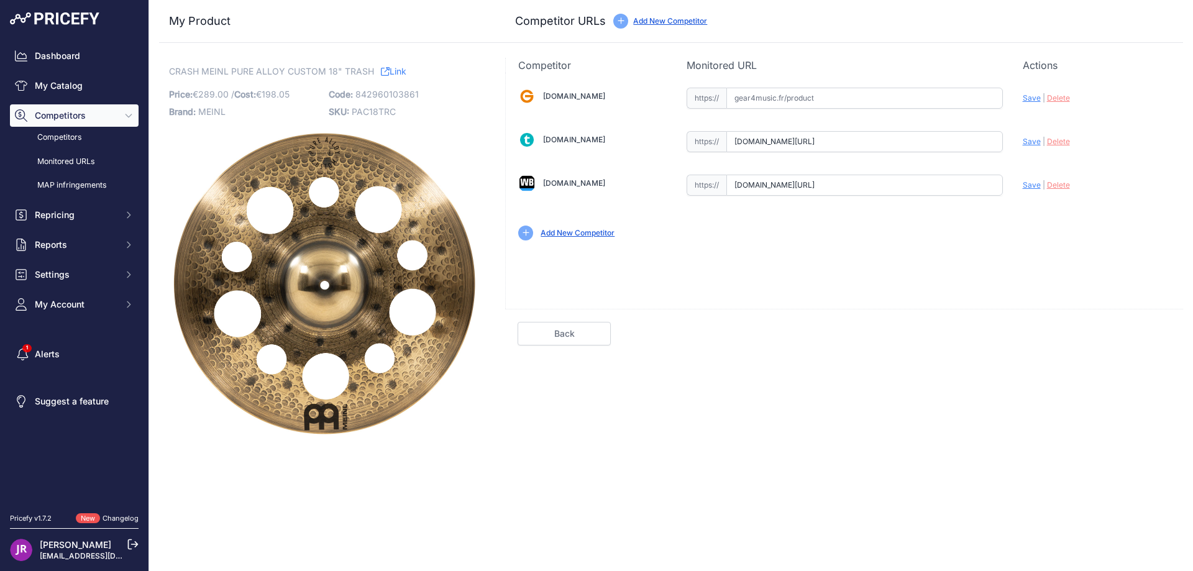
scroll to position [0, 32]
drag, startPoint x: 735, startPoint y: 141, endPoint x: 1011, endPoint y: 149, distance: 276.0
click at [1011, 149] on div "[DOMAIN_NAME] Valid Invalid" at bounding box center [844, 163] width 677 height 180
click at [1057, 144] on span "Delete" at bounding box center [1058, 141] width 23 height 9
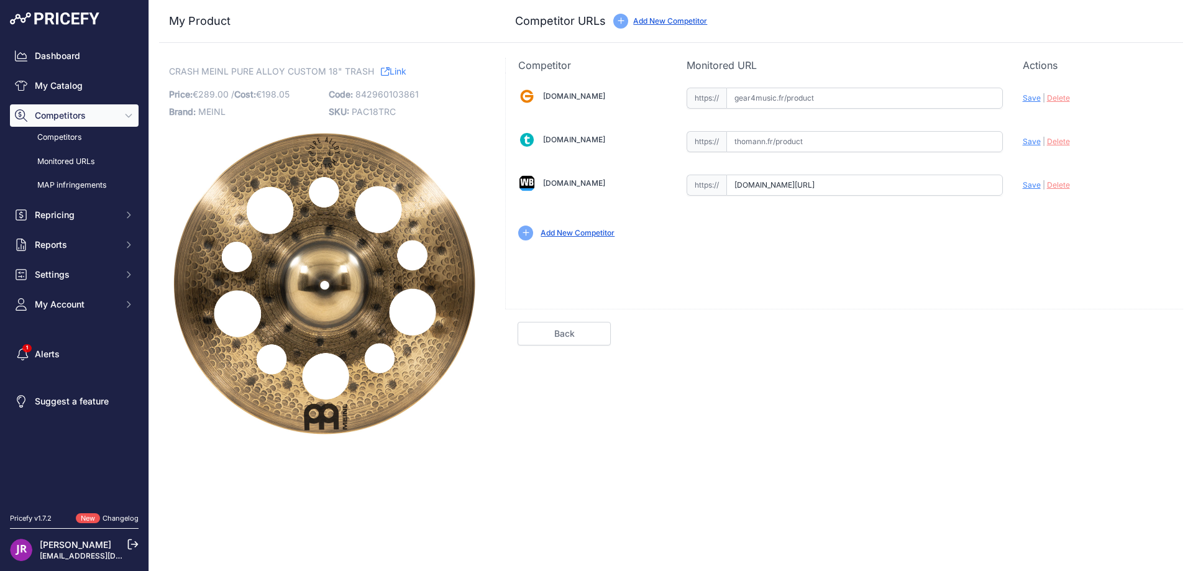
scroll to position [0, 167]
drag, startPoint x: 736, startPoint y: 186, endPoint x: 1034, endPoint y: 198, distance: 298.0
click at [1034, 198] on div "[DOMAIN_NAME] Valid Invalid" at bounding box center [844, 163] width 677 height 180
click at [1037, 183] on span "Save" at bounding box center [1032, 184] width 18 height 9
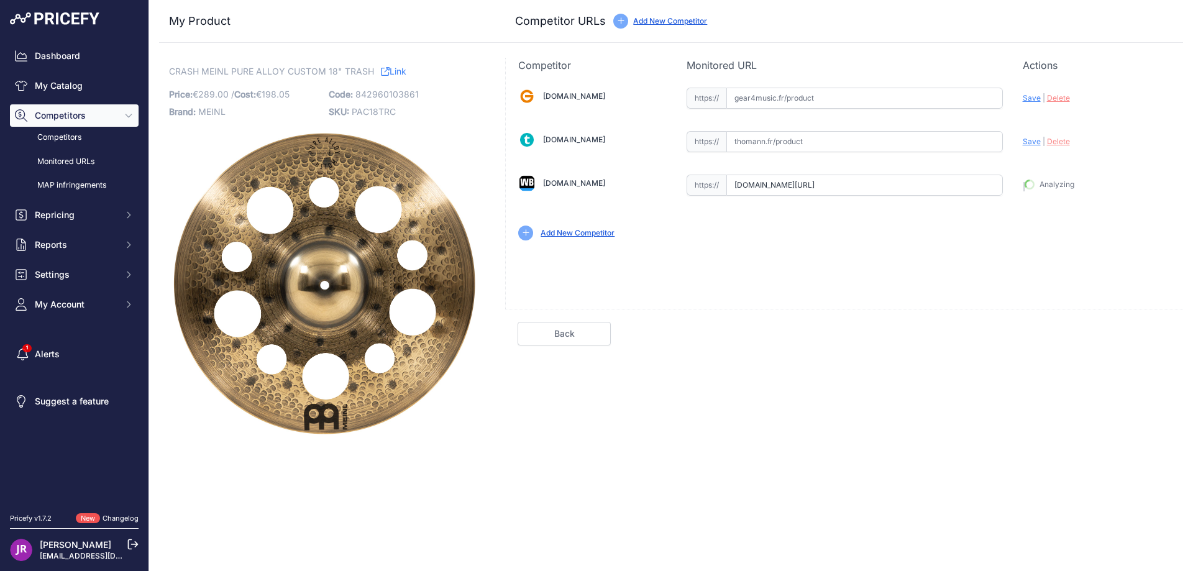
type input "[URL][DOMAIN_NAME]"
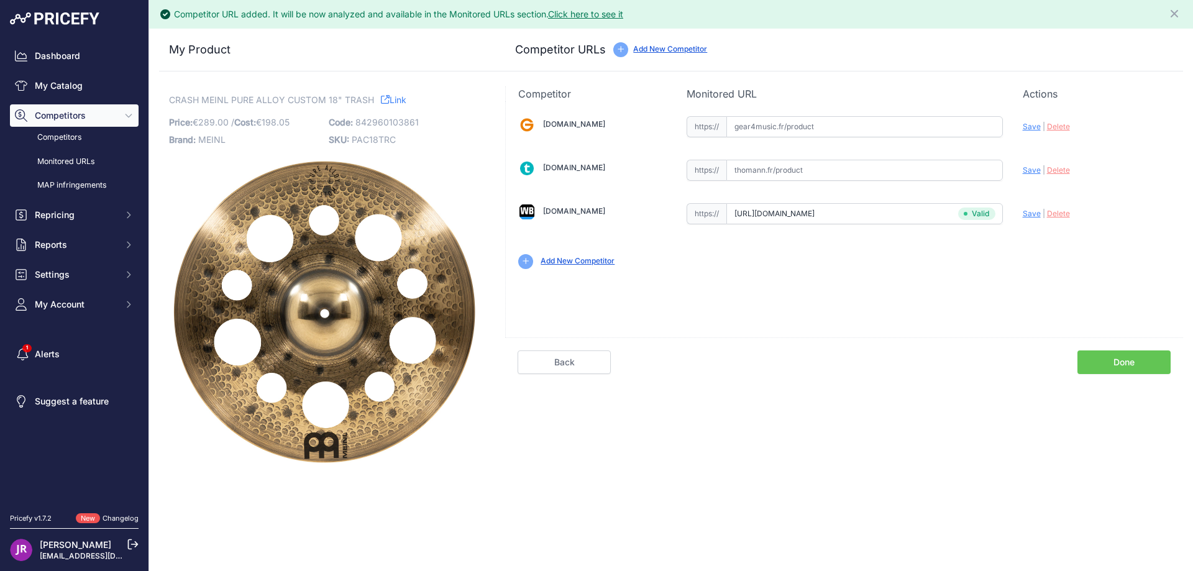
click at [1083, 362] on link "Done" at bounding box center [1124, 363] width 93 height 24
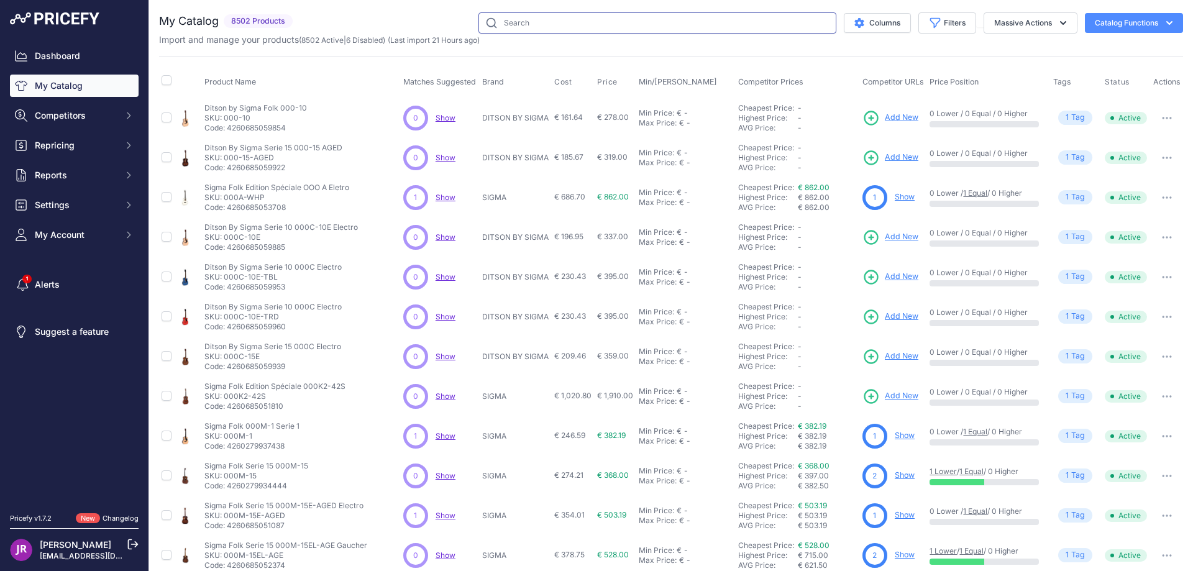
click at [508, 23] on input "text" at bounding box center [658, 22] width 358 height 21
paste input "PAC18TRC"
type input "PAC18TRC"
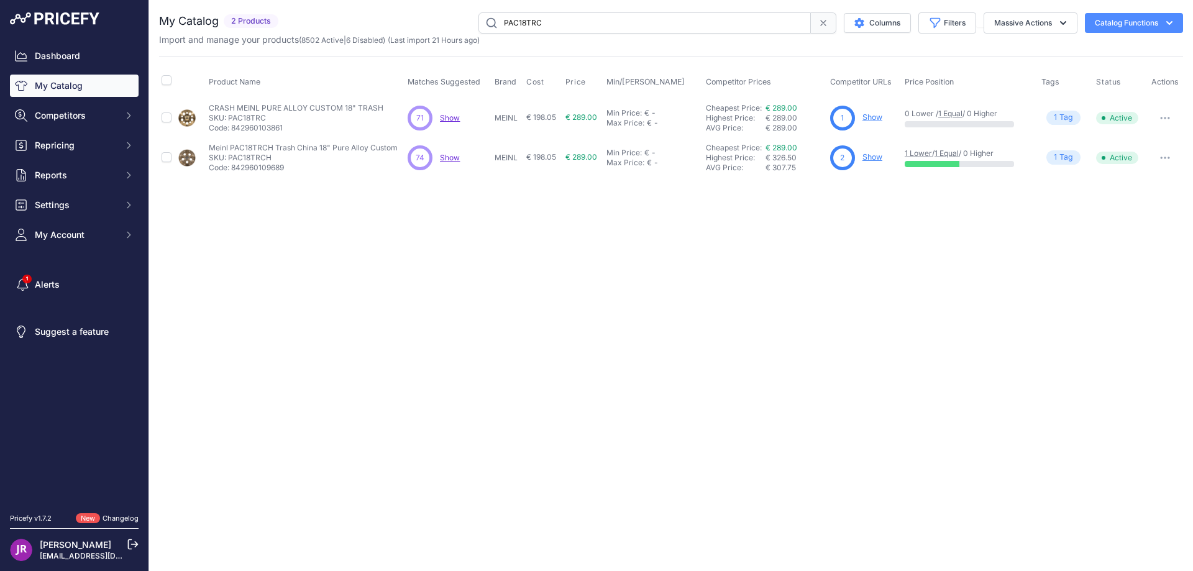
click at [872, 118] on link "Show" at bounding box center [873, 116] width 20 height 9
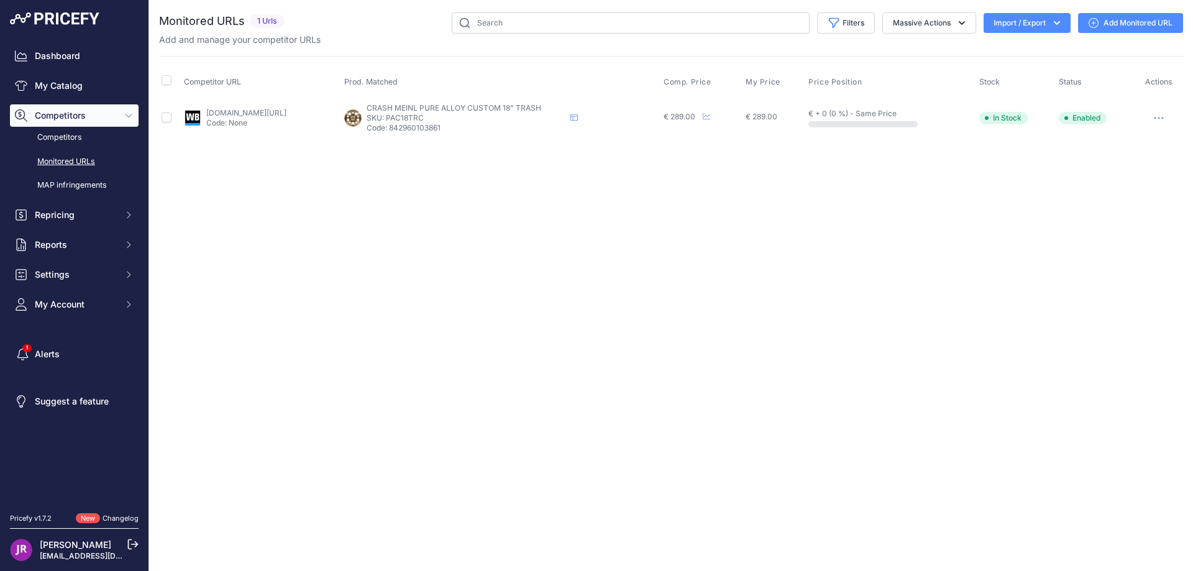
click at [1163, 120] on button "button" at bounding box center [1159, 117] width 25 height 17
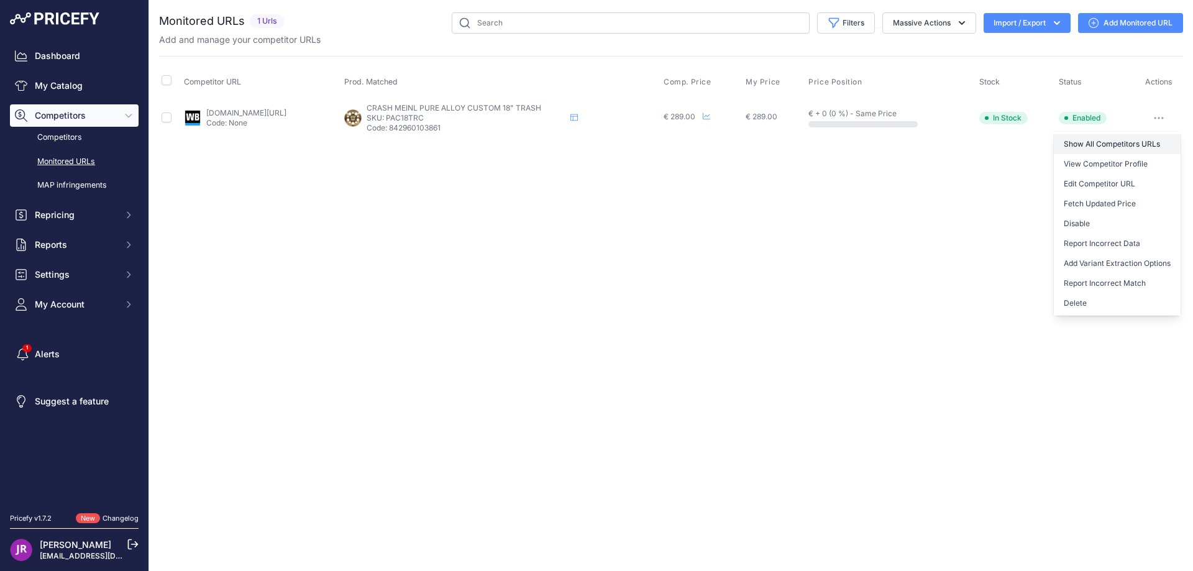
click at [1077, 142] on link "Show All Competitors URLs" at bounding box center [1117, 144] width 127 height 20
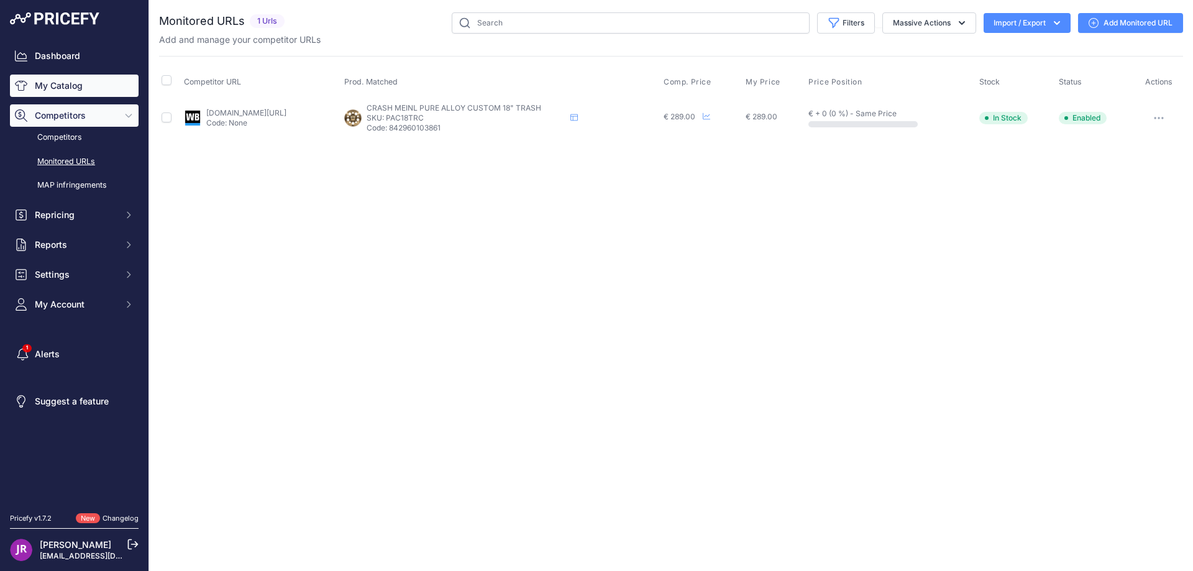
click at [61, 89] on link "My Catalog" at bounding box center [74, 86] width 129 height 22
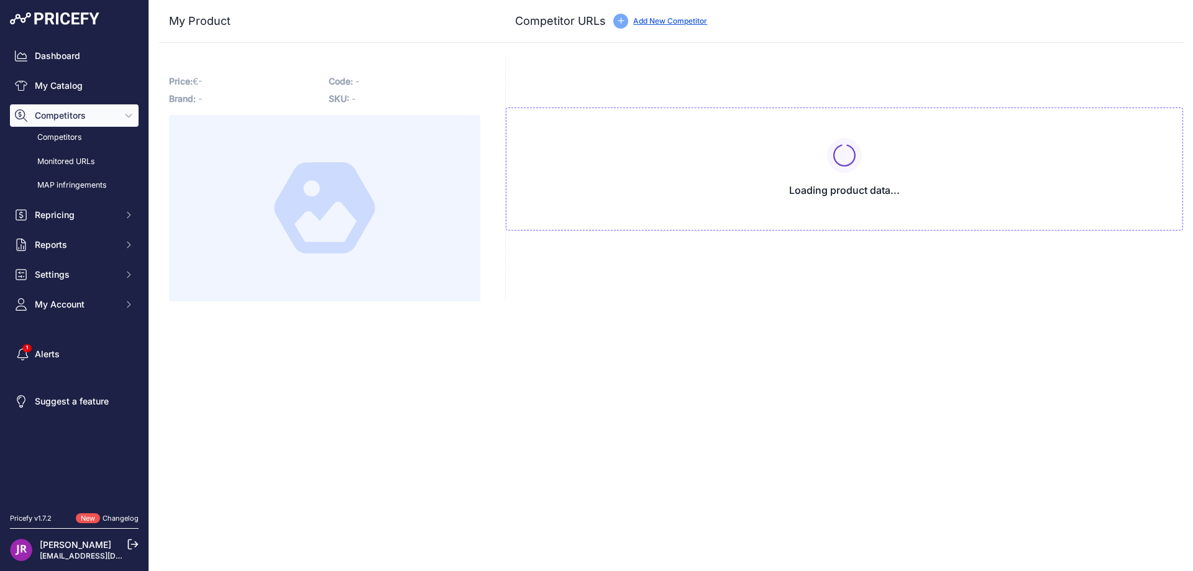
type input "www.woodbrass.com/crashs-meinl-crash-pure-alloy-custom-18-trash-pac18trc-p32911…"
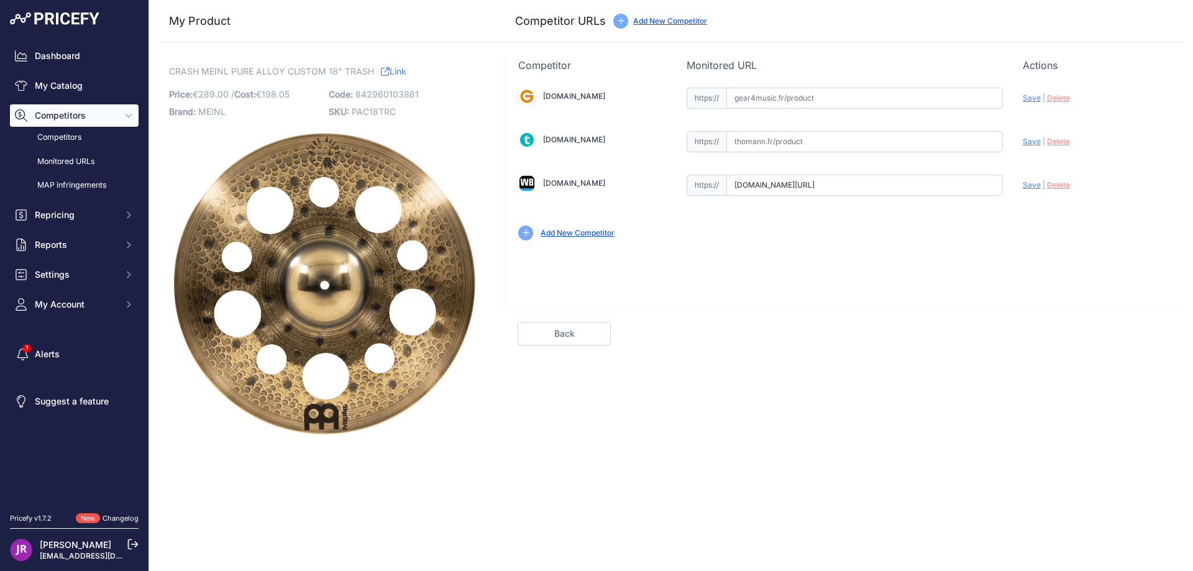
click at [750, 94] on input "text" at bounding box center [865, 98] width 277 height 21
paste input "https://www.gear4music.fr/fr/Batterie-and-Percussion/Meinl-Pure-Alloy-Custom-Cy…"
type input "www.gear4music.fr/fr/Batterie-and-Percussion/Meinl-Pure-Alloy-Custom-Cymbale-Cr…"
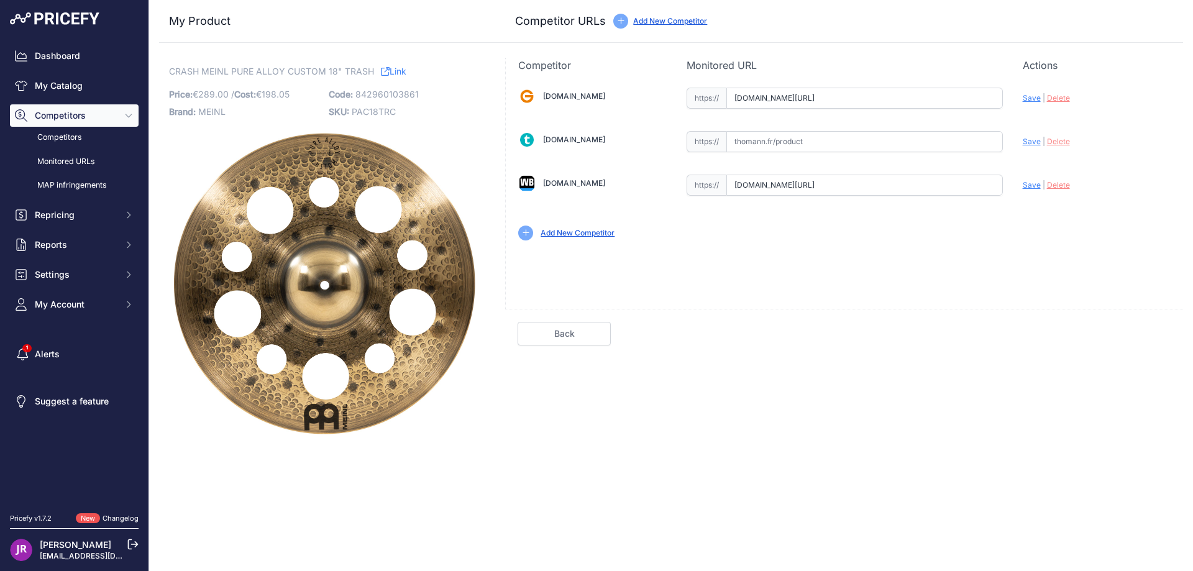
click at [375, 113] on span "PAC18TRC" at bounding box center [374, 111] width 44 height 11
copy span "PAC18TRC"
click at [764, 143] on input "text" at bounding box center [865, 141] width 277 height 21
paste input "https://www.thomann.fr/meinl_18_pure_alloy_custom_trash.htm"
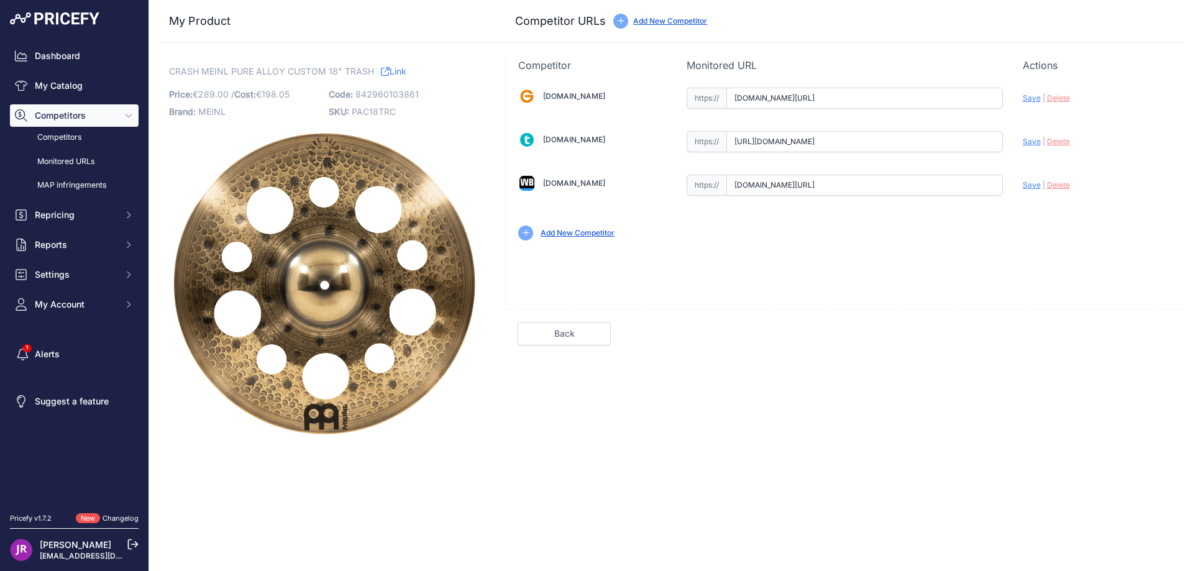
type input "www.thomann.fr/meinl_18_pure_alloy_custom_trash.htm"
click at [1032, 99] on span "Save" at bounding box center [1032, 97] width 18 height 9
type input "https://www.gear4music.fr/fr/Batterie-and-Percussion/Meinl-Pure-Alloy-Custom-Cy…"
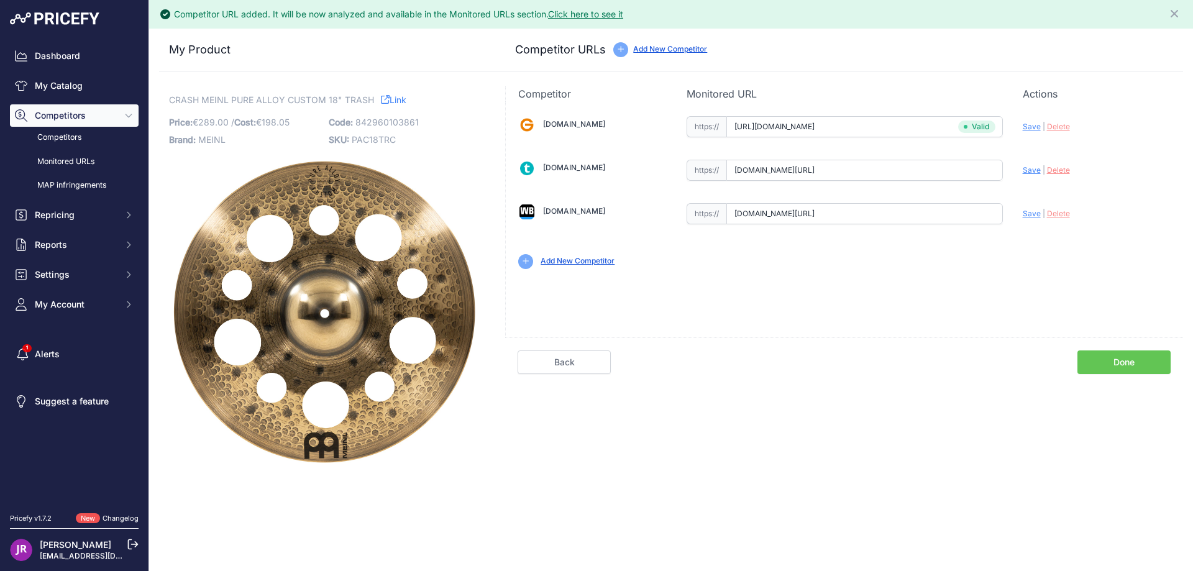
click at [1031, 172] on span "Save" at bounding box center [1032, 169] width 18 height 9
type input "https://www.thomann.fr/meinl_18_pure_alloy_custom_trash.htm?prirule_jdsnikfkfjs…"
click at [1035, 215] on span "Save" at bounding box center [1032, 213] width 18 height 9
type input "https://www.woodbrass.com/crashs-meinl-crash-pure-alloy-custom-18-trash-pac18tr…"
click at [1112, 362] on link "Done" at bounding box center [1124, 363] width 93 height 24
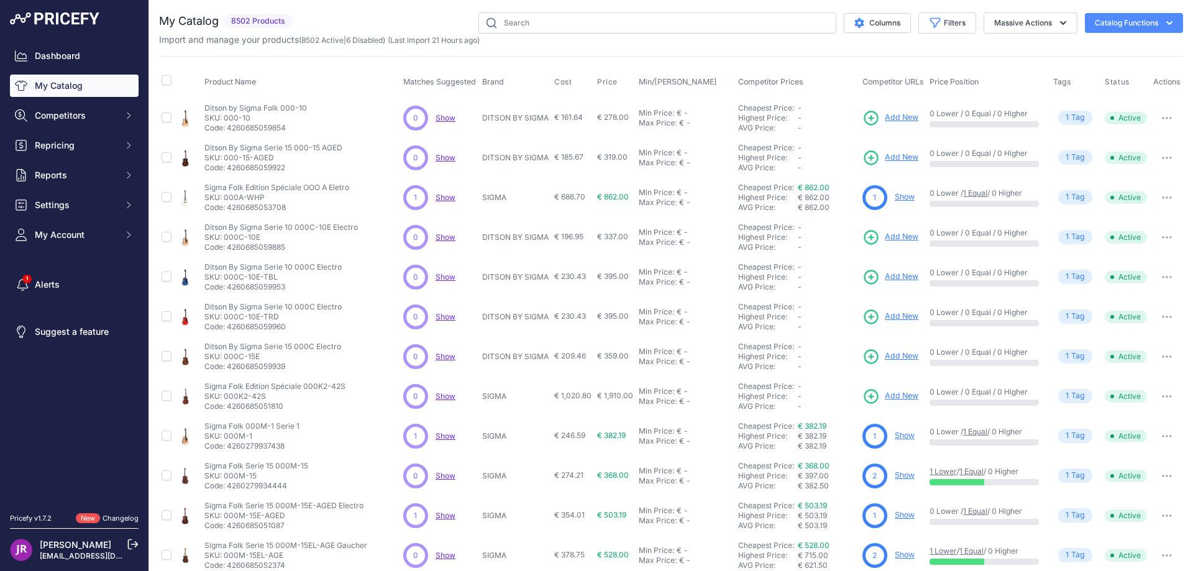
click at [510, 24] on input "text" at bounding box center [658, 22] width 358 height 21
type input "PAC15MTH"
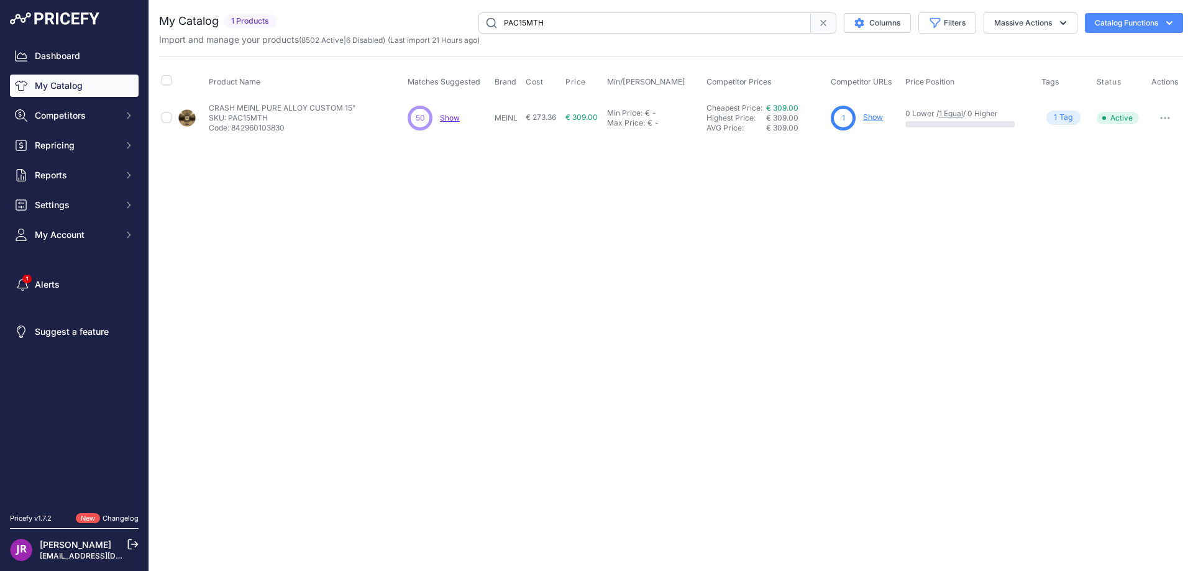
click at [876, 119] on link "Show" at bounding box center [873, 116] width 20 height 9
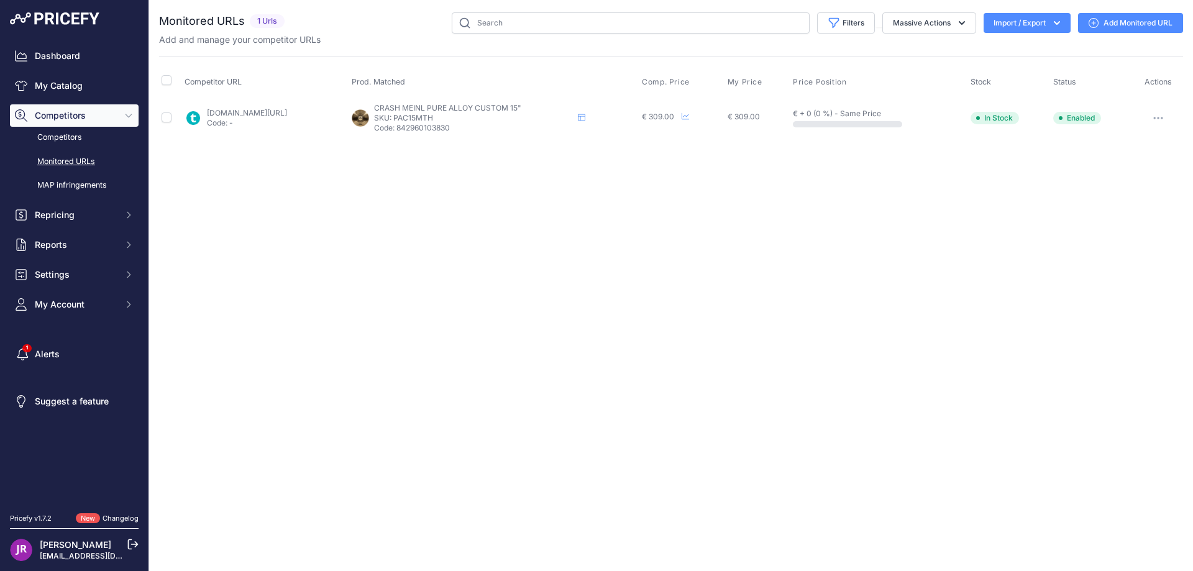
click at [1159, 119] on button "button" at bounding box center [1158, 117] width 25 height 17
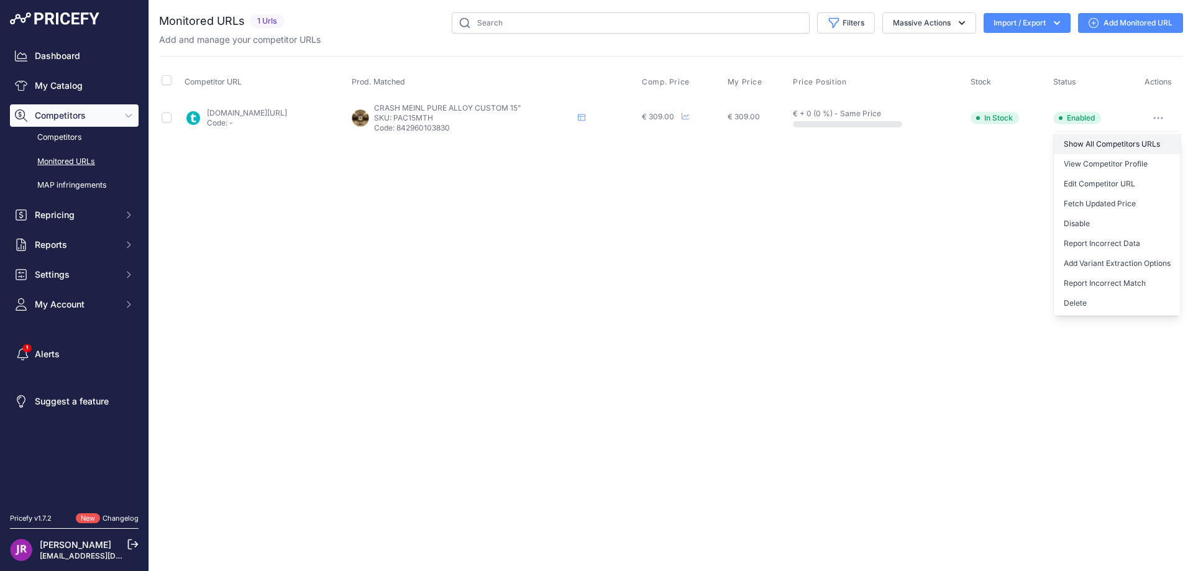
click at [1109, 143] on link "Show All Competitors URLs" at bounding box center [1117, 144] width 127 height 20
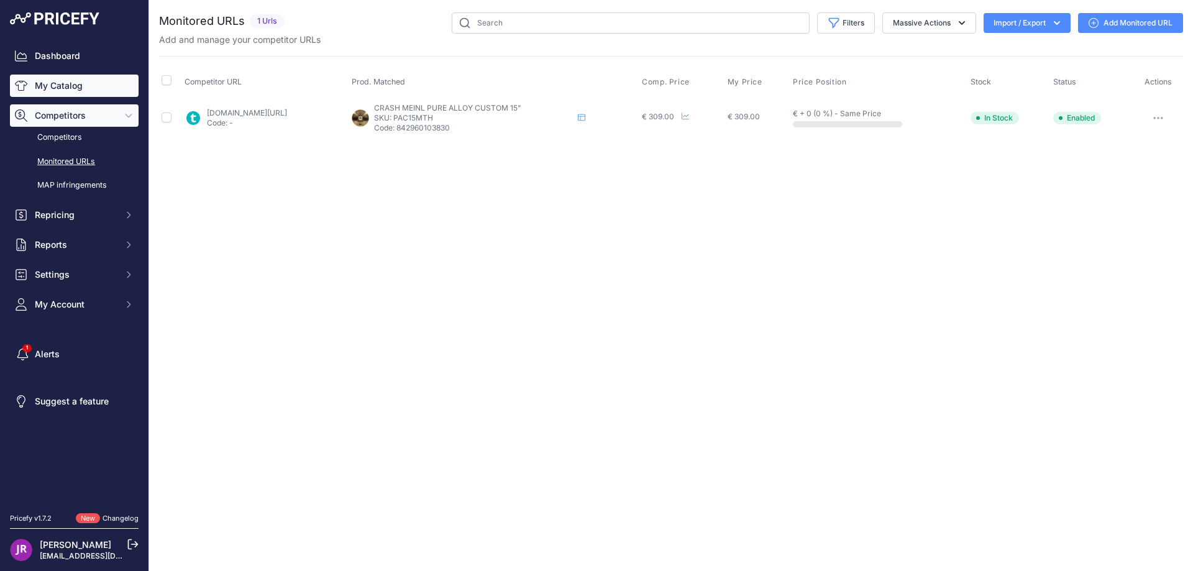
click at [60, 86] on link "My Catalog" at bounding box center [74, 86] width 129 height 22
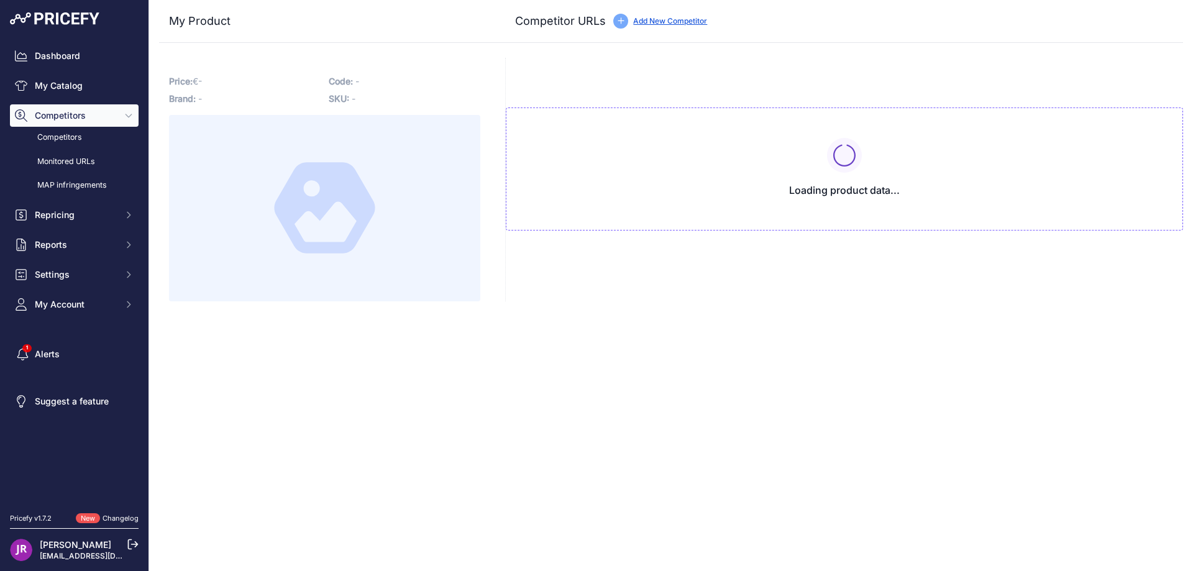
type input "[DOMAIN_NAME][URL]"
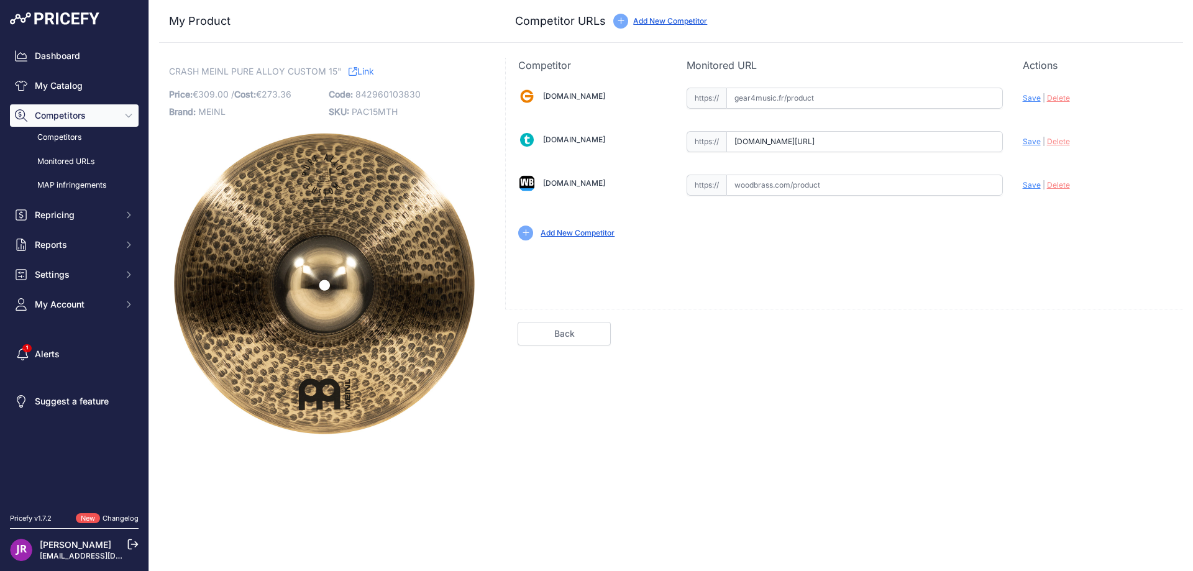
scroll to position [0, 32]
drag, startPoint x: 731, startPoint y: 140, endPoint x: 1022, endPoint y: 139, distance: 290.9
click at [1022, 139] on div "[DOMAIN_NAME] Valid Invalid" at bounding box center [844, 163] width 677 height 180
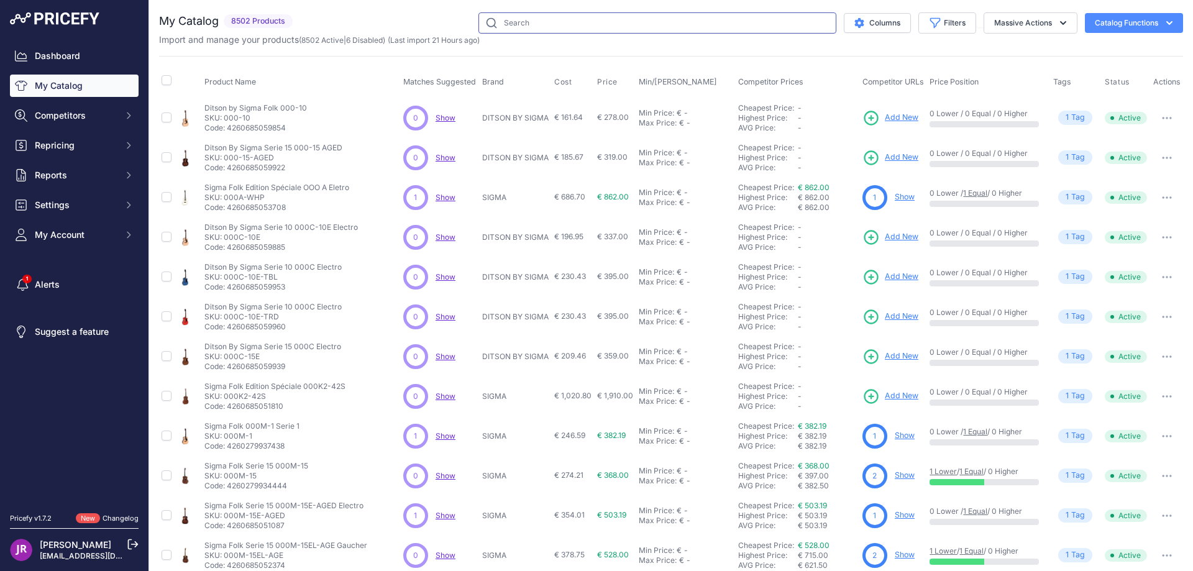
click at [505, 27] on input "text" at bounding box center [658, 22] width 358 height 21
paste input "PAC15MTH"
type input "PAC15MTH"
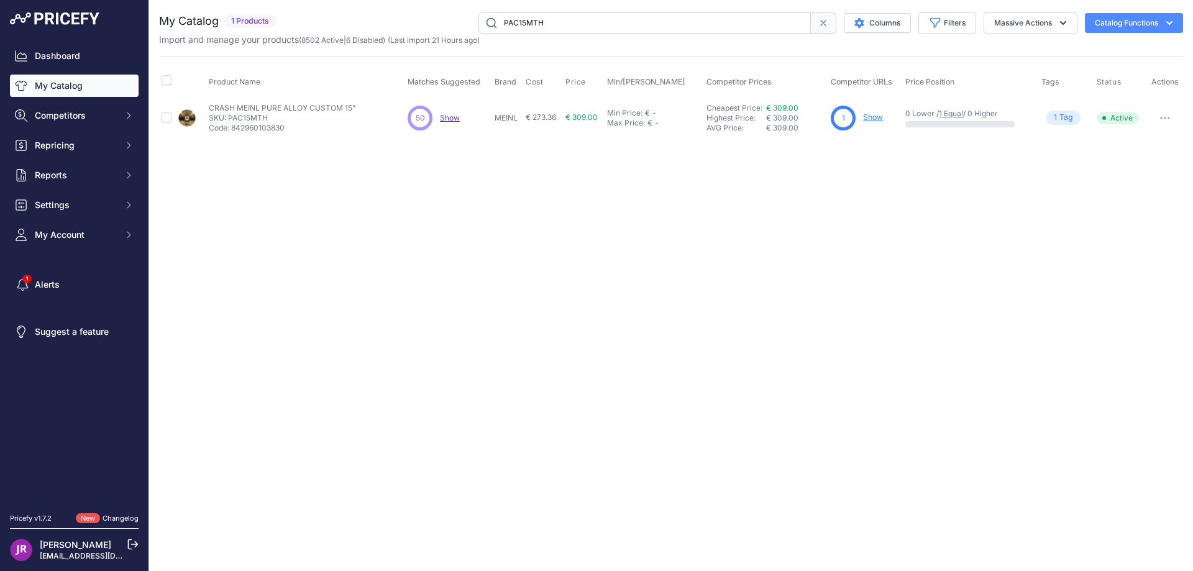
click at [880, 117] on link "Show" at bounding box center [873, 116] width 20 height 9
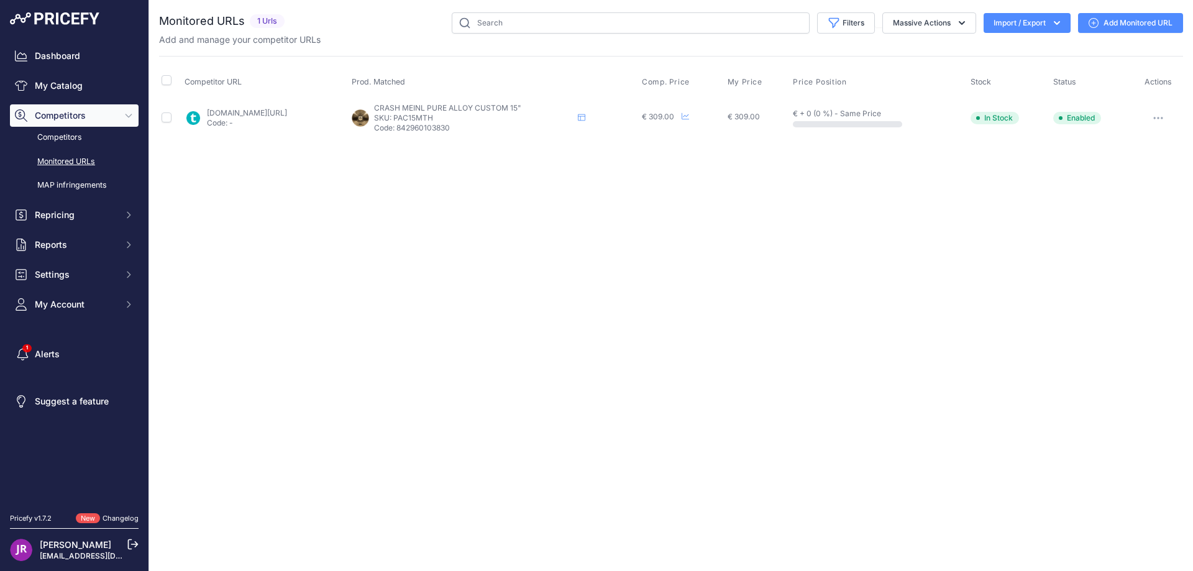
click at [1155, 118] on icon "button" at bounding box center [1154, 117] width 1 height 1
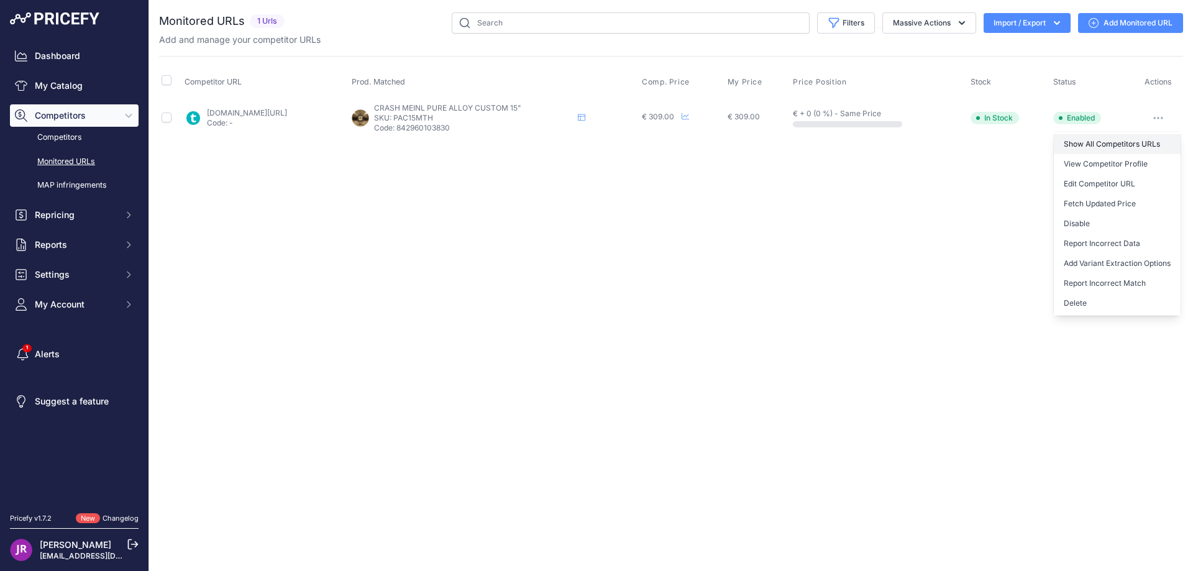
click at [1103, 141] on link "Show All Competitors URLs" at bounding box center [1117, 144] width 127 height 20
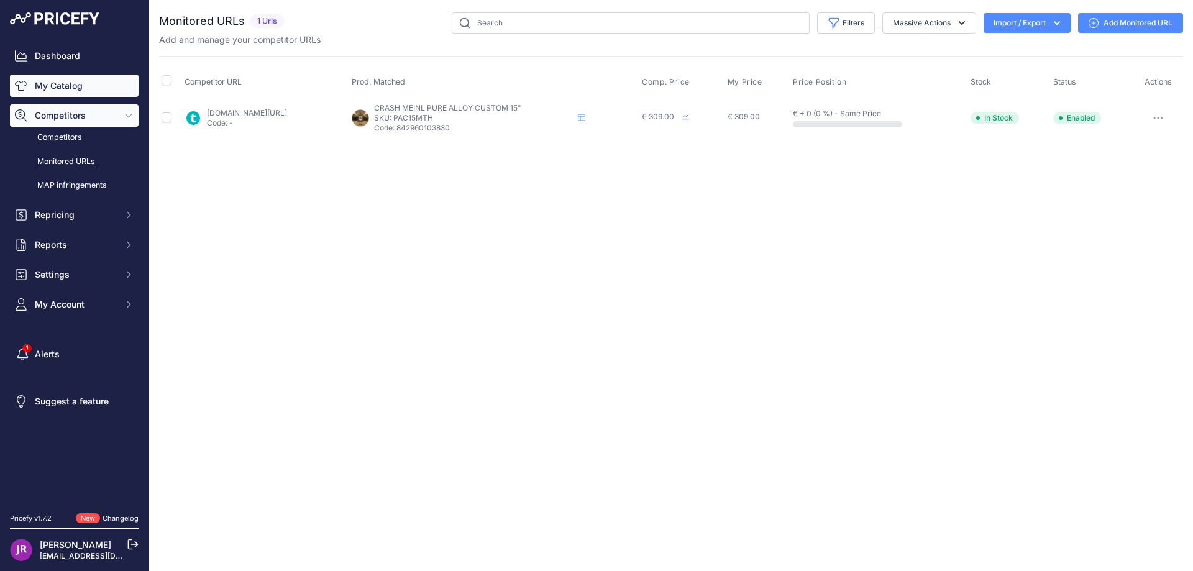
click at [50, 85] on link "My Catalog" at bounding box center [74, 86] width 129 height 22
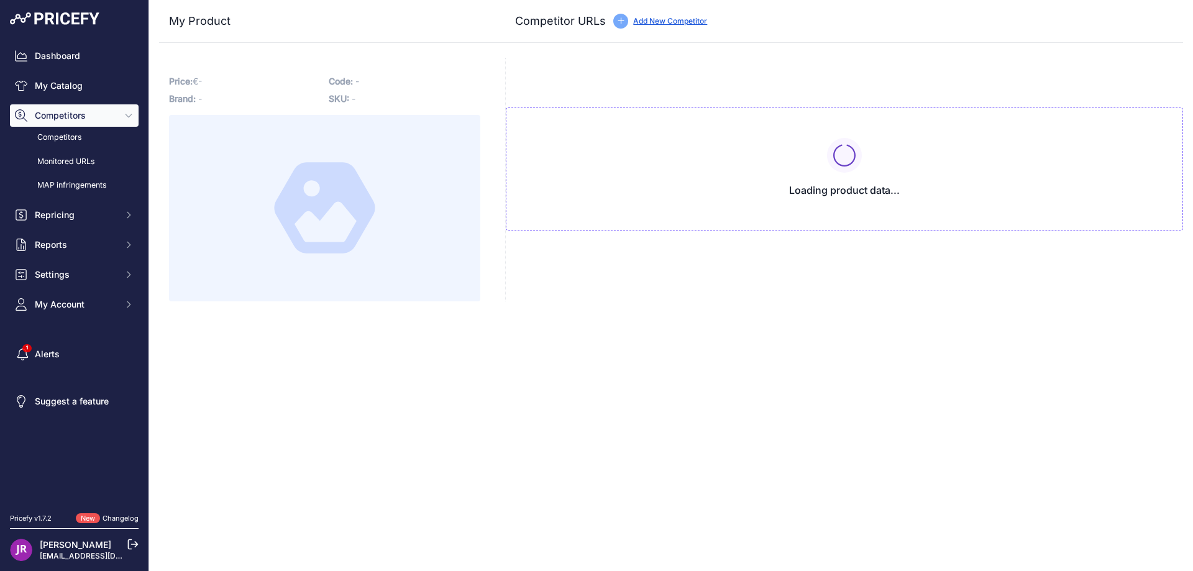
type input "www.thomann.fr/meinl_18_pure_alloy_custom_crash.htm?prirule_jdsnikfkfjsd=9365"
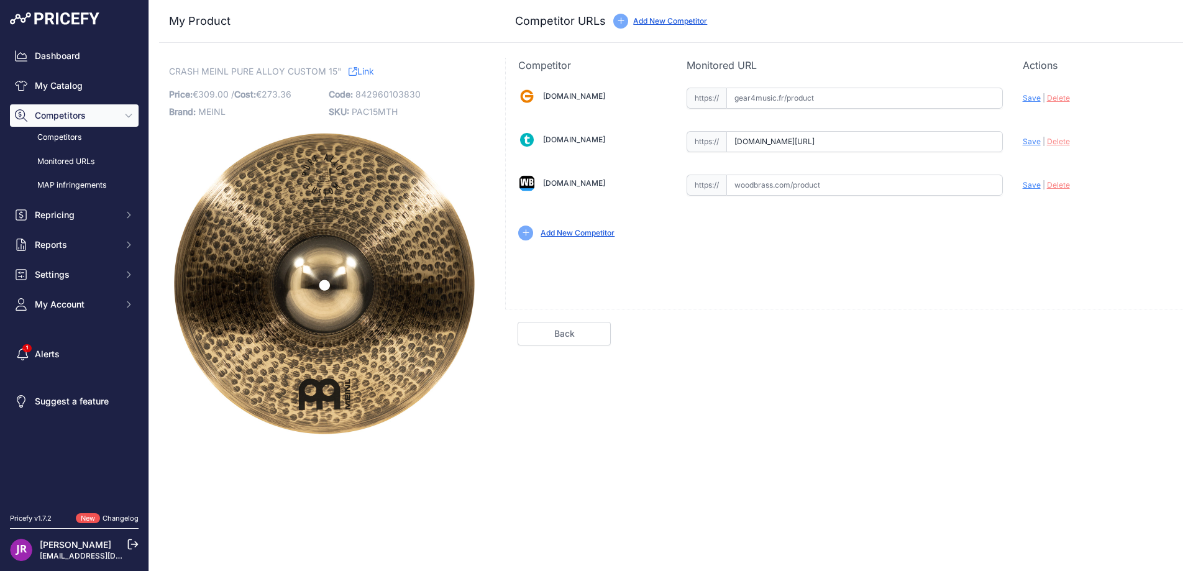
scroll to position [0, 32]
drag, startPoint x: 733, startPoint y: 142, endPoint x: 1045, endPoint y: 148, distance: 312.0
click at [1045, 148] on div "Gear4music.fr Valid Invalid" at bounding box center [844, 163] width 677 height 180
click at [1060, 144] on span "Delete" at bounding box center [1058, 141] width 23 height 9
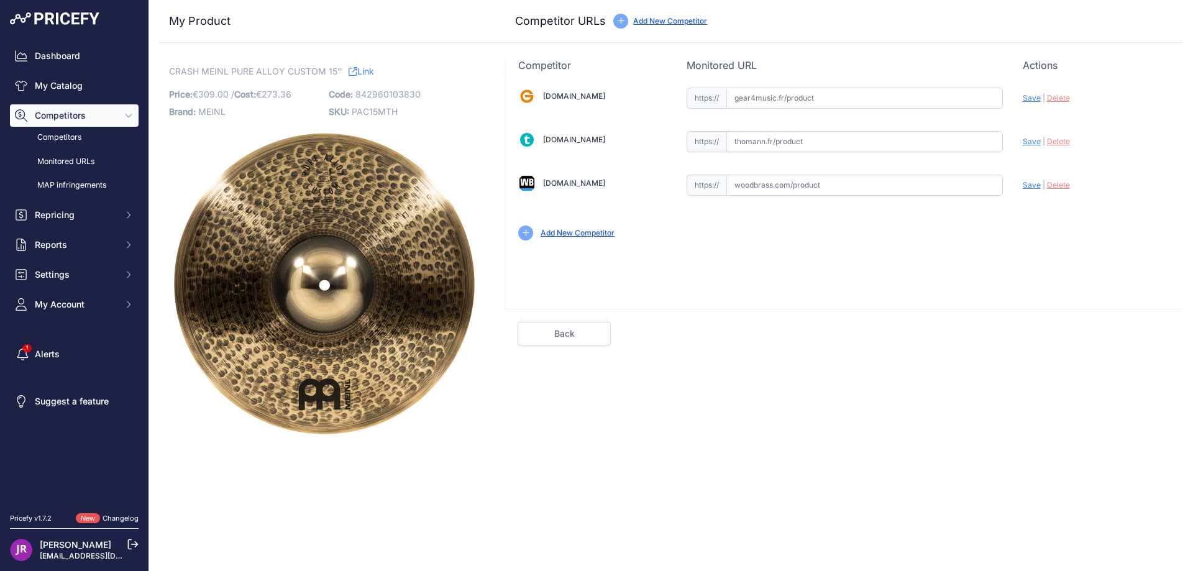
click at [364, 111] on span "PAC15MTH" at bounding box center [375, 111] width 46 height 11
copy span "PAC15MTH"
click at [761, 100] on input "text" at bounding box center [865, 98] width 277 height 21
paste input "https://www.gear4music.fr/fr/Batterie-and-Percussion/Meinl-Pure-Alloy-Custom-Ch…"
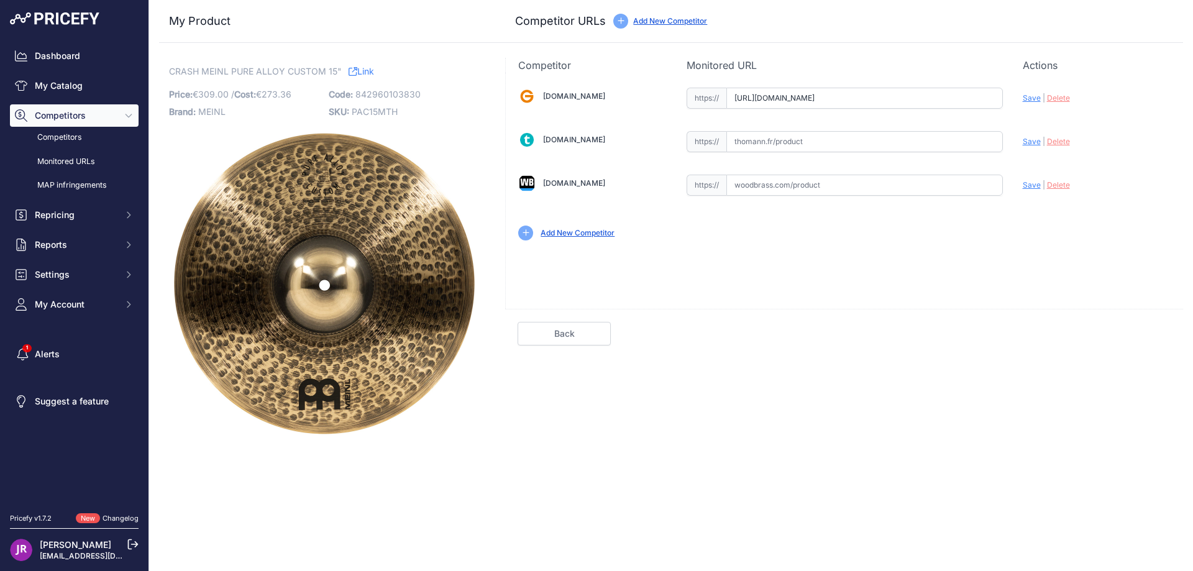
scroll to position [0, 1559]
type input "www.gear4music.fr/fr/Batterie-and-Percussion/Meinl-Pure-Alloy-Custom-Charleston…"
click at [775, 141] on input "text" at bounding box center [865, 141] width 277 height 21
paste input "https://www.thomann.fr/meinl_15_pure_alloy_custom_hi_hat.htm"
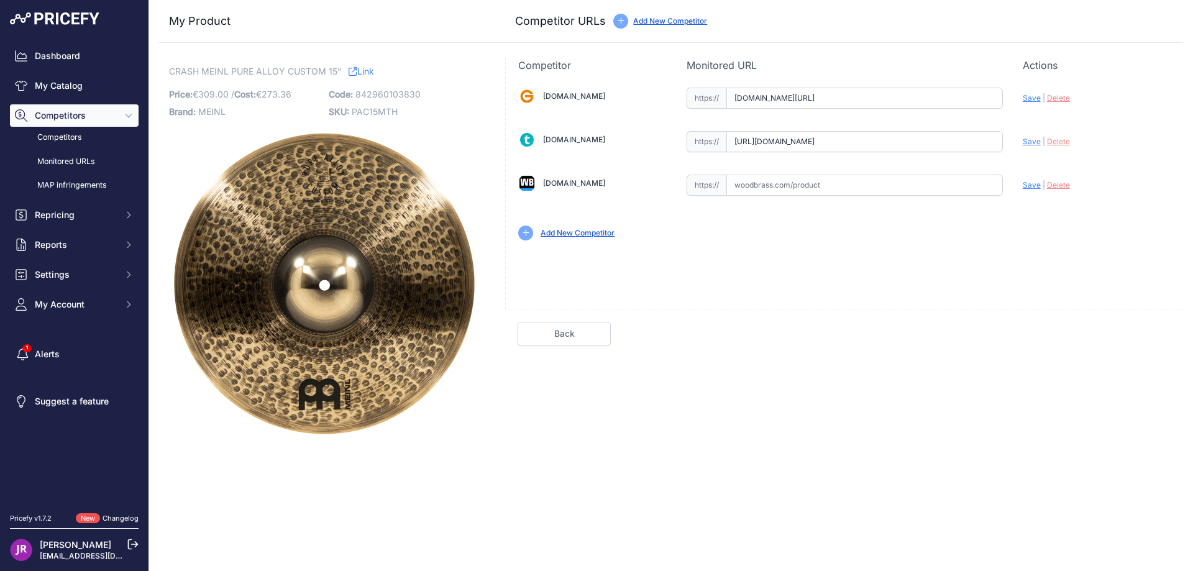
type input "www.thomann.fr/meinl_15_pure_alloy_custom_hi_hat.htm"
click at [781, 186] on input "text" at bounding box center [865, 185] width 277 height 21
paste input "https://www.woodbrass.com/charlestons-hi-hat-meinl-charleston-hi-hat-pure-alloy…"
type input "www.woodbrass.com/charlestons-hi-hat-meinl-charleston-hi-hat-pure-alloy-custom-…"
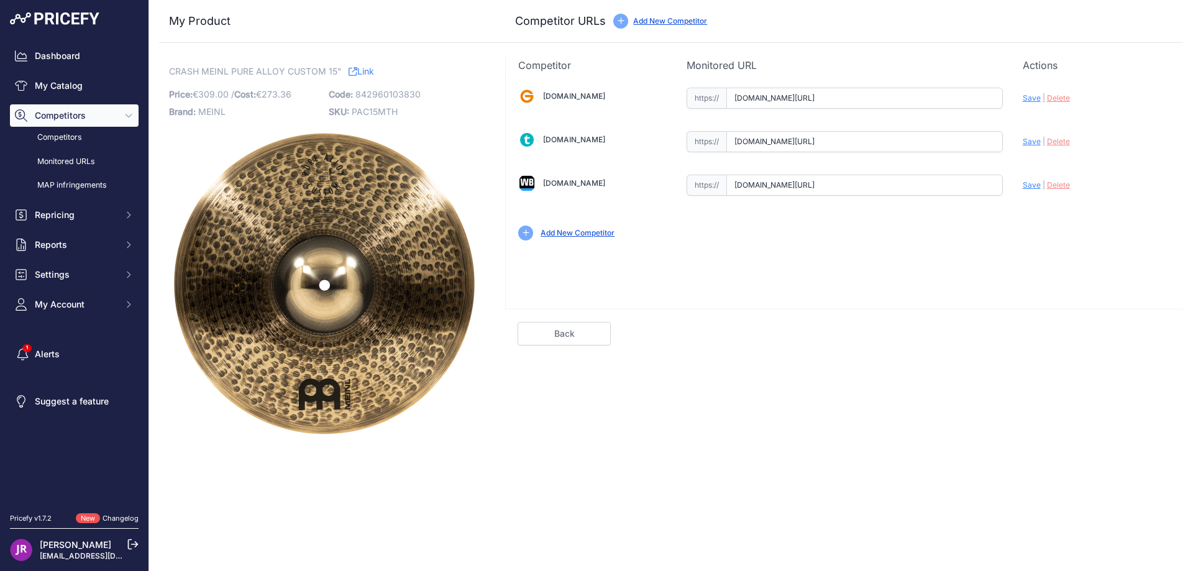
scroll to position [0, 0]
click at [1030, 99] on span "Save" at bounding box center [1032, 97] width 18 height 9
type input "https://www.gear4music.fr/fr/Batterie-and-Percussion/Meinl-Pure-Alloy-Custom-Ch…"
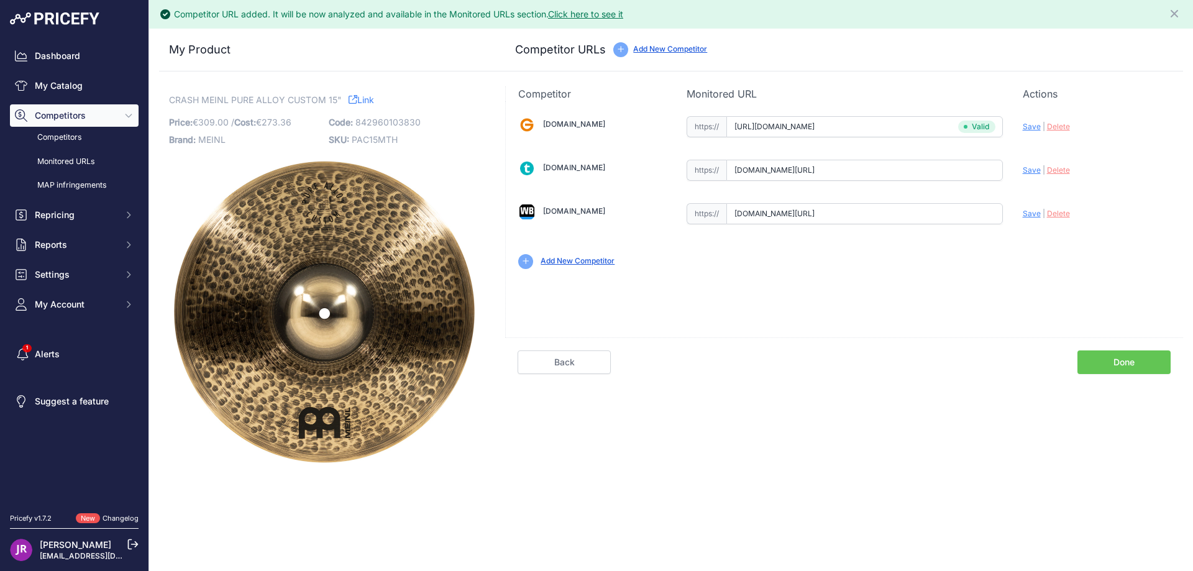
click at [1029, 171] on span "Save" at bounding box center [1032, 169] width 18 height 9
type input "https://www.thomann.fr/meinl_15_pure_alloy_custom_hi_hat.htm?prirule_jdsnikfkfj…"
click at [1030, 215] on span "Save" at bounding box center [1032, 213] width 18 height 9
type input "https://www.woodbrass.com/charlestons-hi-hat-meinl-charleston-hi-hat-pure-alloy…"
click at [1132, 361] on link "Done" at bounding box center [1124, 363] width 93 height 24
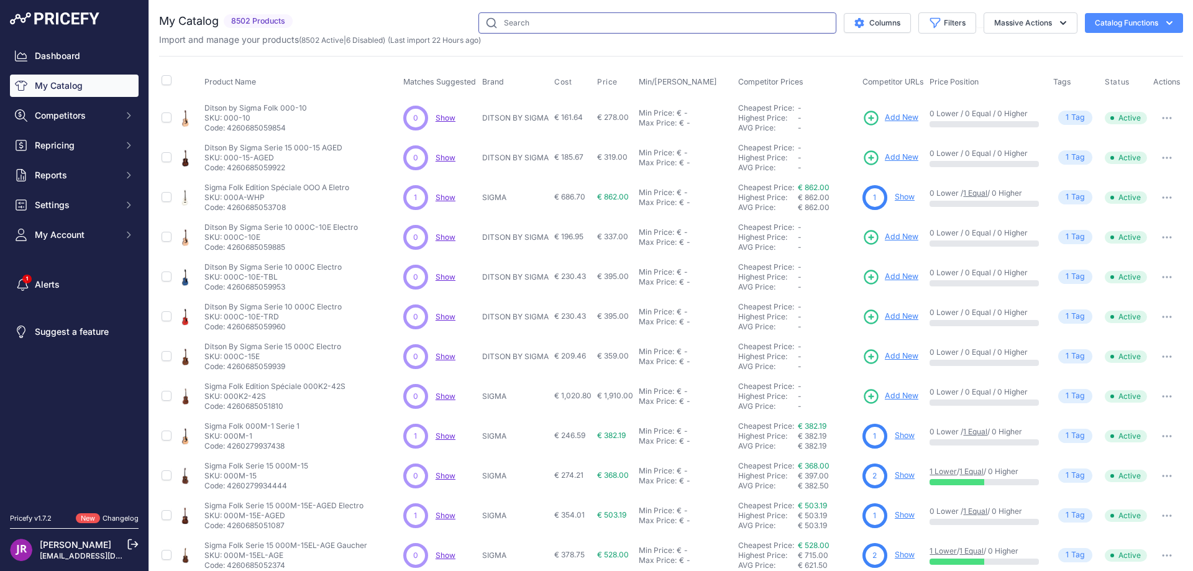
click at [507, 26] on input "text" at bounding box center [658, 22] width 358 height 21
paste input "OSTD2NBE"
type input "OSTD2NBE"
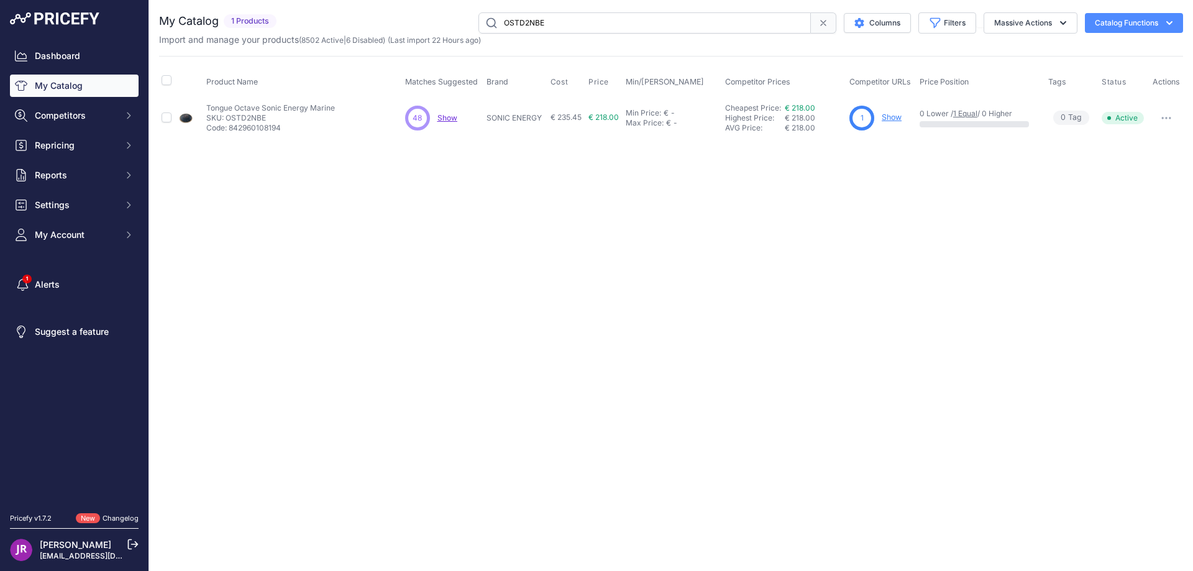
click at [901, 119] on link "Show" at bounding box center [892, 116] width 20 height 9
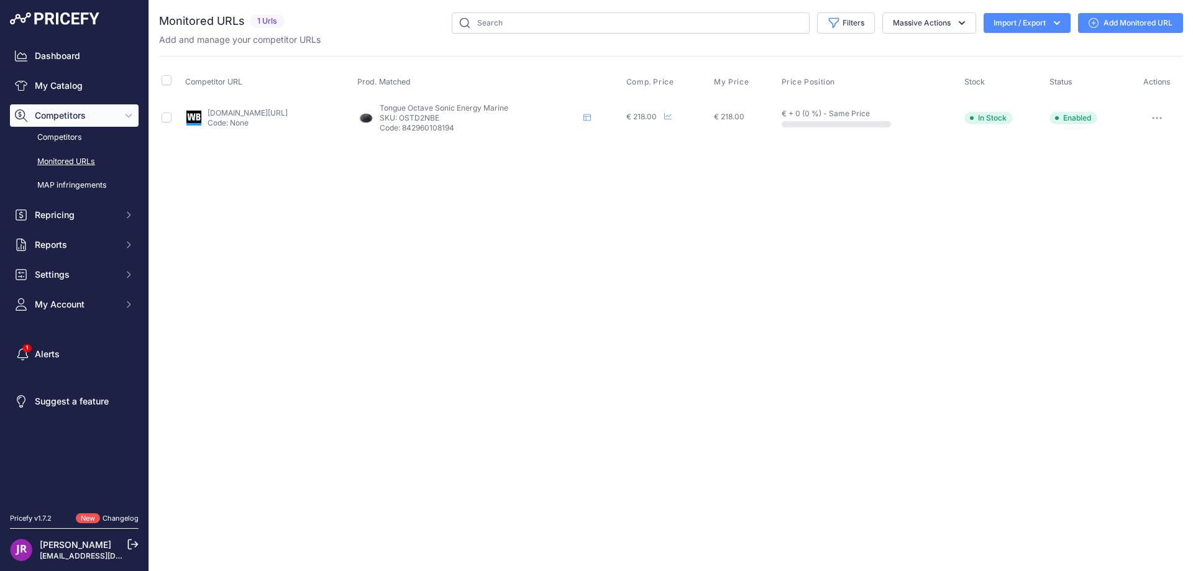
click at [1157, 117] on icon "button" at bounding box center [1157, 118] width 10 height 2
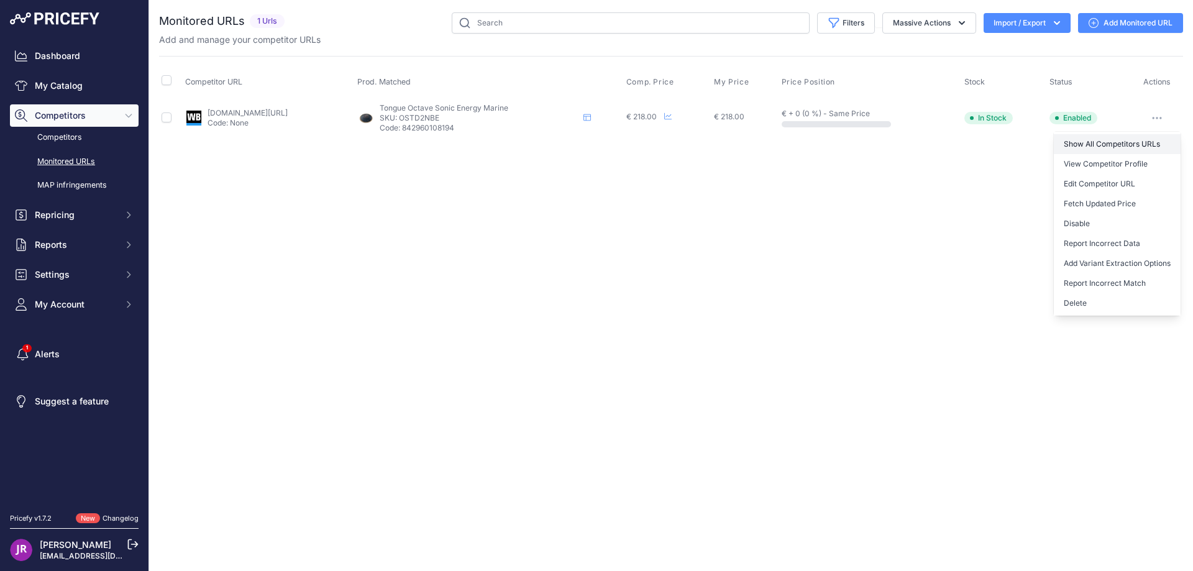
click at [1098, 140] on link "Show All Competitors URLs" at bounding box center [1117, 144] width 127 height 20
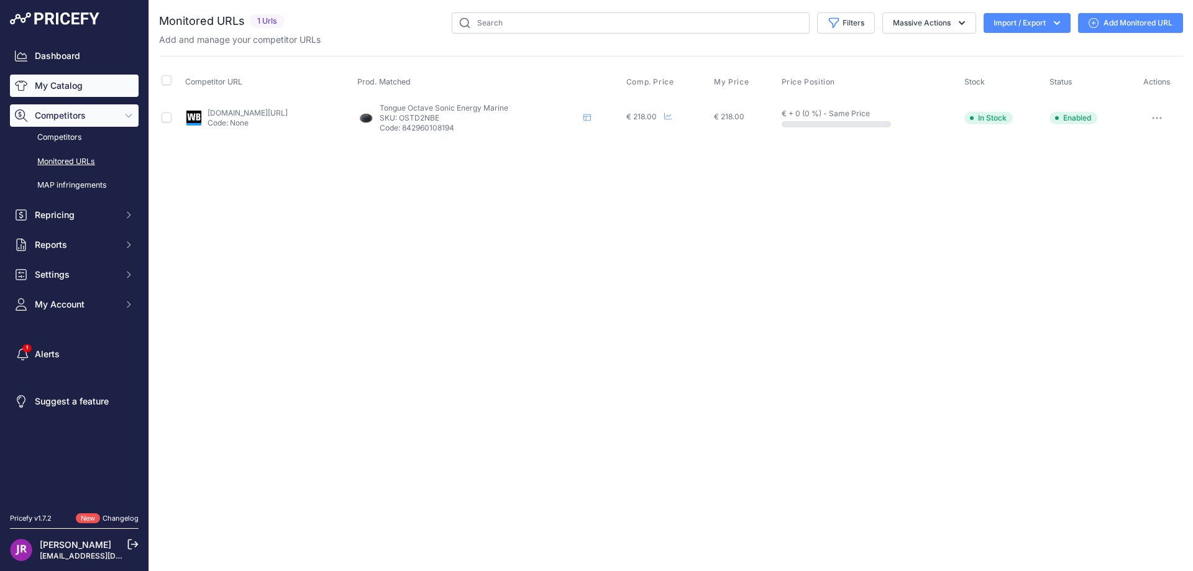
click at [62, 85] on link "My Catalog" at bounding box center [74, 86] width 129 height 22
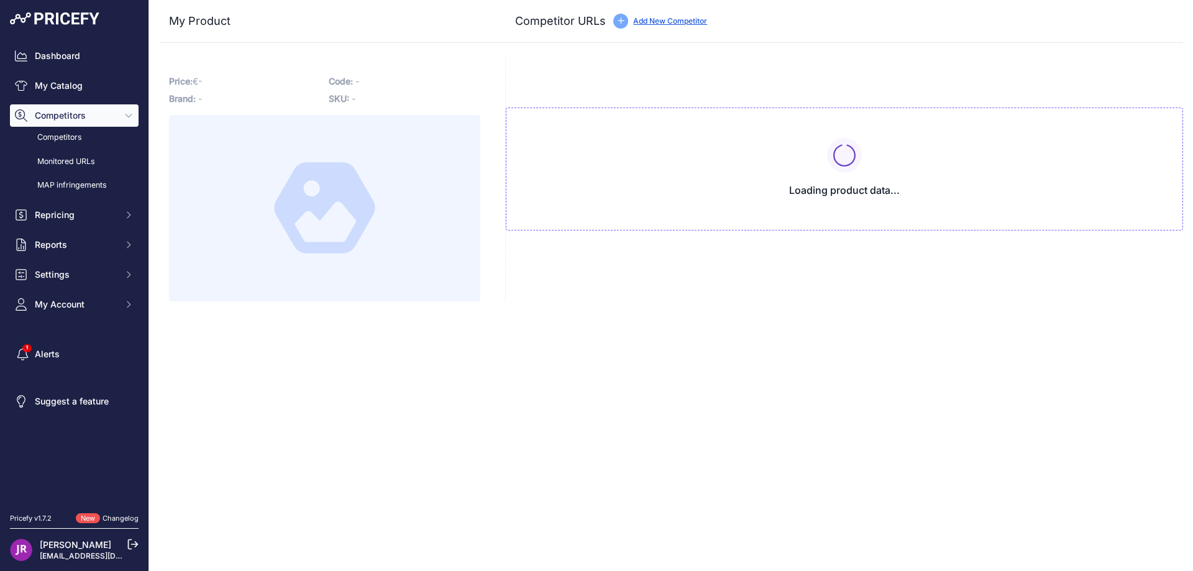
type input "[DOMAIN_NAME][URL]"
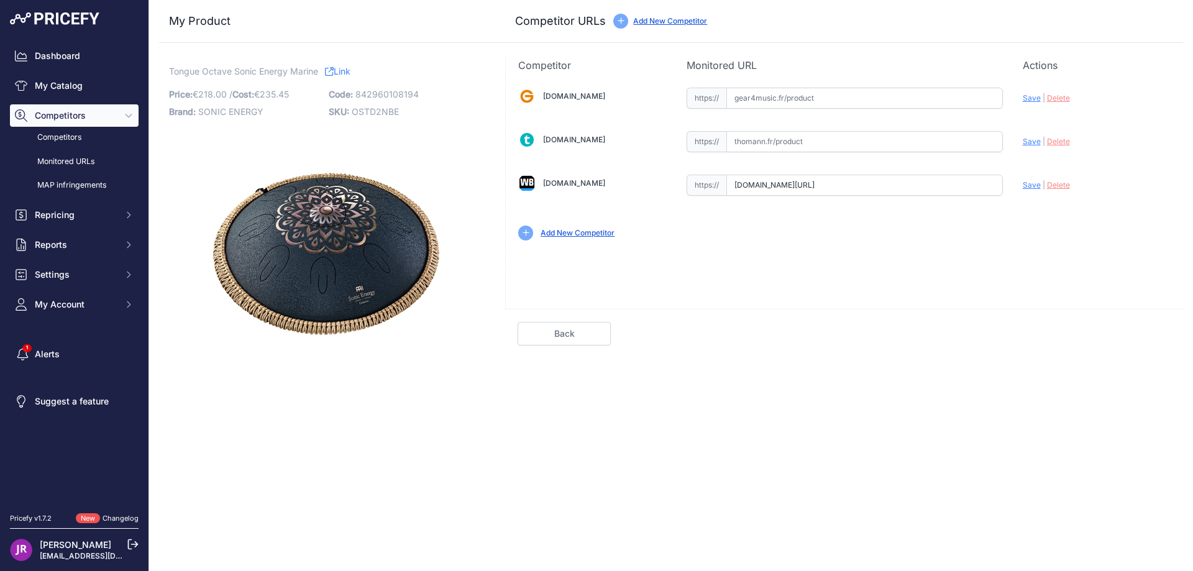
scroll to position [0, 288]
drag, startPoint x: 735, startPoint y: 185, endPoint x: 983, endPoint y: 187, distance: 247.4
click at [1031, 183] on div "[DOMAIN_NAME] Valid Invalid" at bounding box center [844, 163] width 677 height 180
click at [1059, 182] on span "Delete" at bounding box center [1058, 184] width 23 height 9
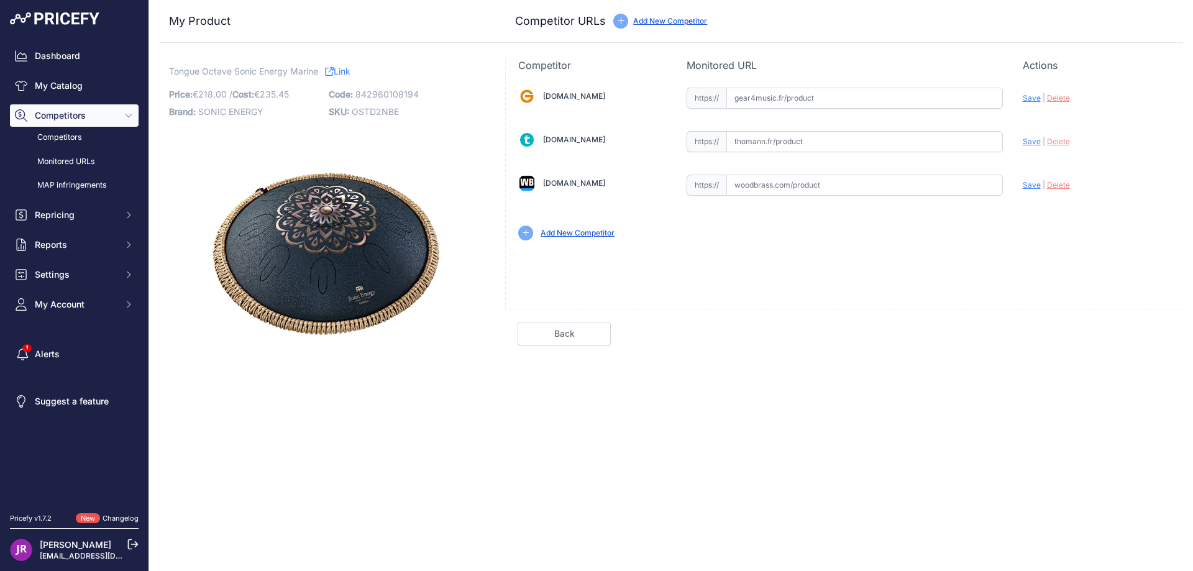
click at [756, 188] on input "text" at bounding box center [865, 185] width 277 height 21
paste input "https://www.woodbrass.com/handpan-tongue-drum-meinl-sonic-energy-octave-steel-t…"
click at [1030, 186] on span "Save" at bounding box center [1032, 184] width 18 height 9
type input "https://www.woodbrass.com/handpan-tongue-drum-meinl-sonic-energy-octave-steel-t…"
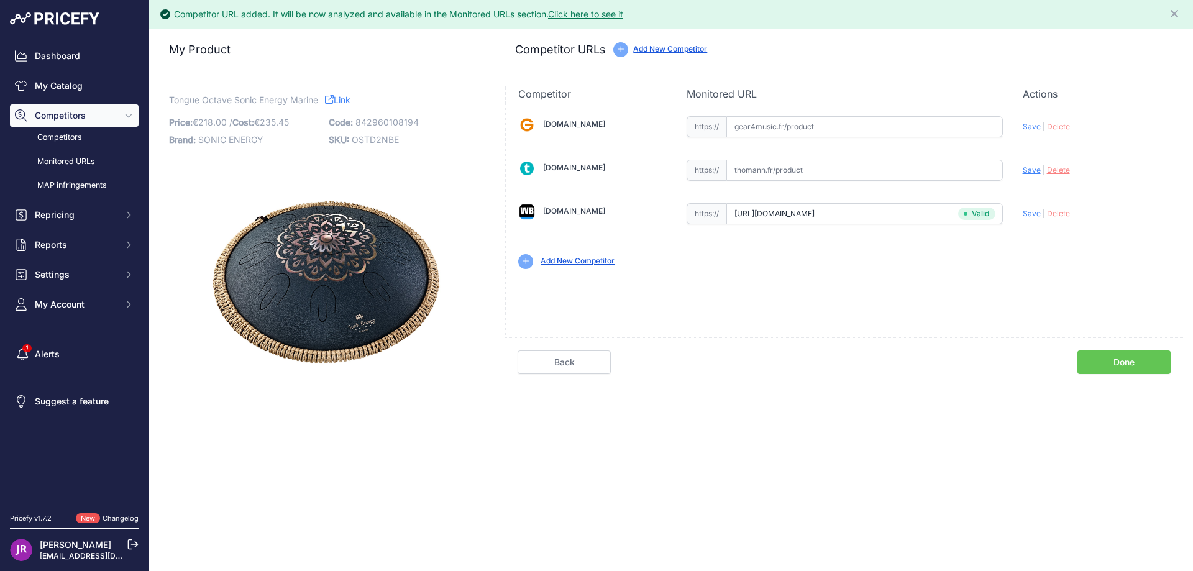
click at [1104, 361] on link "Done" at bounding box center [1124, 363] width 93 height 24
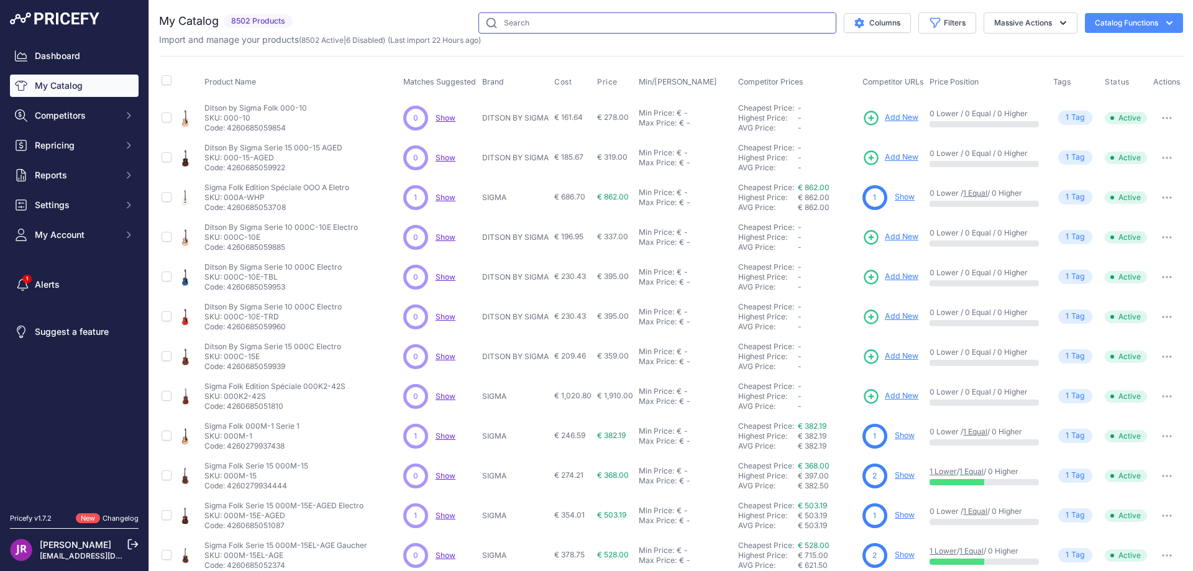
click at [543, 22] on input "text" at bounding box center [658, 22] width 358 height 21
paste input "OSTD2NB"
type input "OSTD2NB"
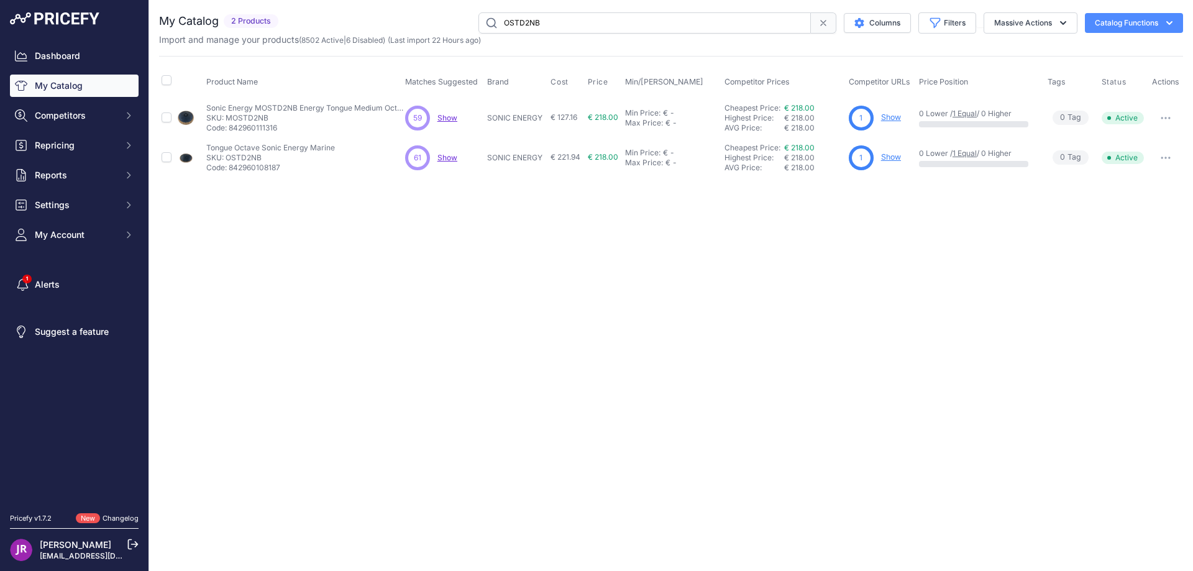
click at [1169, 117] on icon "button" at bounding box center [1169, 117] width 1 height 1
drag, startPoint x: 1039, startPoint y: 289, endPoint x: 892, endPoint y: 168, distance: 190.3
click at [1039, 288] on div "Close You are not connected to the internet." at bounding box center [671, 285] width 1044 height 571
click at [893, 119] on link "Show" at bounding box center [891, 116] width 20 height 9
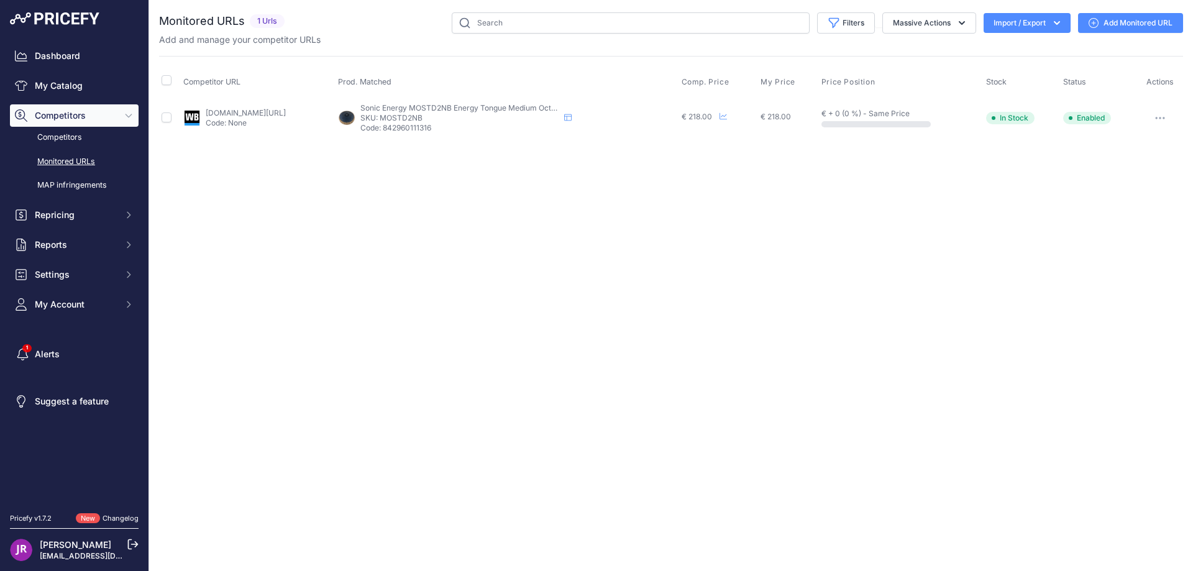
click at [1161, 117] on icon "button" at bounding box center [1160, 117] width 1 height 1
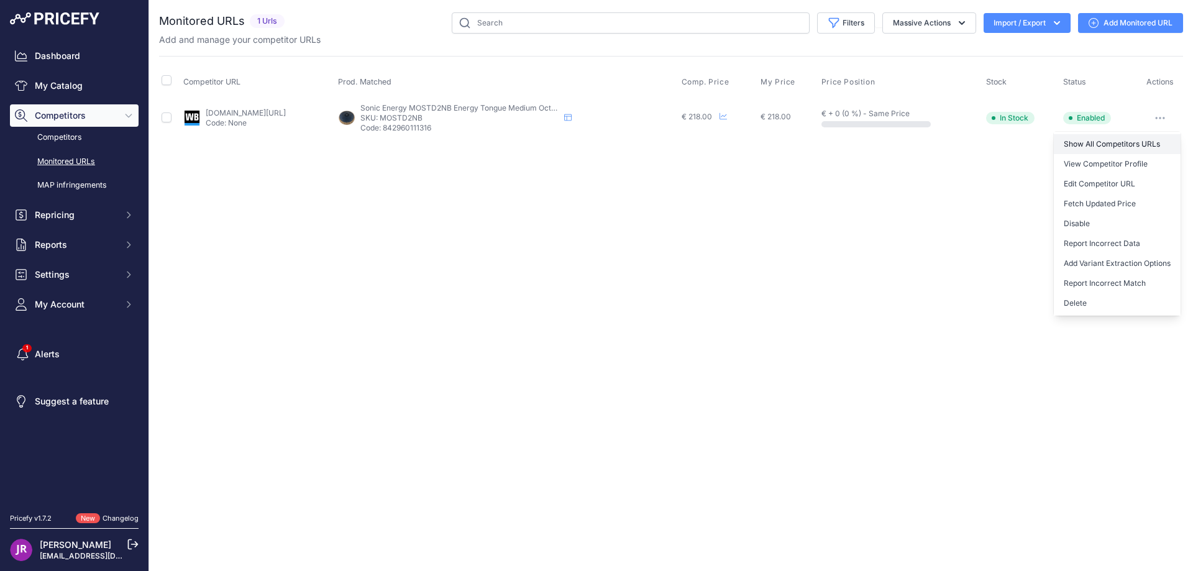
click at [1112, 144] on link "Show All Competitors URLs" at bounding box center [1117, 144] width 127 height 20
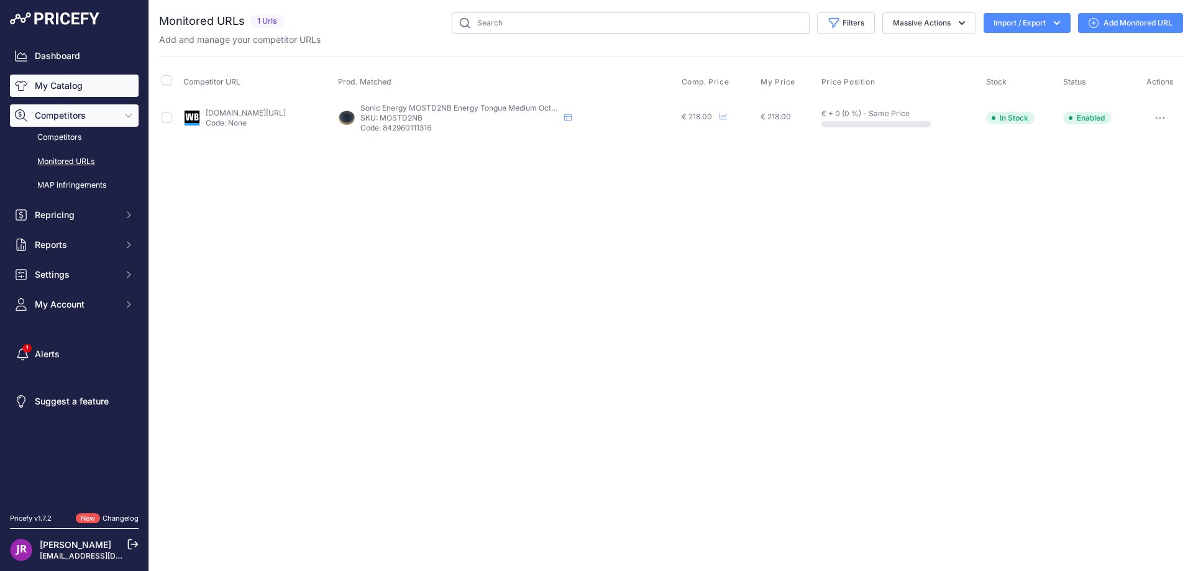
click at [78, 85] on link "My Catalog" at bounding box center [74, 86] width 129 height 22
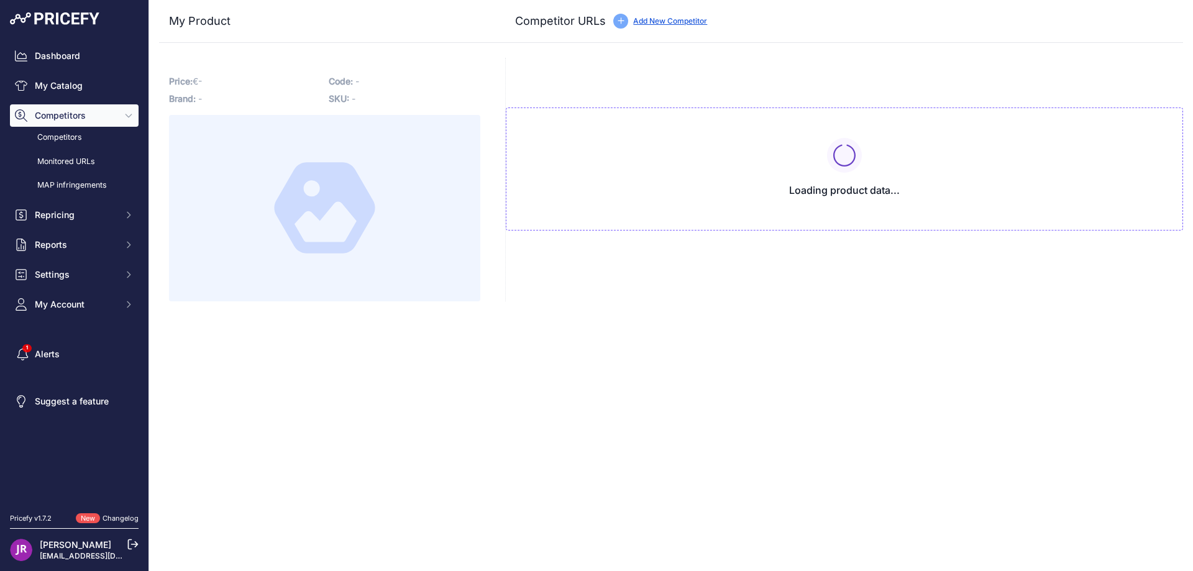
type input "[DOMAIN_NAME][URL]"
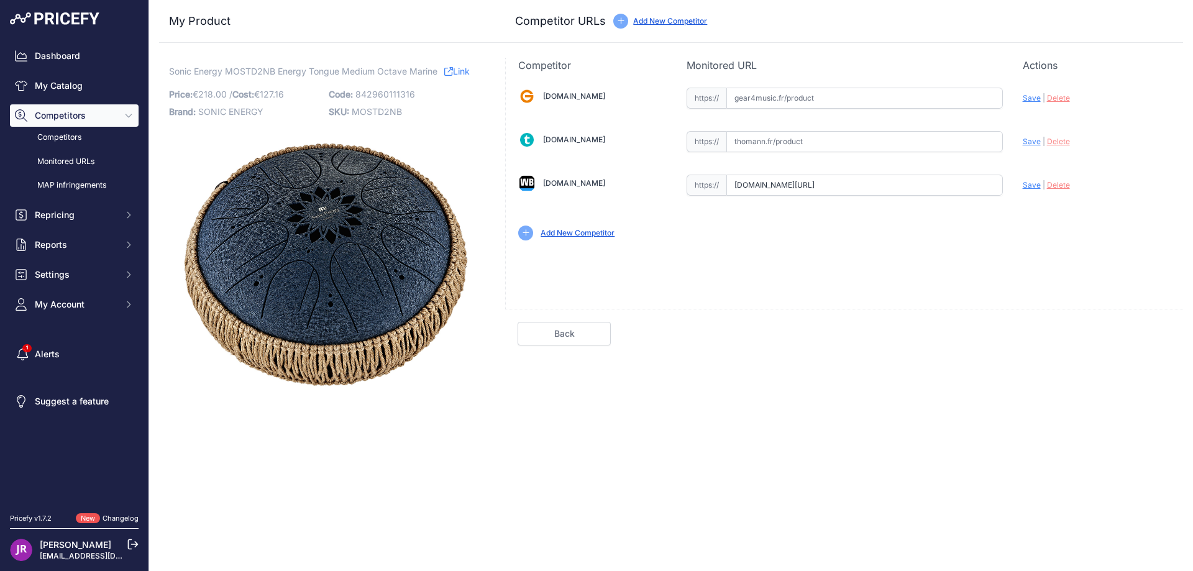
scroll to position [0, 288]
drag, startPoint x: 735, startPoint y: 187, endPoint x: 1040, endPoint y: 188, distance: 305.2
click at [1040, 188] on div "[DOMAIN_NAME] Valid Invalid" at bounding box center [844, 163] width 677 height 180
drag, startPoint x: 731, startPoint y: 185, endPoint x: 974, endPoint y: 198, distance: 243.4
click at [1044, 198] on div "[DOMAIN_NAME] Valid Invalid" at bounding box center [844, 163] width 677 height 180
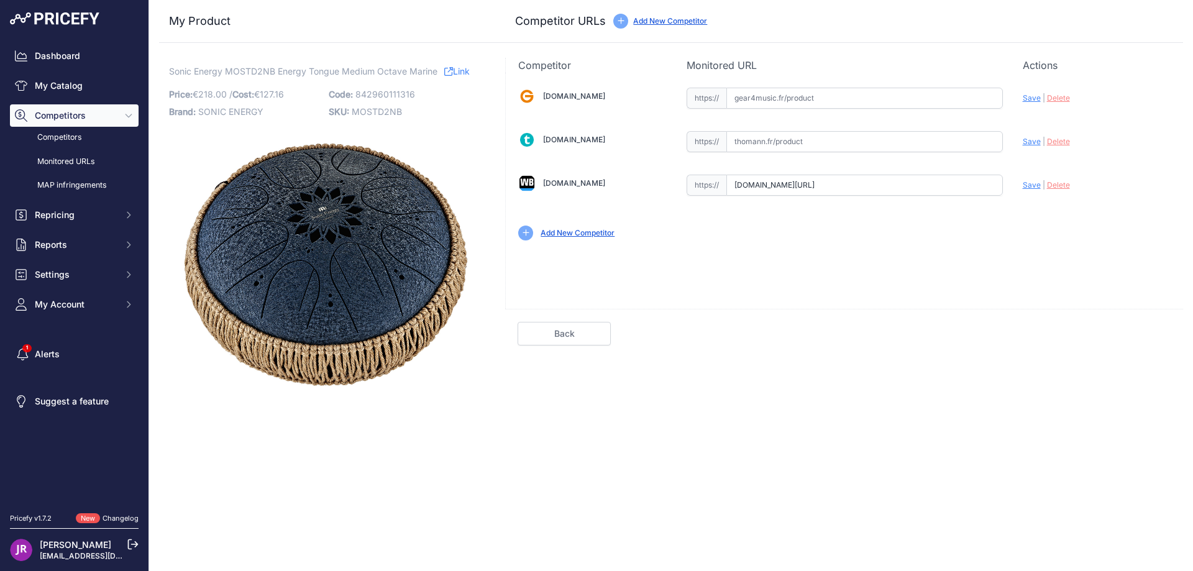
scroll to position [0, 0]
click at [1050, 186] on span "Delete" at bounding box center [1058, 184] width 23 height 9
click at [797, 99] on input "text" at bounding box center [865, 98] width 277 height 21
paste input "[URL][DOMAIN_NAME]"
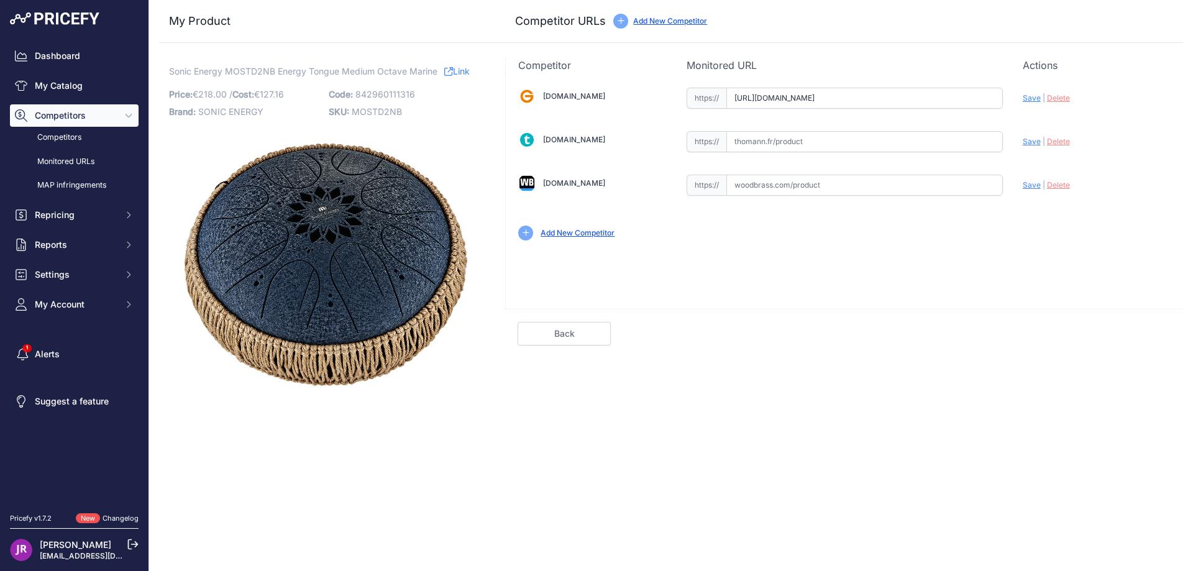
type input "[DOMAIN_NAME][URL]"
click at [752, 185] on input "text" at bounding box center [865, 185] width 277 height 21
paste input "[URL][DOMAIN_NAME]"
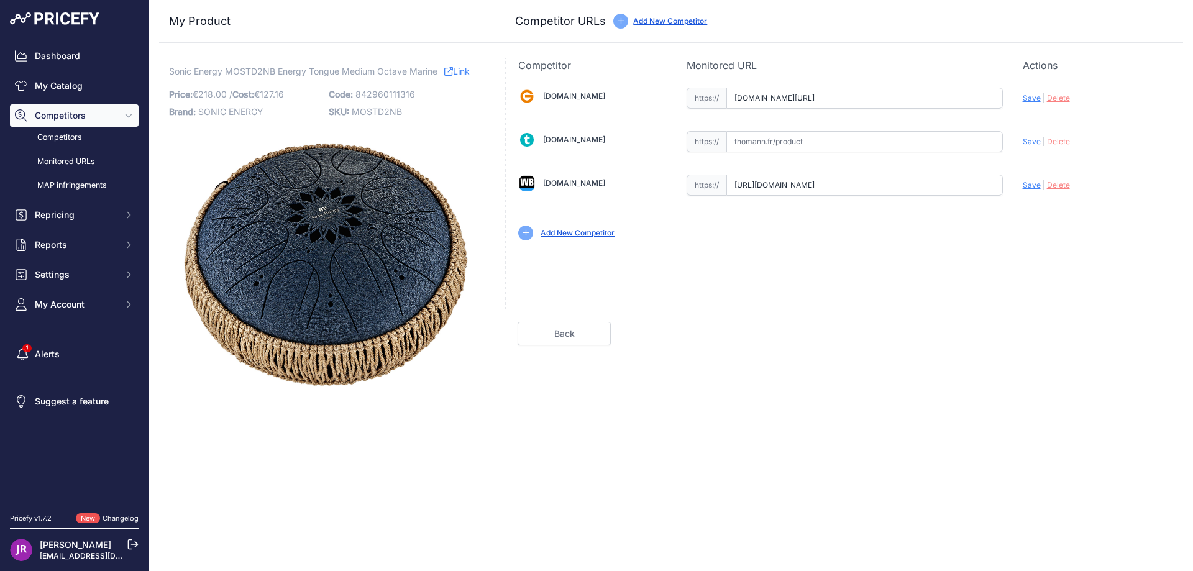
type input "[DOMAIN_NAME][URL]"
click at [1027, 96] on span "Save" at bounding box center [1032, 97] width 18 height 9
type input "[URL][DOMAIN_NAME]"
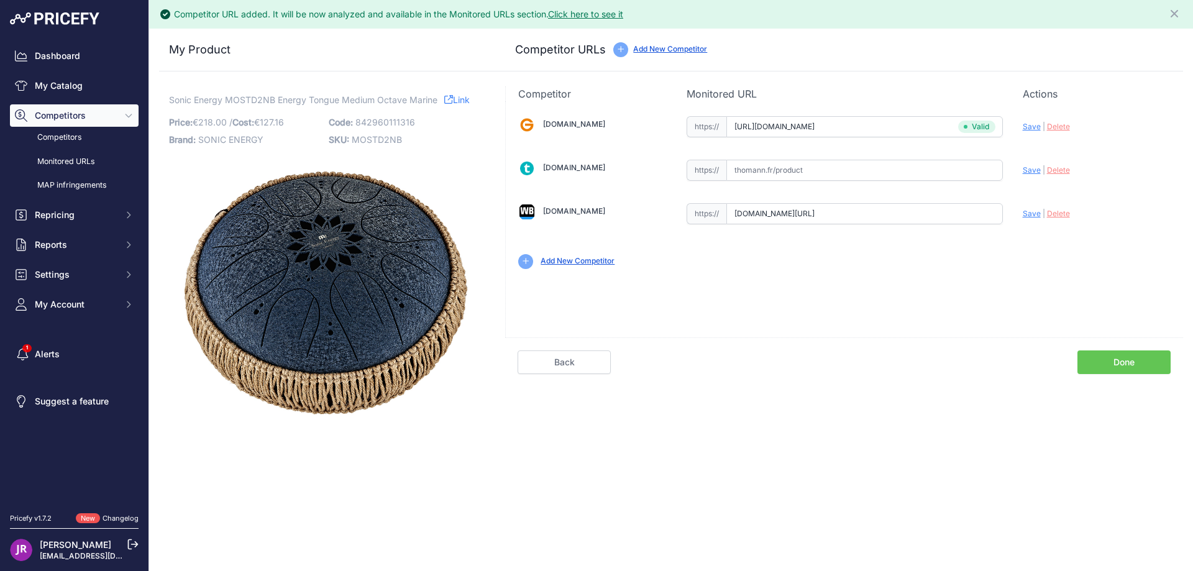
click at [1030, 212] on span "Save" at bounding box center [1032, 213] width 18 height 9
type input "[URL][DOMAIN_NAME]"
click at [1112, 362] on link "Done" at bounding box center [1124, 363] width 93 height 24
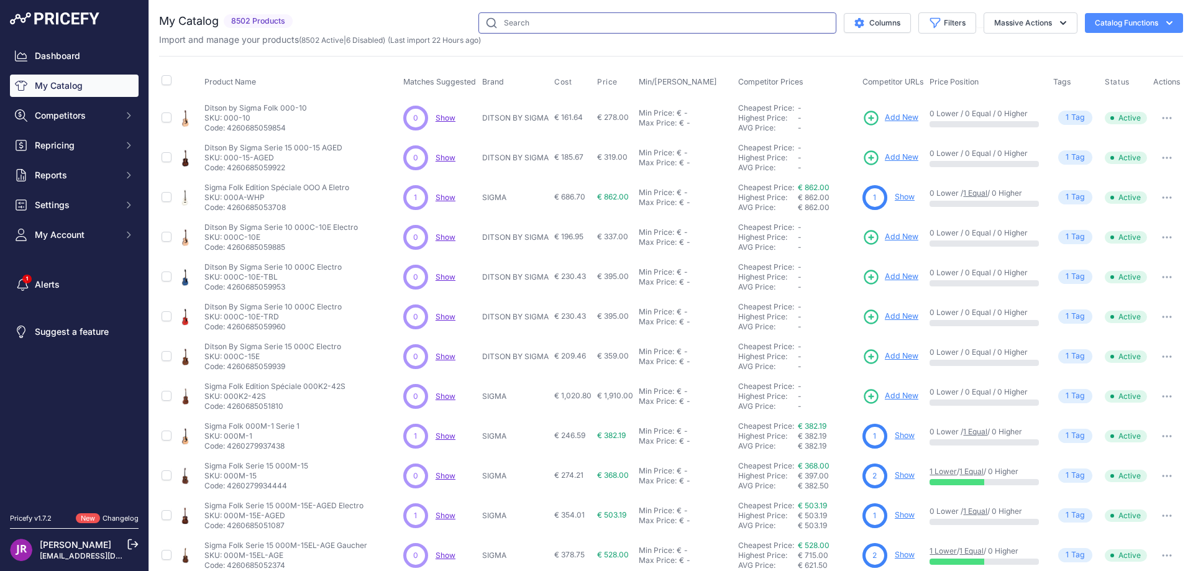
click at [515, 21] on input "text" at bounding box center [658, 22] width 358 height 21
paste input "OSTD1BKE"
type input "OSTD1BKE"
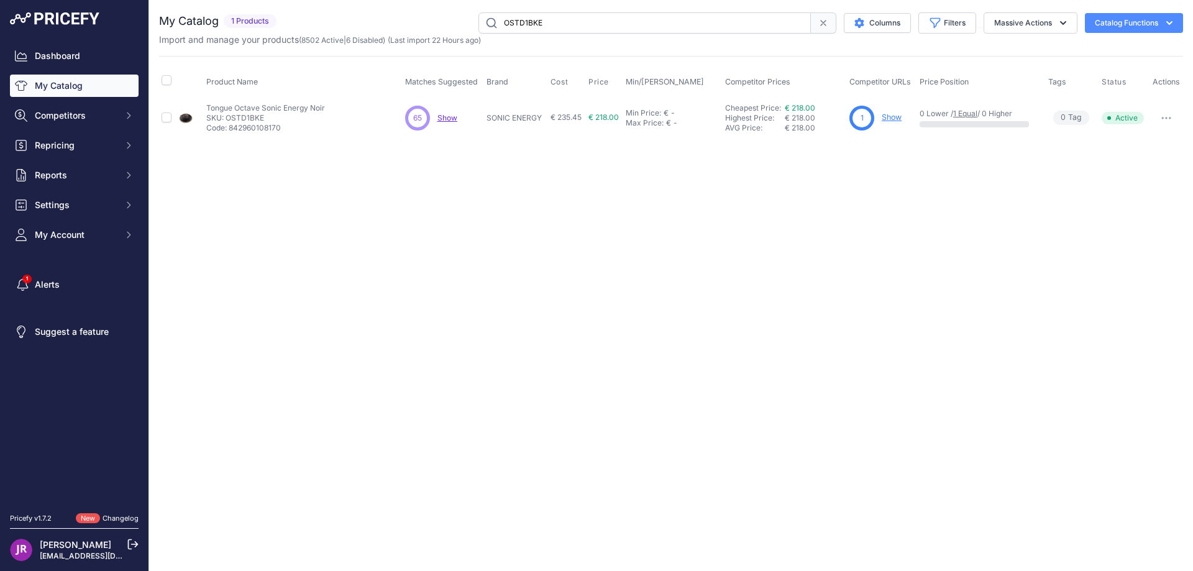
click at [892, 116] on link "Show" at bounding box center [892, 116] width 20 height 9
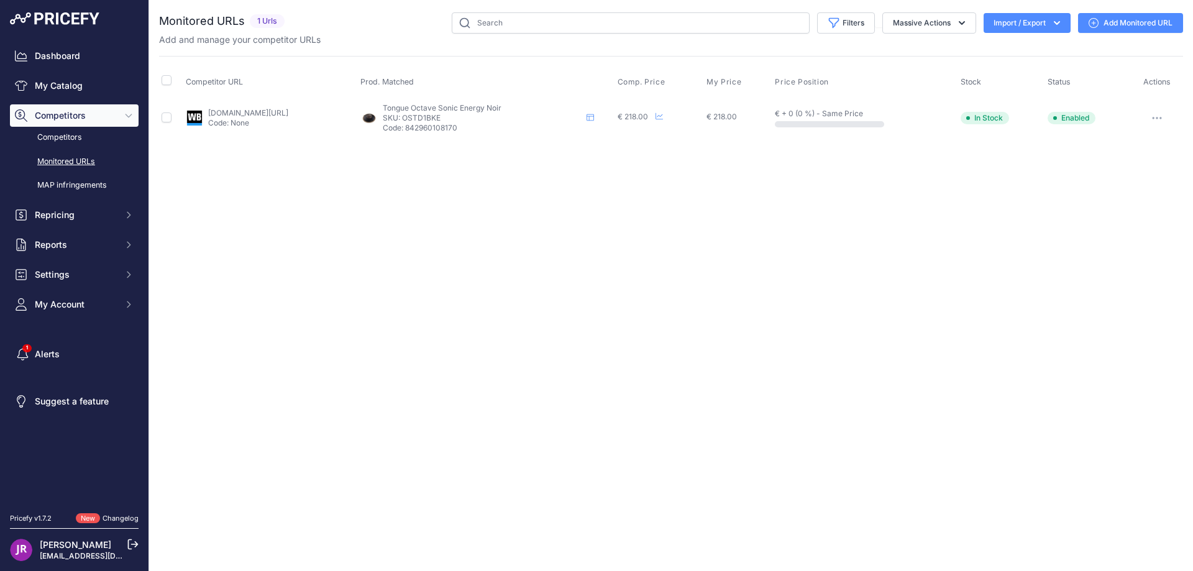
click at [1158, 117] on icon "button" at bounding box center [1157, 118] width 10 height 2
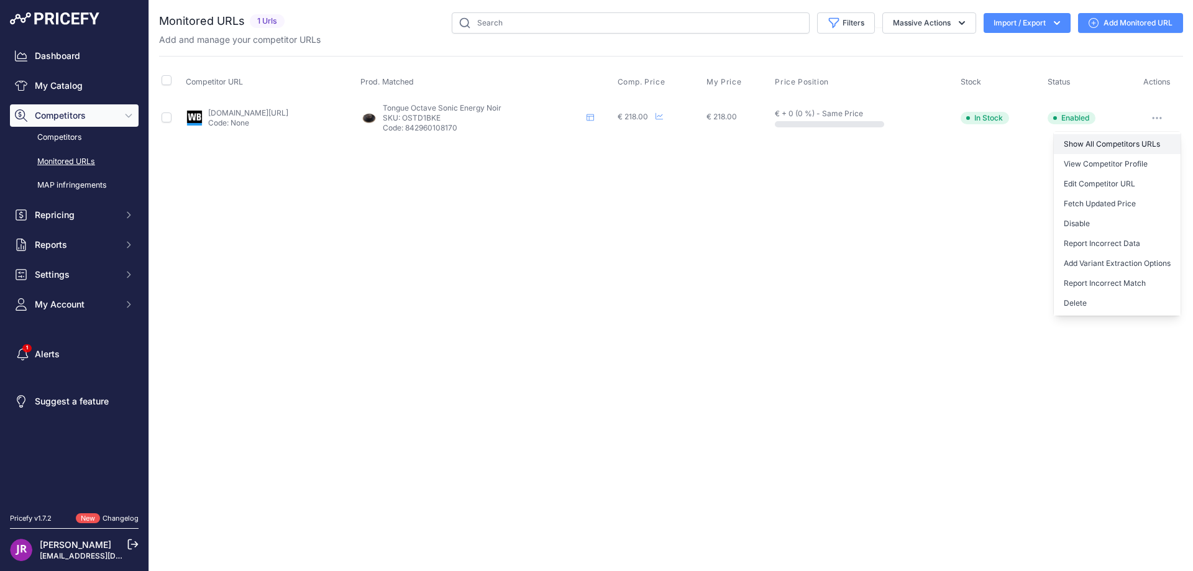
click at [1127, 145] on link "Show All Competitors URLs" at bounding box center [1117, 144] width 127 height 20
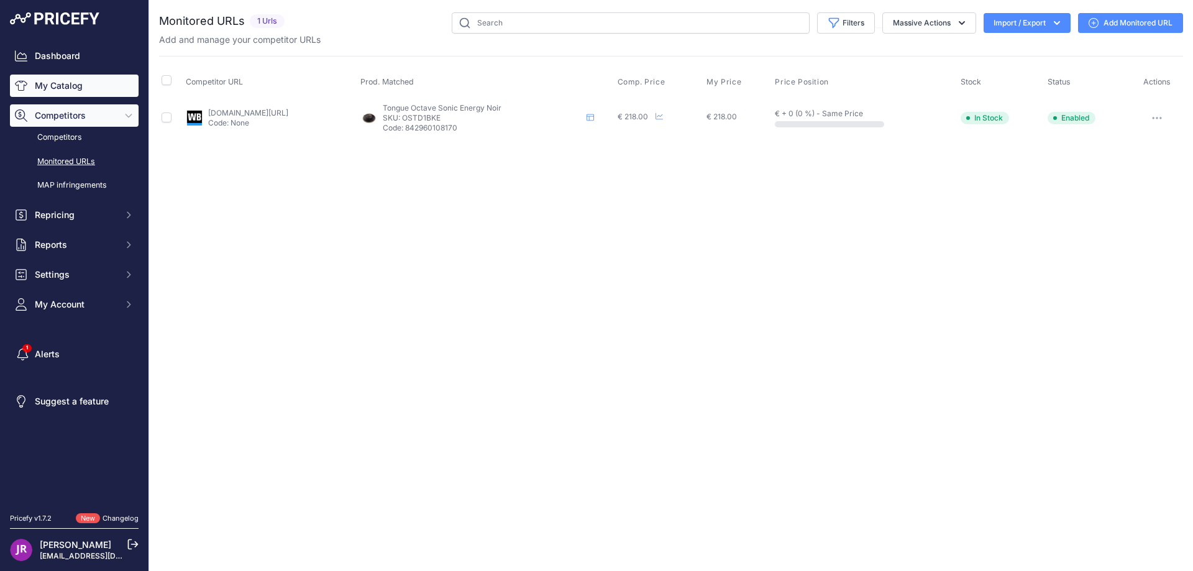
click at [71, 86] on link "My Catalog" at bounding box center [74, 86] width 129 height 22
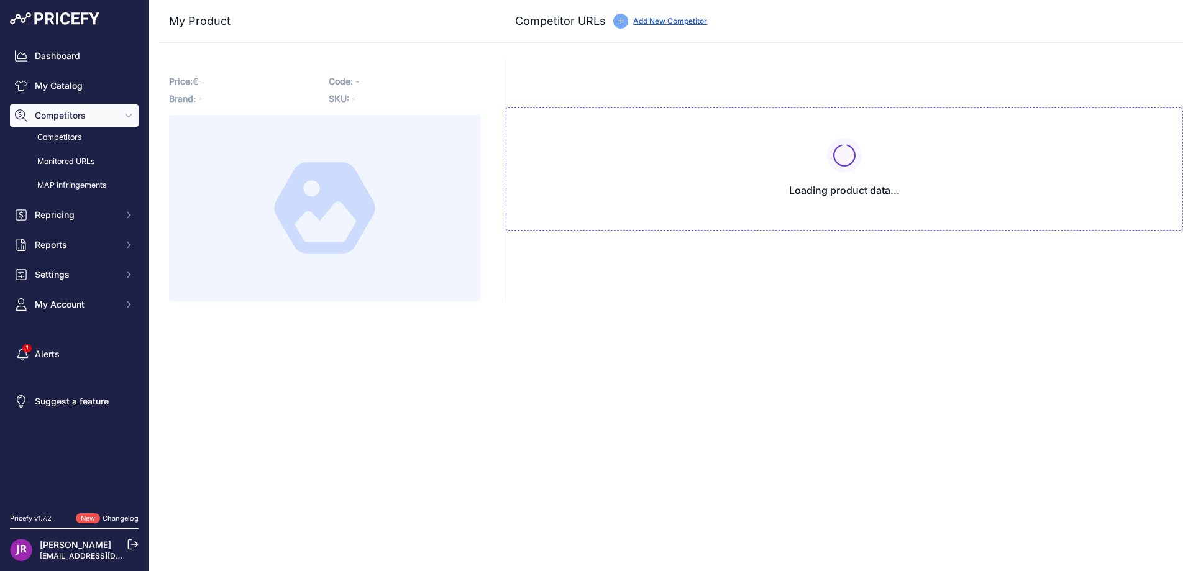
type input "www.woodbrass.com/handpan-tongue-drum-sonic-energy-tongue-medium-octave-sonic-e…"
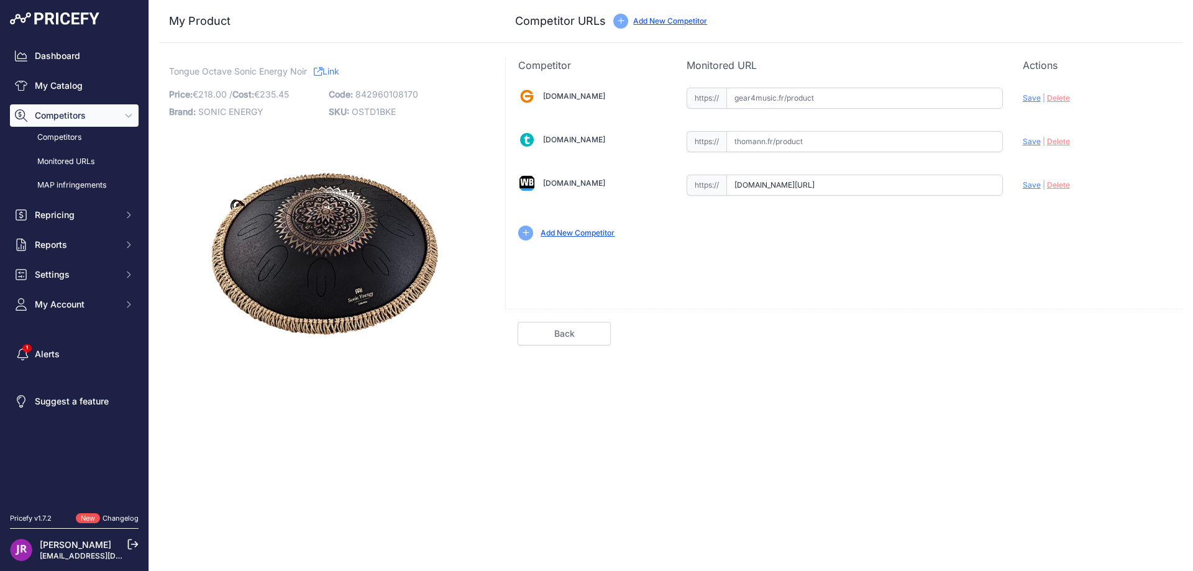
scroll to position [0, 277]
drag, startPoint x: 738, startPoint y: 187, endPoint x: 1057, endPoint y: 196, distance: 319.0
click at [1057, 196] on div "Gear4music.fr Valid Invalid" at bounding box center [844, 163] width 677 height 180
click at [1060, 184] on span "Delete" at bounding box center [1058, 184] width 23 height 9
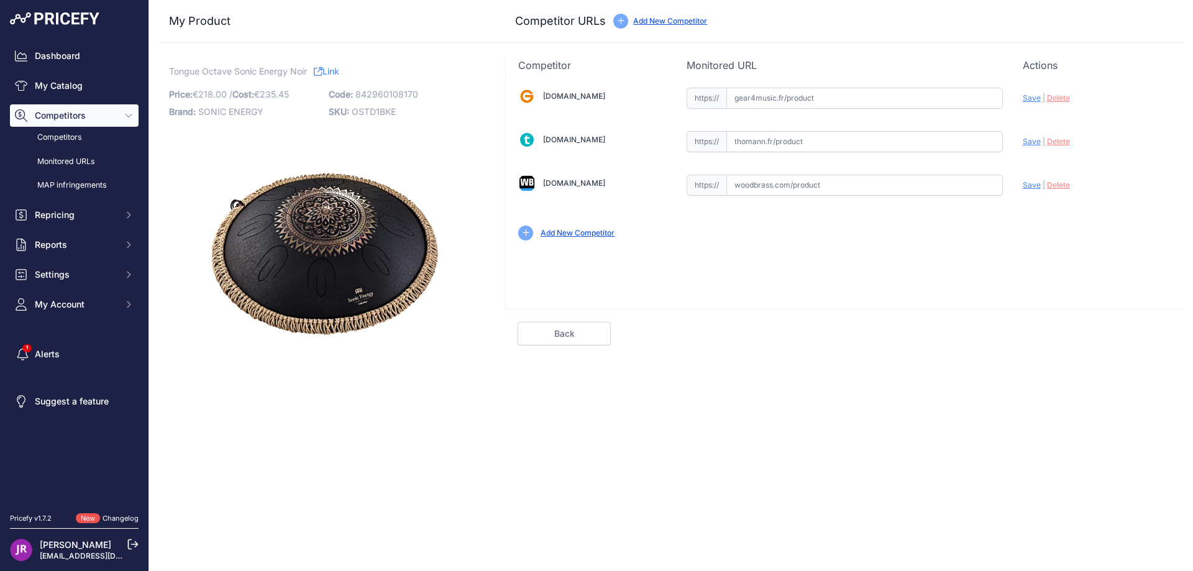
click at [778, 190] on input "text" at bounding box center [865, 185] width 277 height 21
paste input "https://www.woodbrass.com/handpan-tongue-drum-meinl-sonic-energy-octave-steel-t…"
click at [1024, 182] on span "Save" at bounding box center [1032, 184] width 18 height 9
type input "https://www.woodbrass.com/handpan-tongue-drum-meinl-sonic-energy-octave-steel-t…"
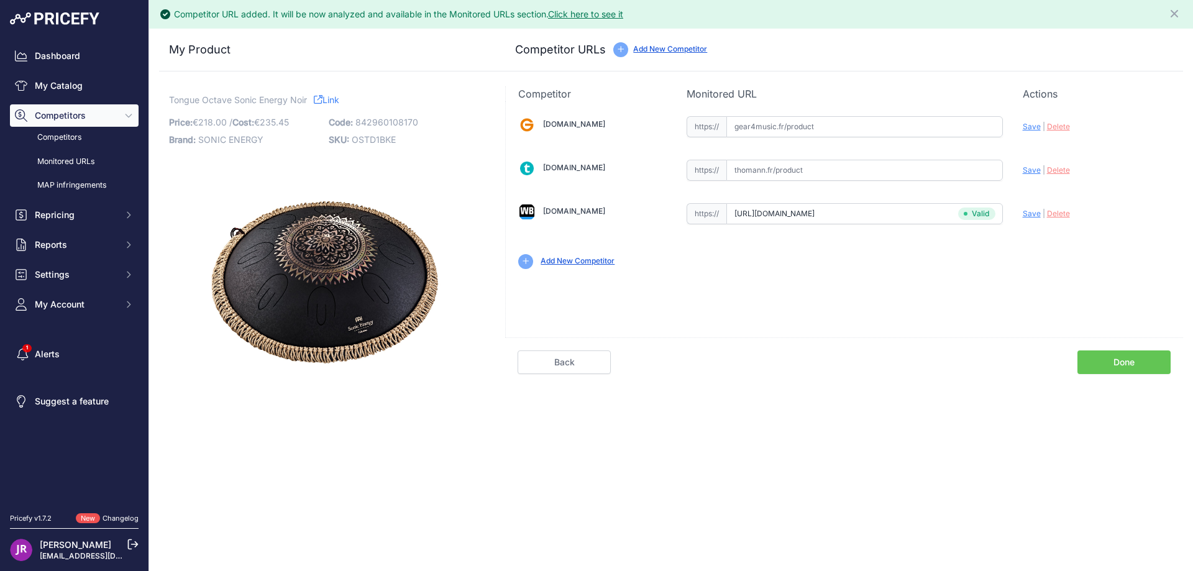
click at [1097, 357] on link "Done" at bounding box center [1124, 363] width 93 height 24
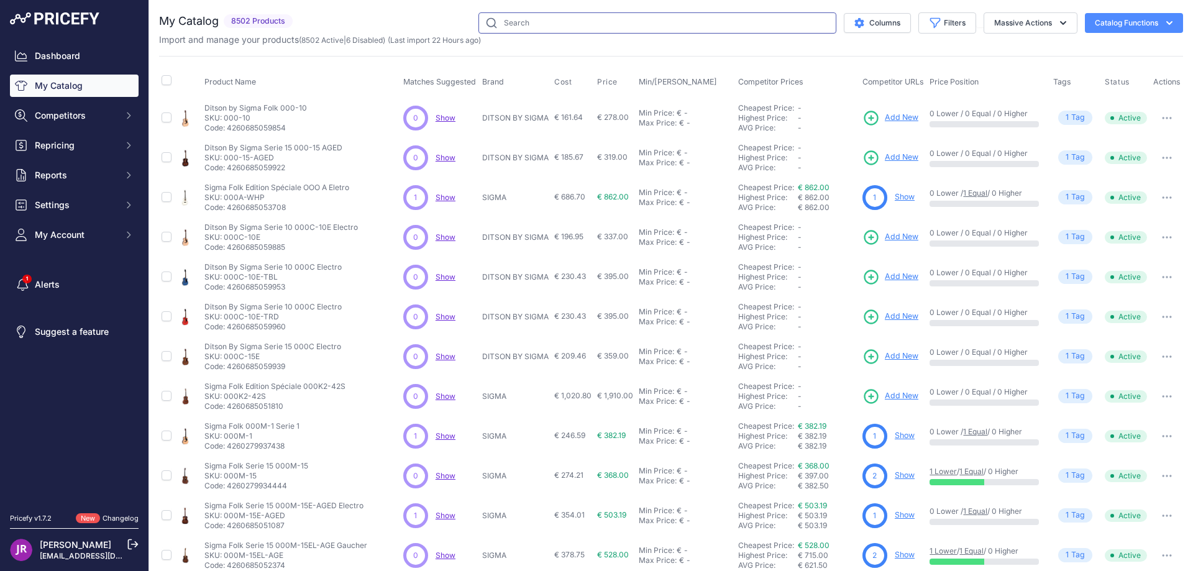
click at [526, 22] on input "text" at bounding box center [658, 22] width 358 height 21
paste input "OSTD1BK"
type input "OSTD1BK"
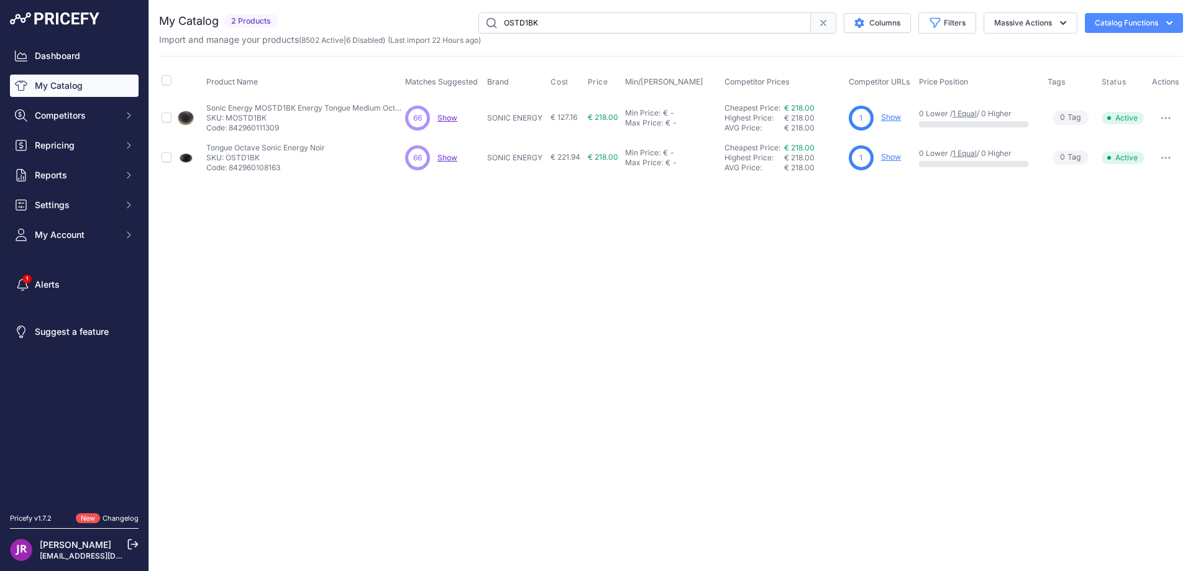
click at [896, 154] on link "Show" at bounding box center [891, 156] width 20 height 9
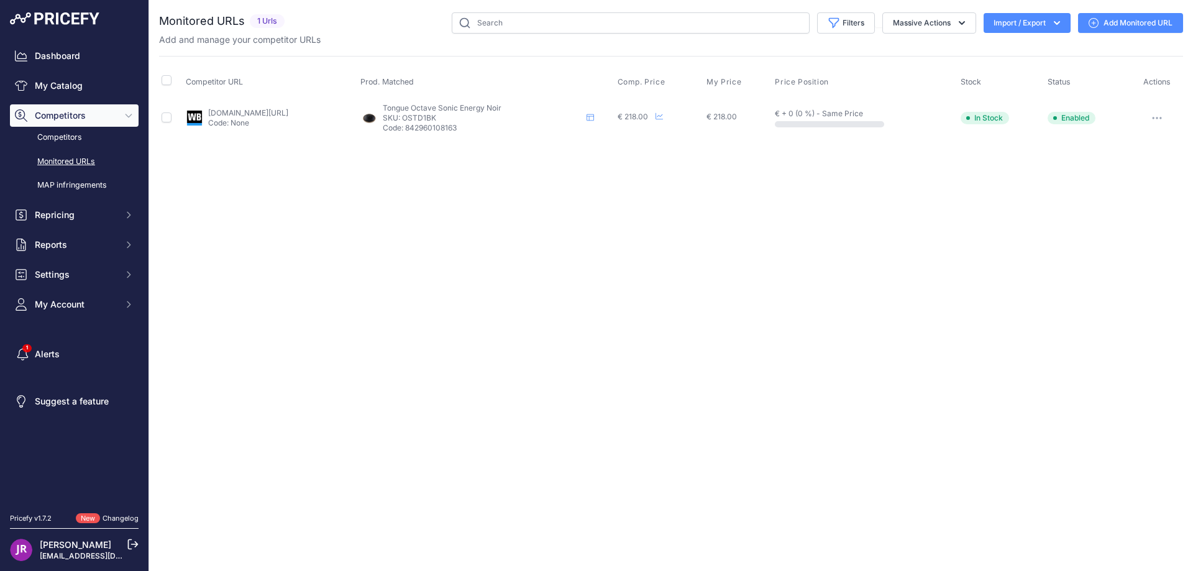
click at [1154, 117] on icon "button" at bounding box center [1153, 117] width 1 height 1
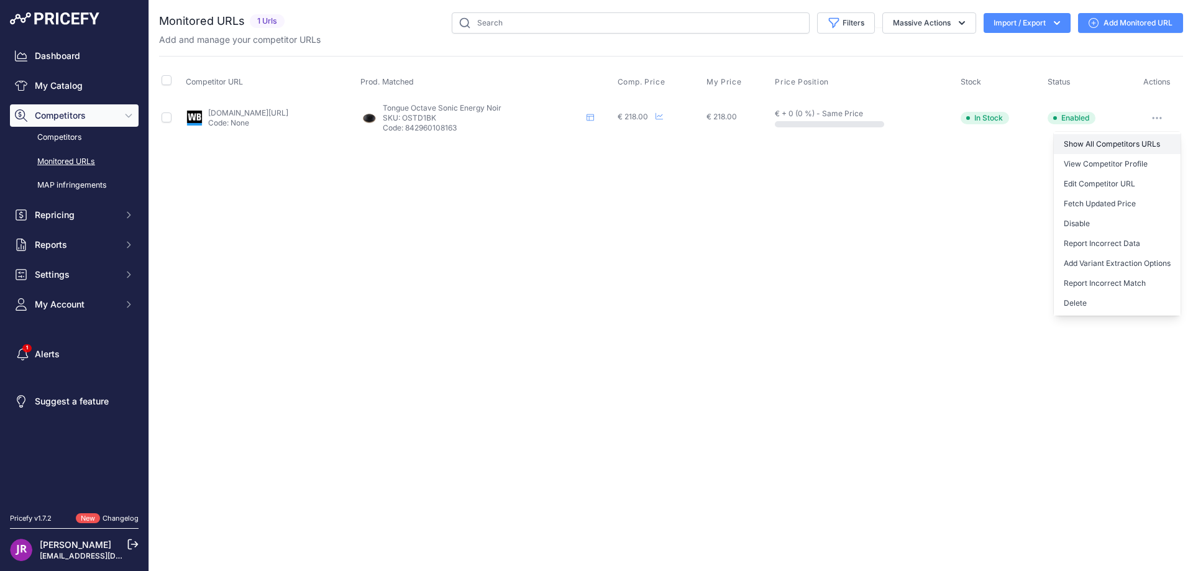
click at [1129, 145] on link "Show All Competitors URLs" at bounding box center [1117, 144] width 127 height 20
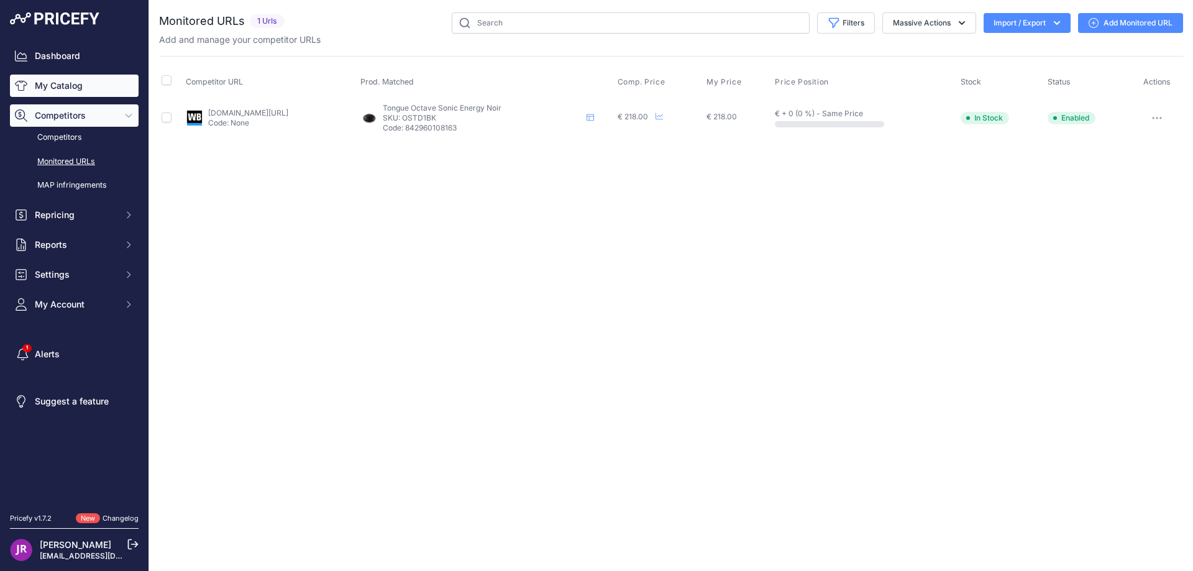
click at [74, 81] on link "My Catalog" at bounding box center [74, 86] width 129 height 22
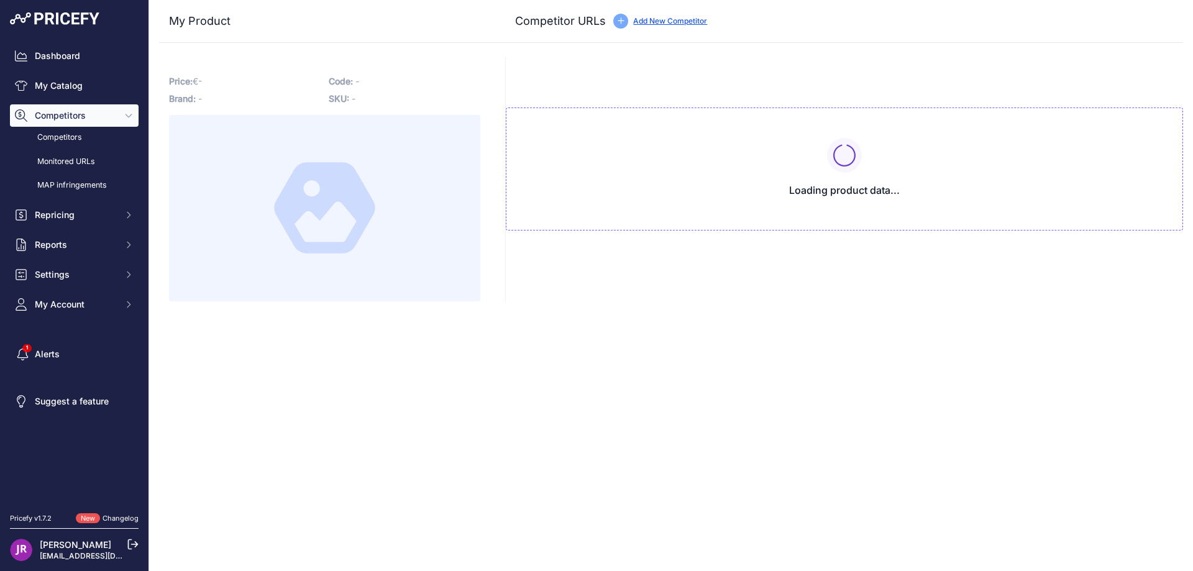
type input "[DOMAIN_NAME][URL]"
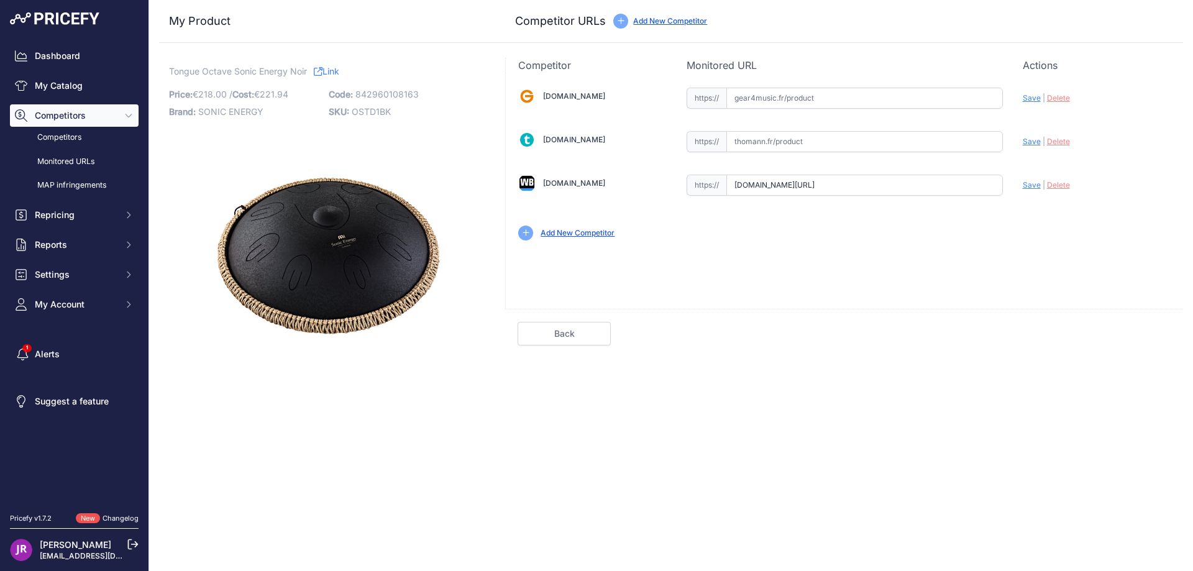
scroll to position [0, 277]
drag, startPoint x: 733, startPoint y: 185, endPoint x: 1045, endPoint y: 186, distance: 312.0
click at [1045, 186] on div "Gear4music.fr Valid Invalid" at bounding box center [844, 163] width 677 height 180
click at [1063, 185] on span "Delete" at bounding box center [1058, 184] width 23 height 9
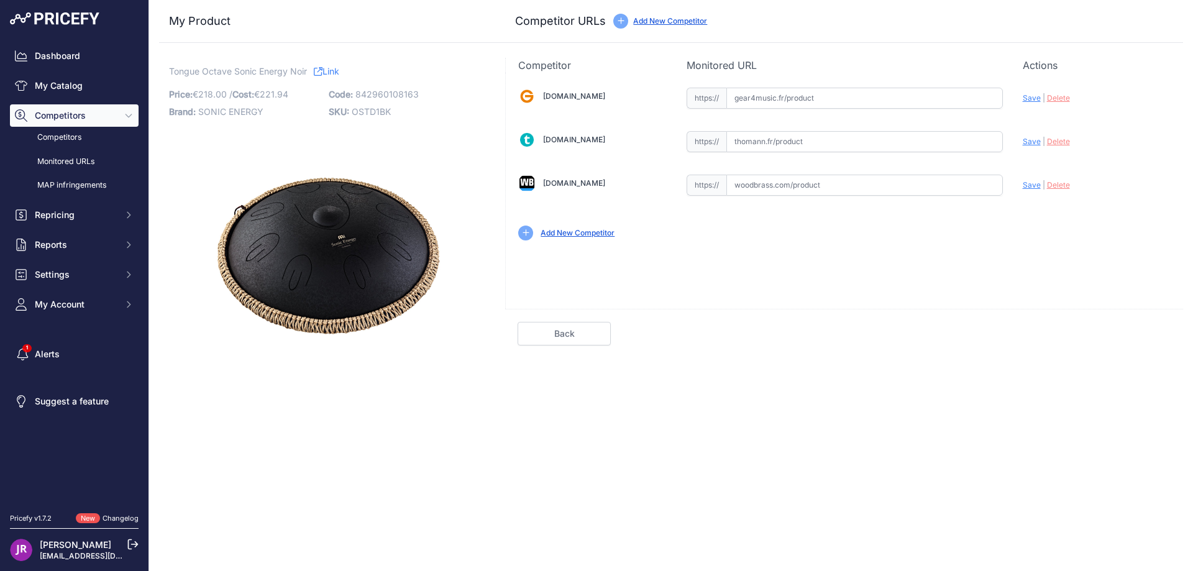
click at [370, 109] on span "OSTD1BK" at bounding box center [371, 111] width 39 height 11
copy span "OSTD1BK"
click at [772, 94] on input "text" at bounding box center [865, 98] width 277 height 21
paste input "https://www.gear4music.fr/fr/Batterie-and-Percussion/Meinl-Sonic-Energy-Octave-…"
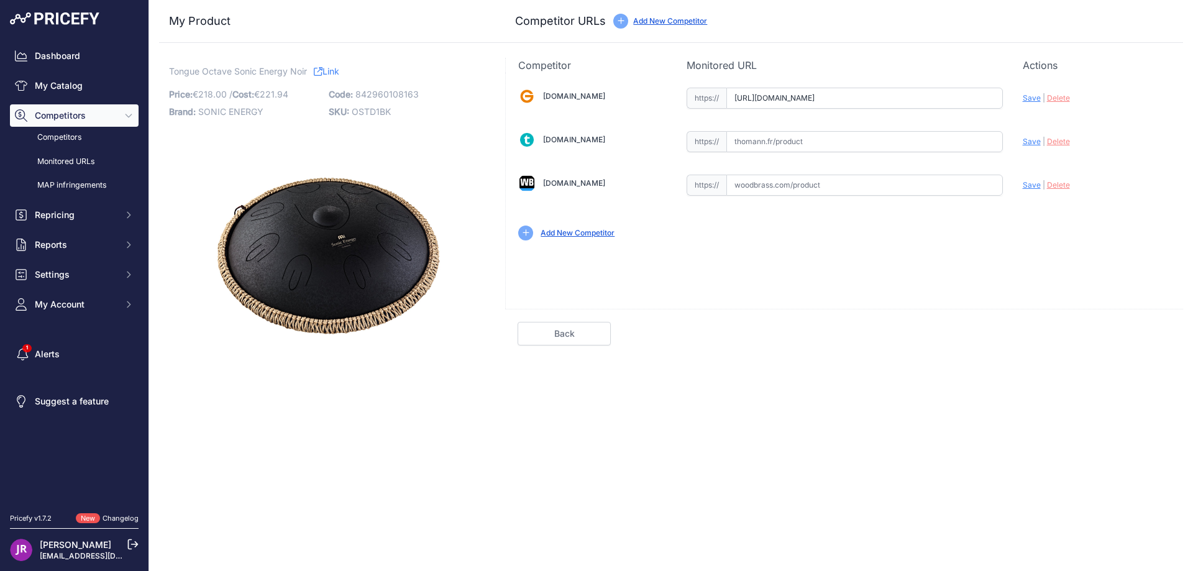
scroll to position [0, 1372]
type input "www.gear4music.fr/fr/Batterie-and-Percussion/Meinl-Sonic-Energy-Octave-Tongue-D…"
click at [767, 190] on input "text" at bounding box center [865, 185] width 277 height 21
paste input "https://www.woodbrass.com/handpan-tongue-drum-meinl-sonic-energy-octave-steel-t…"
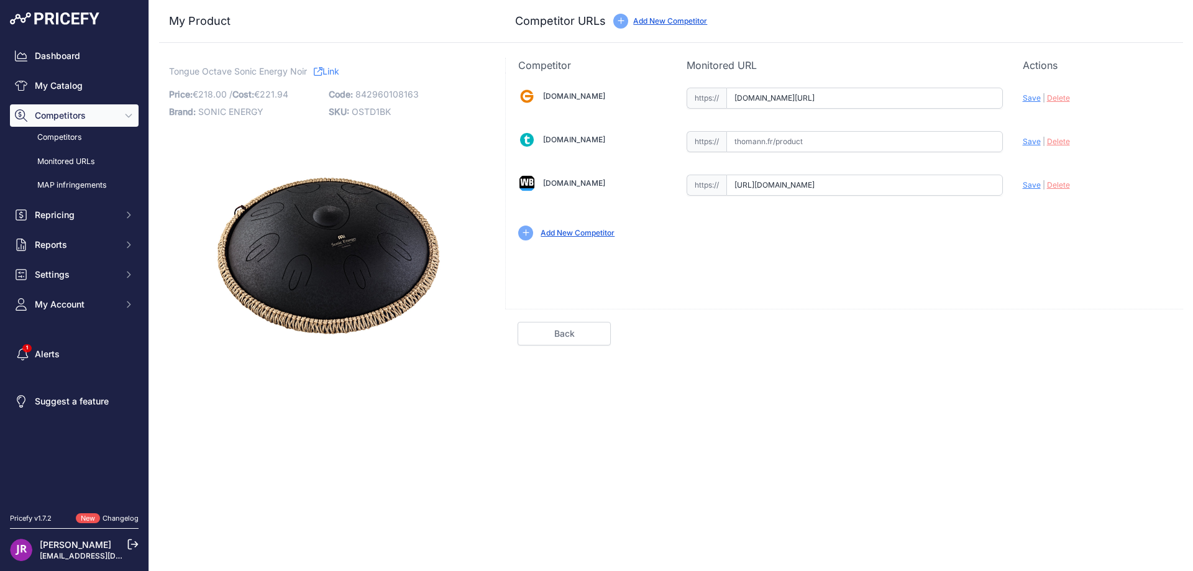
scroll to position [0, 367]
type input "www.woodbrass.com/handpan-tongue-drum-meinl-sonic-energy-octave-steel-tongue-dr…"
click at [1031, 99] on span "Save" at bounding box center [1032, 97] width 18 height 9
type input "https://www.gear4music.fr/fr/Batterie-and-Percussion/Meinl-Sonic-Energy-Octave-…"
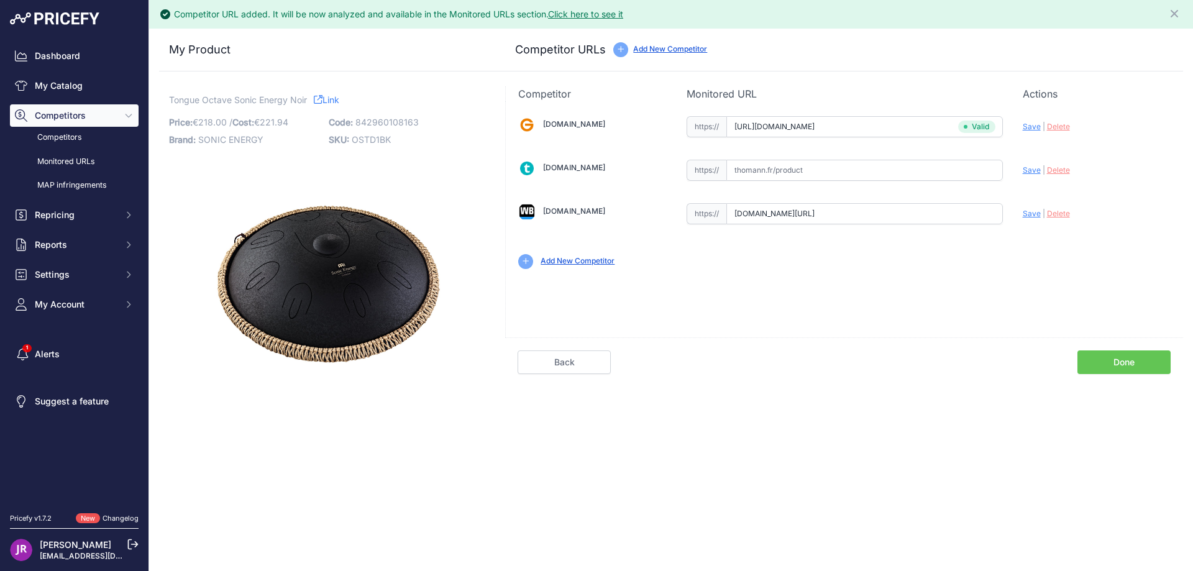
click at [1032, 211] on span "Save" at bounding box center [1032, 213] width 18 height 9
type input "https://www.woodbrass.com/handpan-tongue-drum-meinl-sonic-energy-octave-steel-t…"
click at [1126, 362] on link "Done" at bounding box center [1124, 363] width 93 height 24
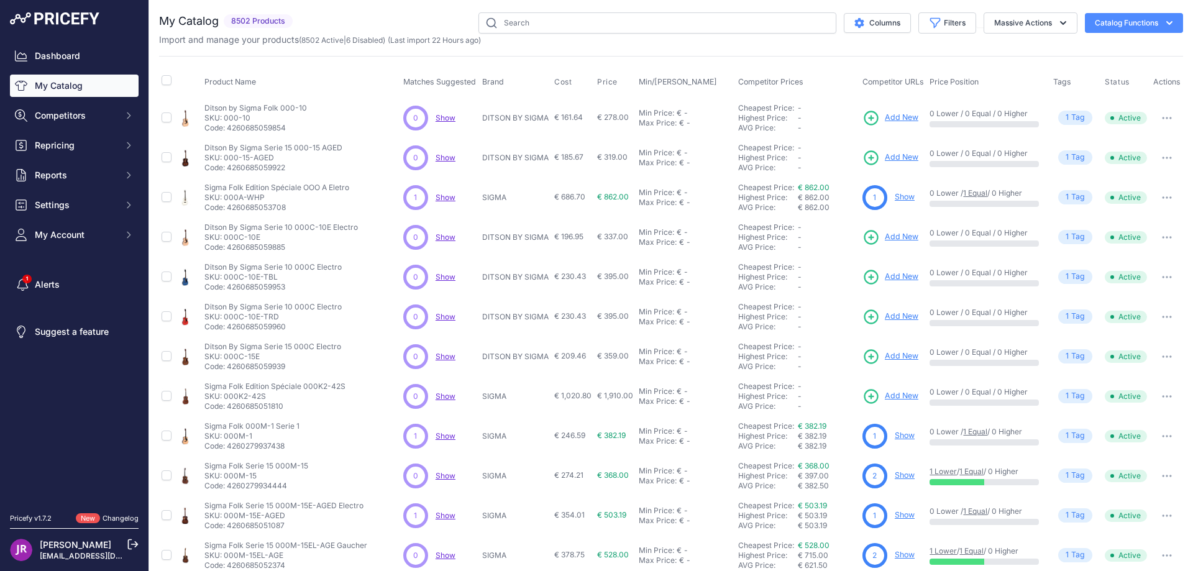
click at [88, 86] on link "My Catalog" at bounding box center [74, 86] width 129 height 22
click at [523, 28] on input "text" at bounding box center [658, 22] width 358 height 21
paste input "ORO66CEOF"
type input "ORO66CEOF"
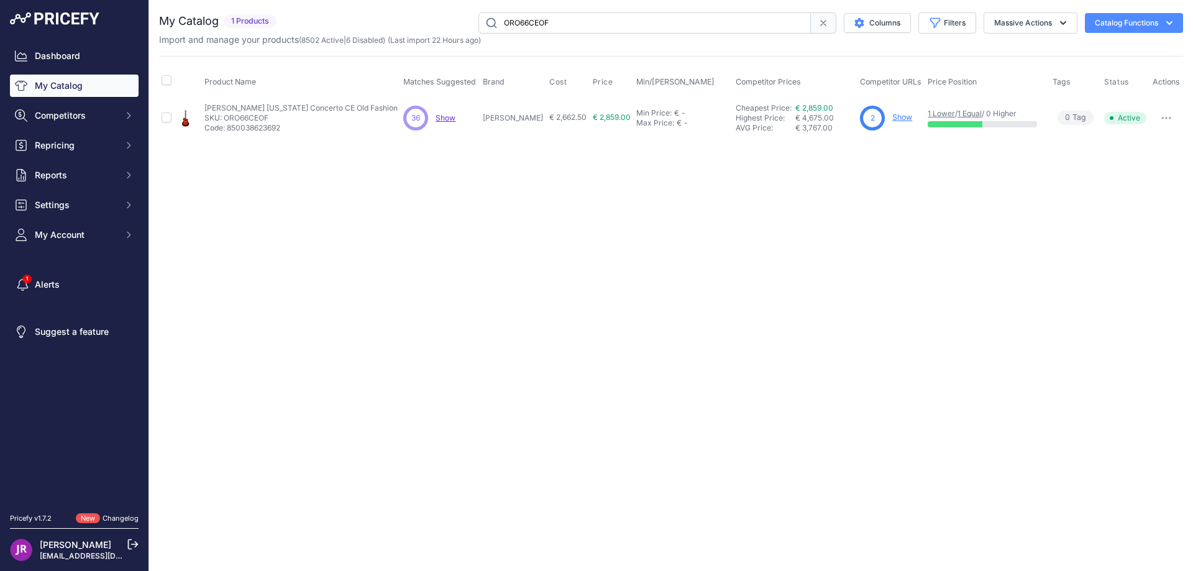
click at [892, 117] on link "Show" at bounding box center [902, 116] width 20 height 9
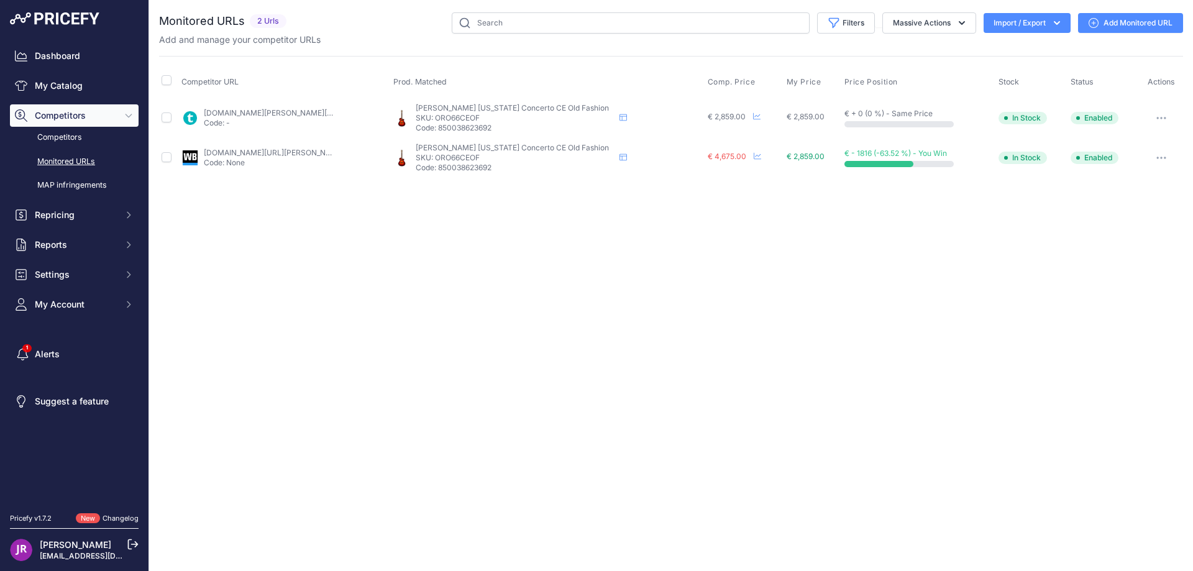
click at [1163, 117] on icon "button" at bounding box center [1162, 118] width 10 height 2
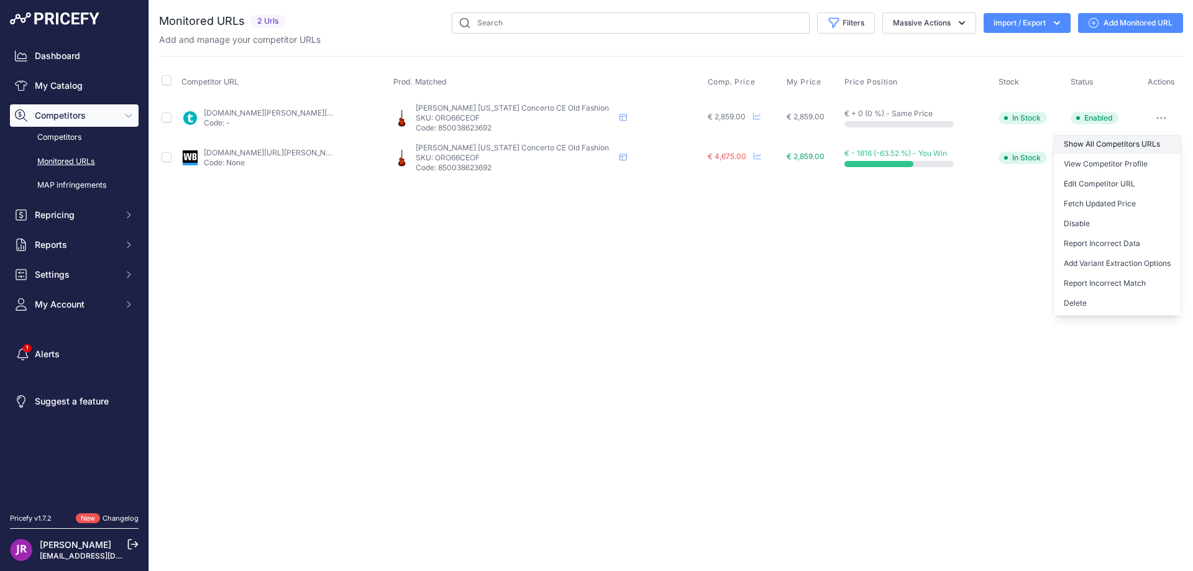
click at [1097, 144] on link "Show All Competitors URLs" at bounding box center [1117, 144] width 127 height 20
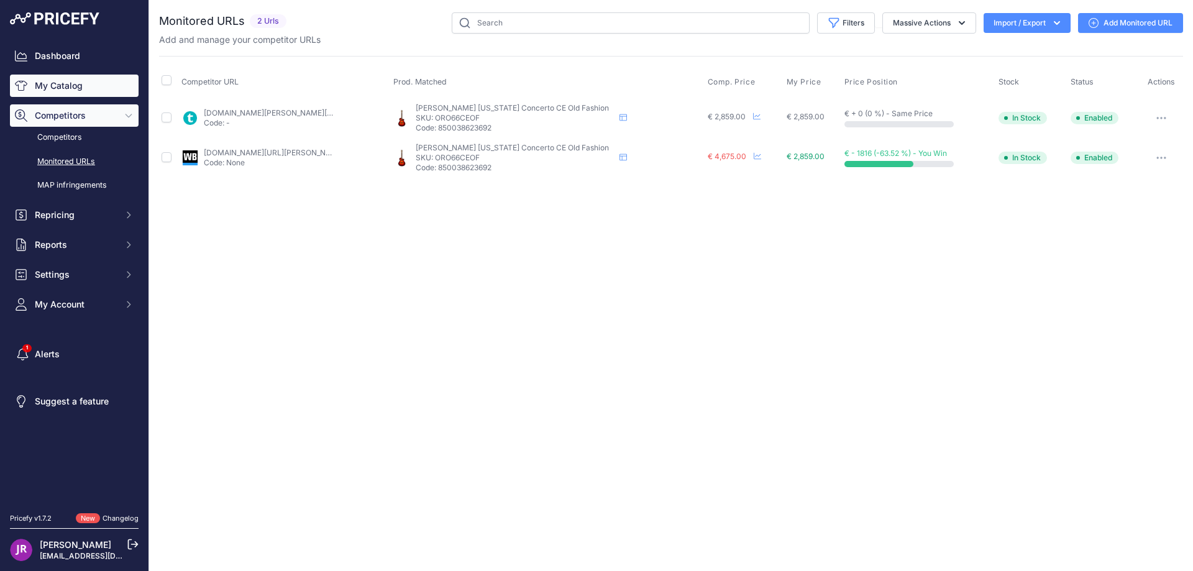
click at [71, 87] on link "My Catalog" at bounding box center [74, 86] width 129 height 22
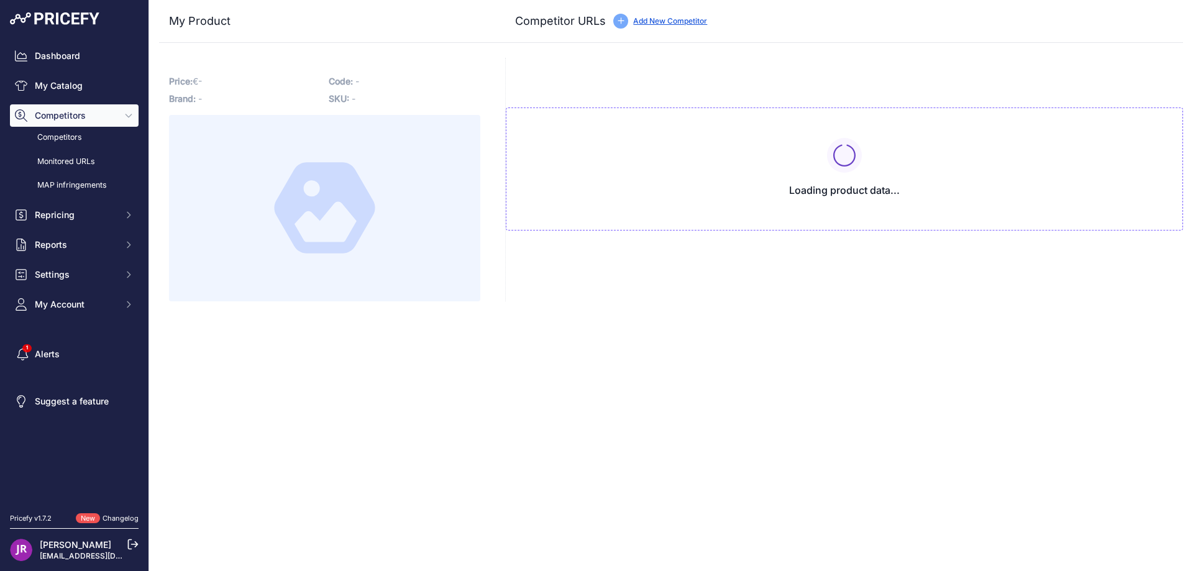
type input "[DOMAIN_NAME][URL][US_STATE]"
type input "[DOMAIN_NAME][URL][PERSON_NAME][US_STATE]"
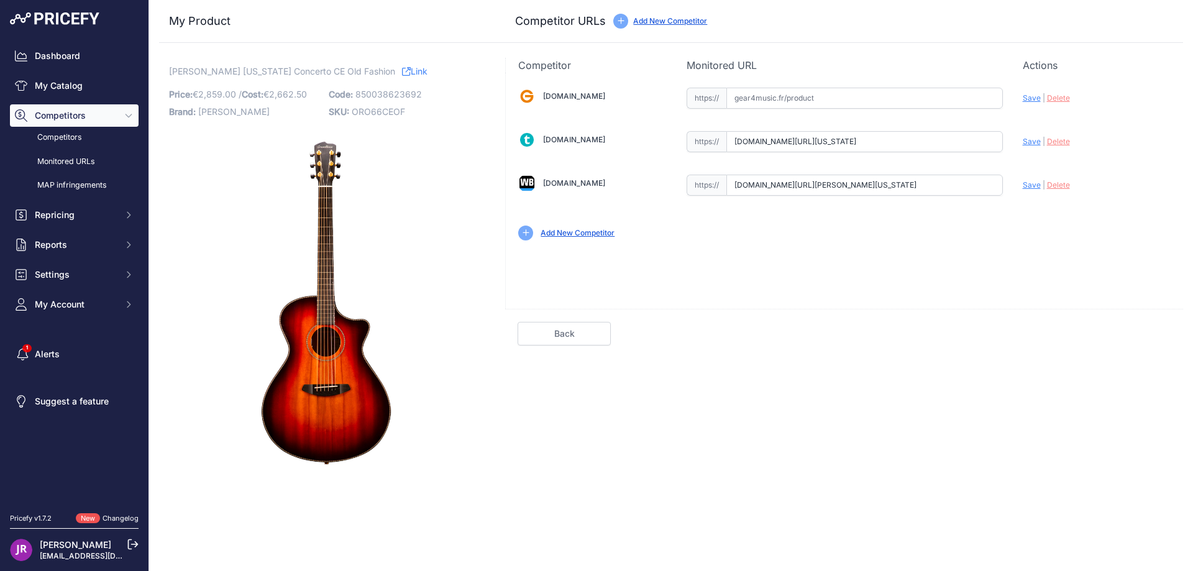
scroll to position [0, 70]
drag, startPoint x: 732, startPoint y: 141, endPoint x: 919, endPoint y: 150, distance: 187.3
click at [1071, 146] on div "[DOMAIN_NAME] Valid Invalid" at bounding box center [844, 163] width 677 height 180
click at [1060, 145] on span "Delete" at bounding box center [1058, 141] width 23 height 9
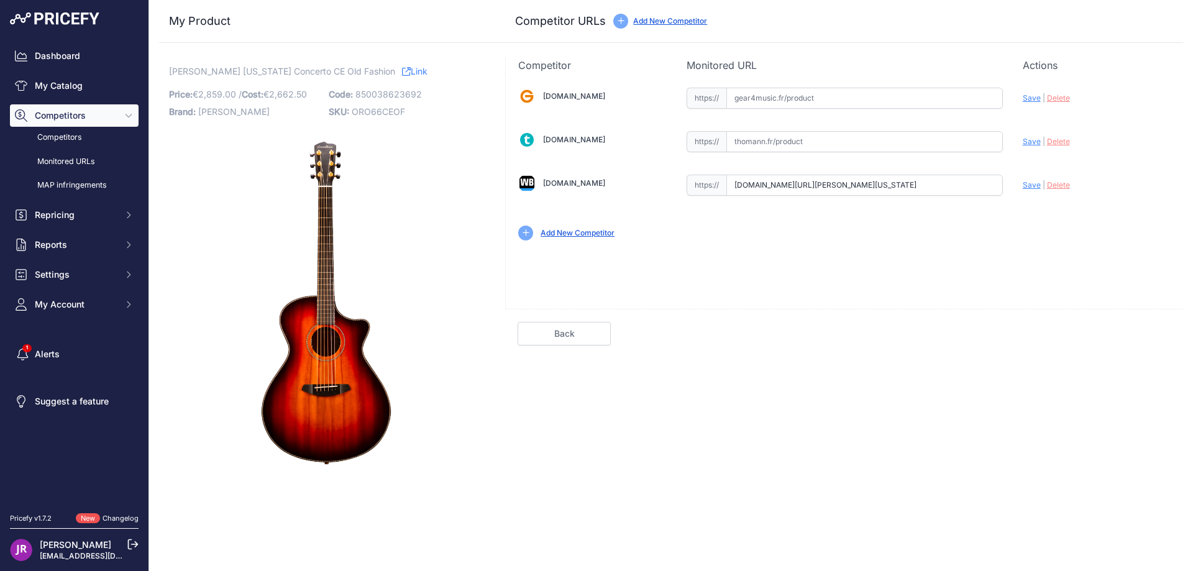
scroll to position [0, 159]
drag, startPoint x: 735, startPoint y: 186, endPoint x: 1017, endPoint y: 190, distance: 282.8
click at [1017, 190] on div "Gear4music.fr Valid Invalid" at bounding box center [844, 163] width 677 height 180
click at [1061, 184] on span "Delete" at bounding box center [1058, 184] width 23 height 9
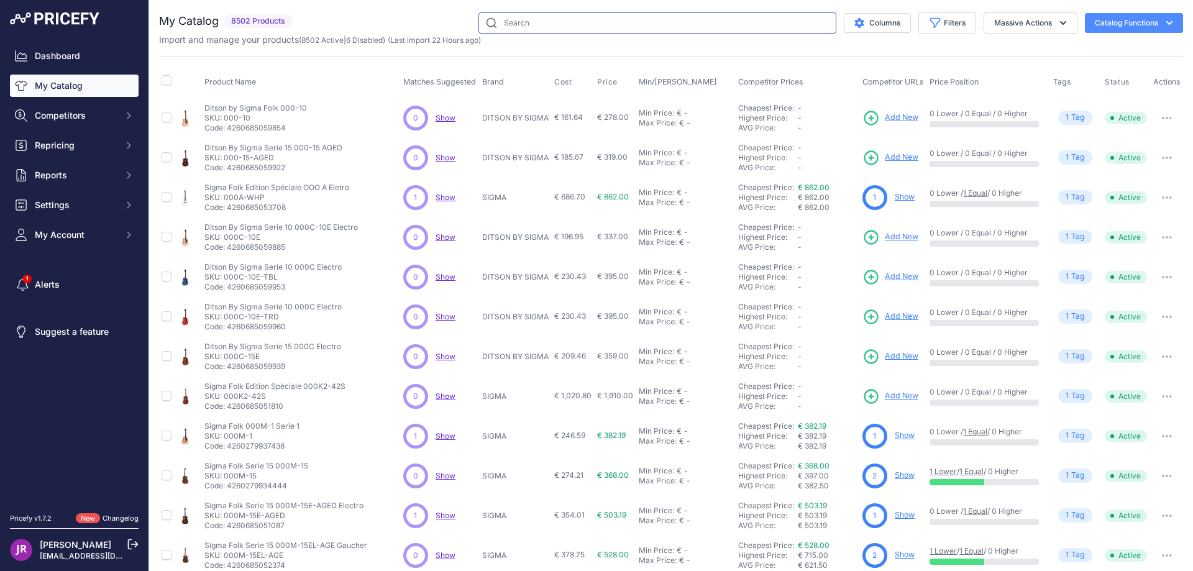
click at [511, 24] on input "text" at bounding box center [658, 22] width 358 height 21
paste input "ORI66CEOF"
type input "ORI66CEOF"
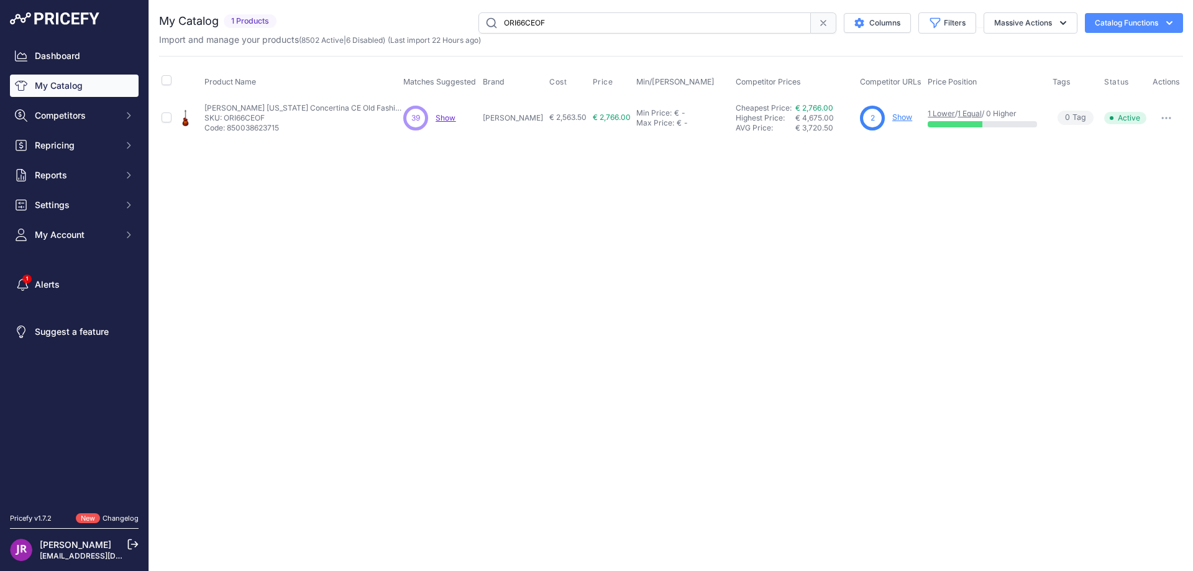
click at [892, 120] on link "Show" at bounding box center [902, 116] width 20 height 9
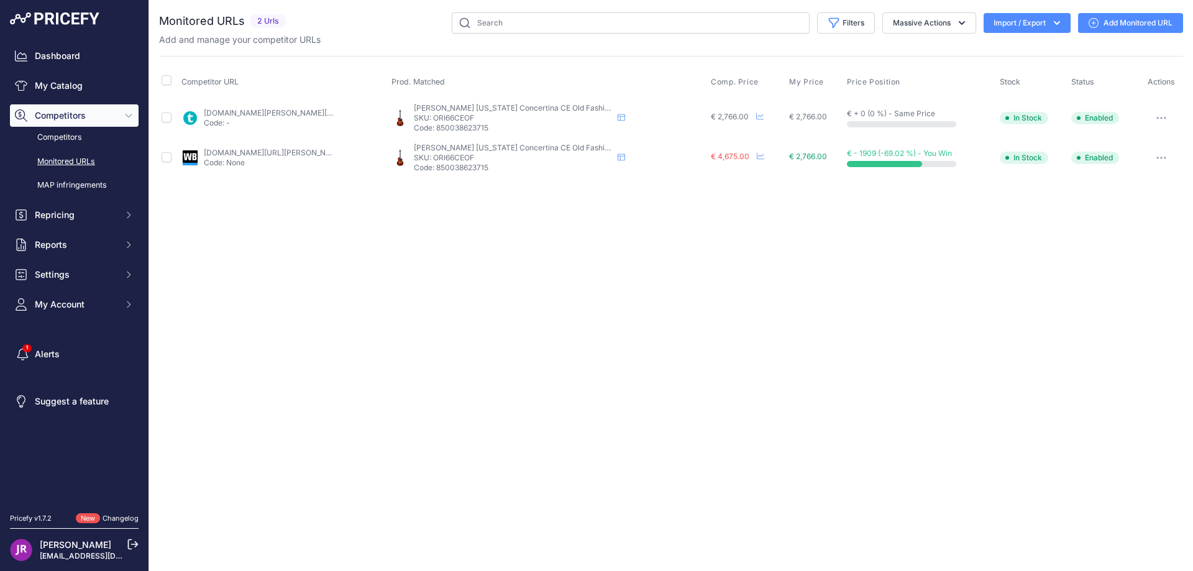
click at [1162, 118] on icon "button" at bounding box center [1162, 118] width 10 height 2
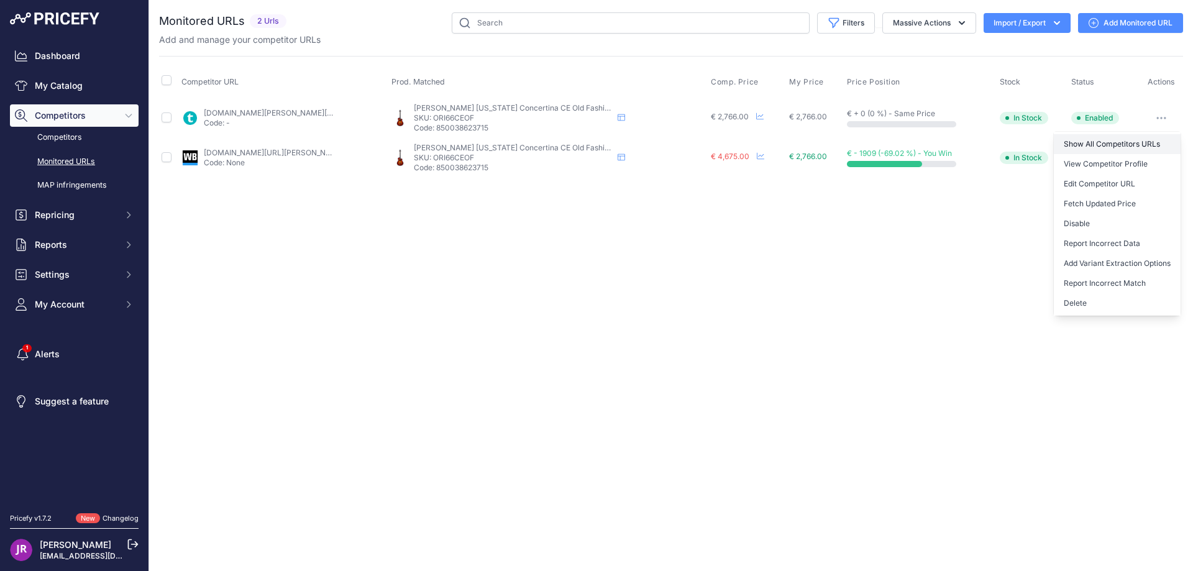
click at [1101, 143] on link "Show All Competitors URLs" at bounding box center [1117, 144] width 127 height 20
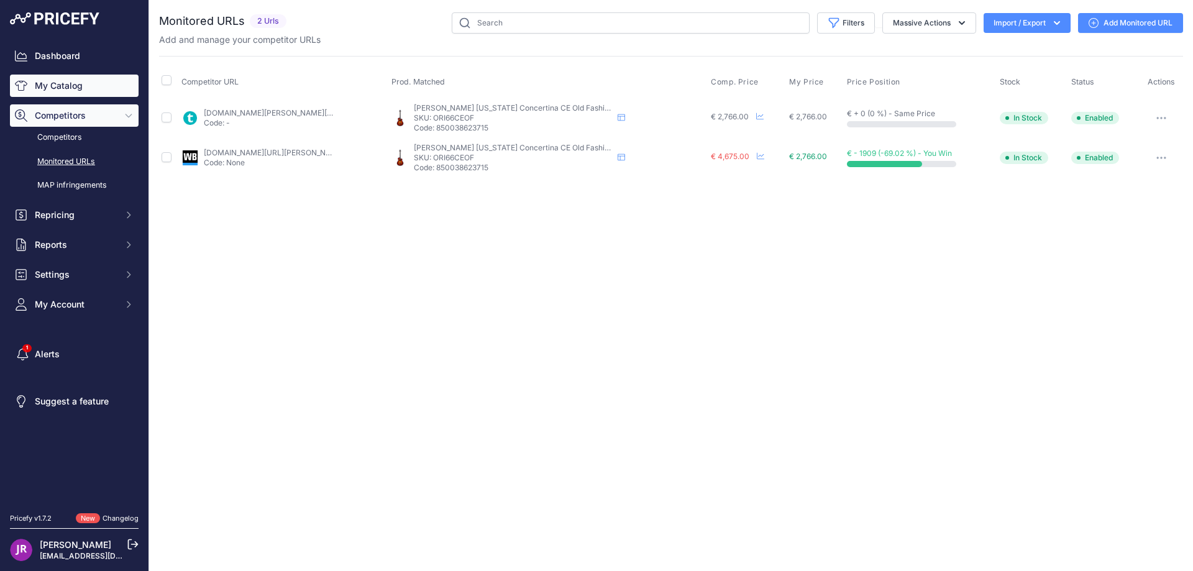
click at [84, 94] on link "My Catalog" at bounding box center [74, 86] width 129 height 22
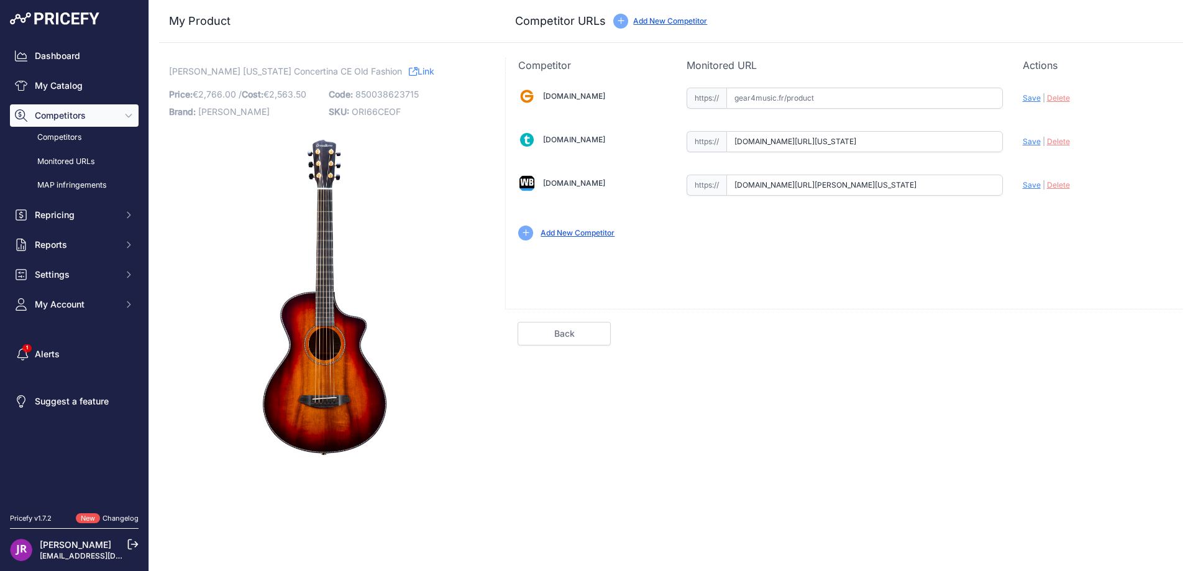
scroll to position [0, 64]
drag, startPoint x: 733, startPoint y: 145, endPoint x: 1083, endPoint y: 145, distance: 350.5
click at [1083, 145] on div "[DOMAIN_NAME] Valid Invalid" at bounding box center [844, 163] width 677 height 180
click at [1057, 142] on span "Delete" at bounding box center [1058, 141] width 23 height 9
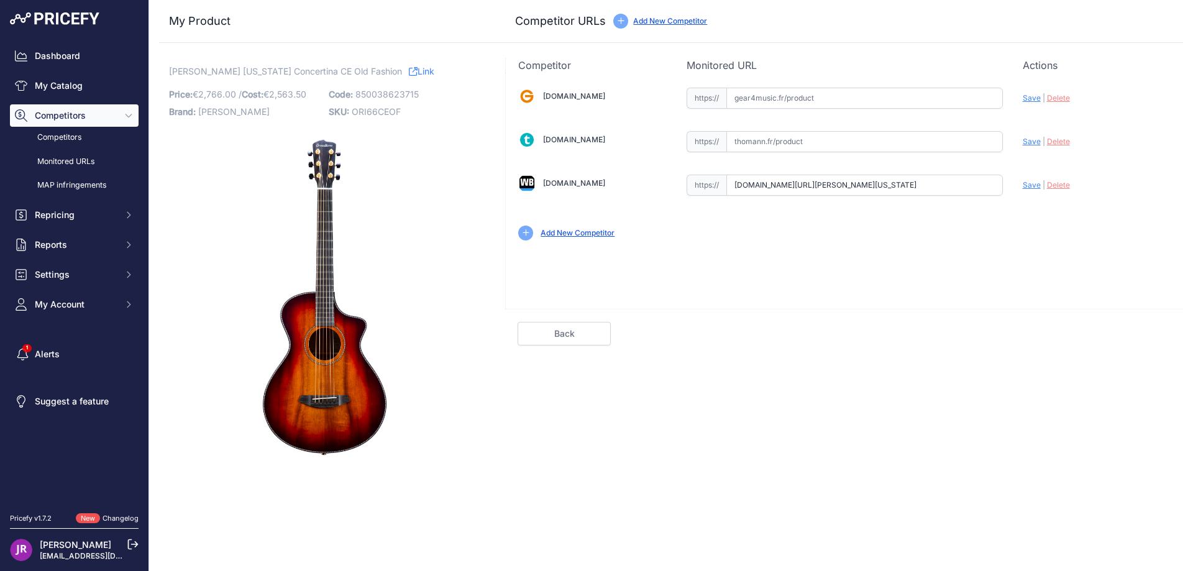
scroll to position [0, 159]
drag, startPoint x: 733, startPoint y: 186, endPoint x: 1063, endPoint y: 183, distance: 329.4
click at [1063, 183] on div "[DOMAIN_NAME] Valid Invalid" at bounding box center [844, 163] width 677 height 180
